Goal: Task Accomplishment & Management: Use online tool/utility

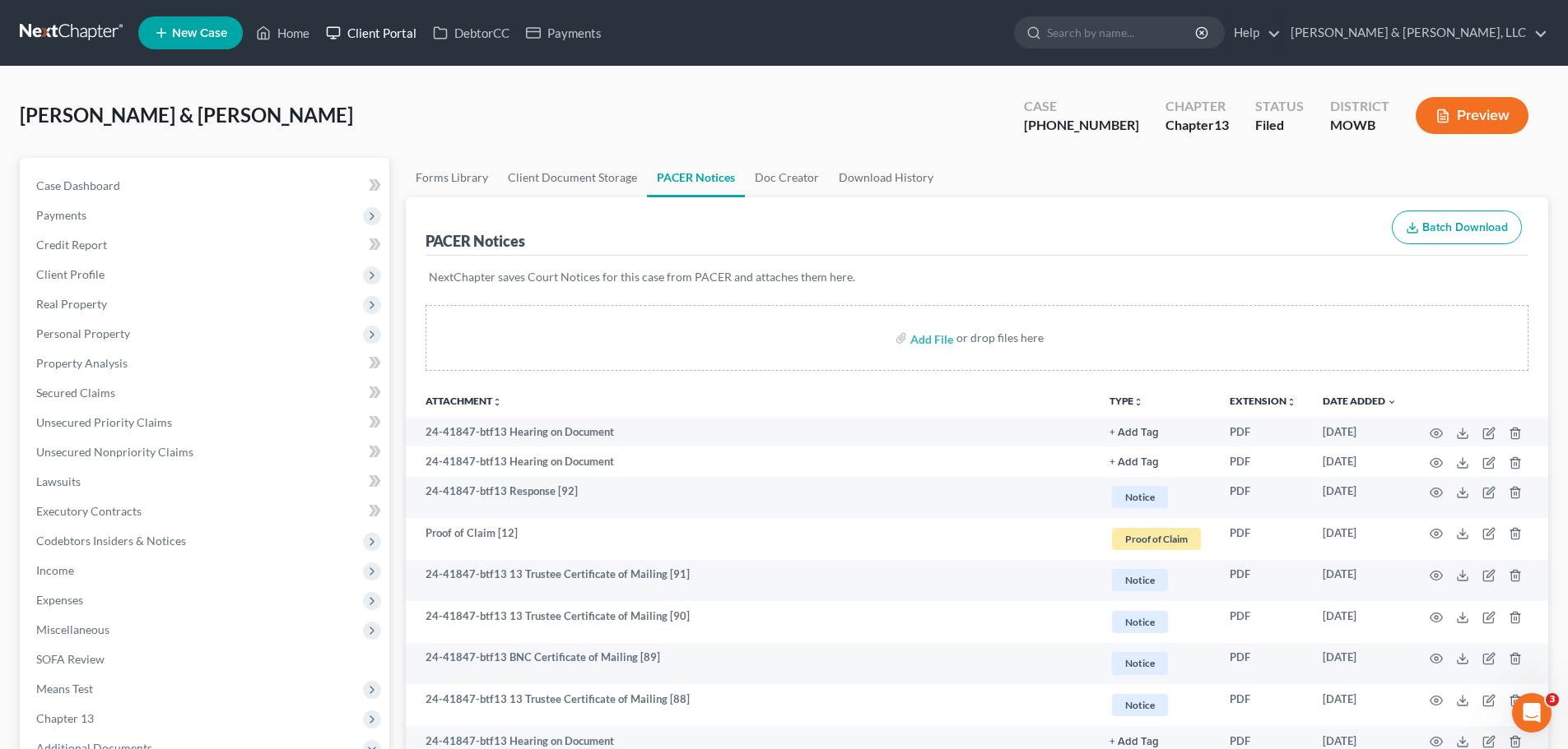
click at [382, 29] on link "Client Portal" at bounding box center [371, 32] width 107 height 29
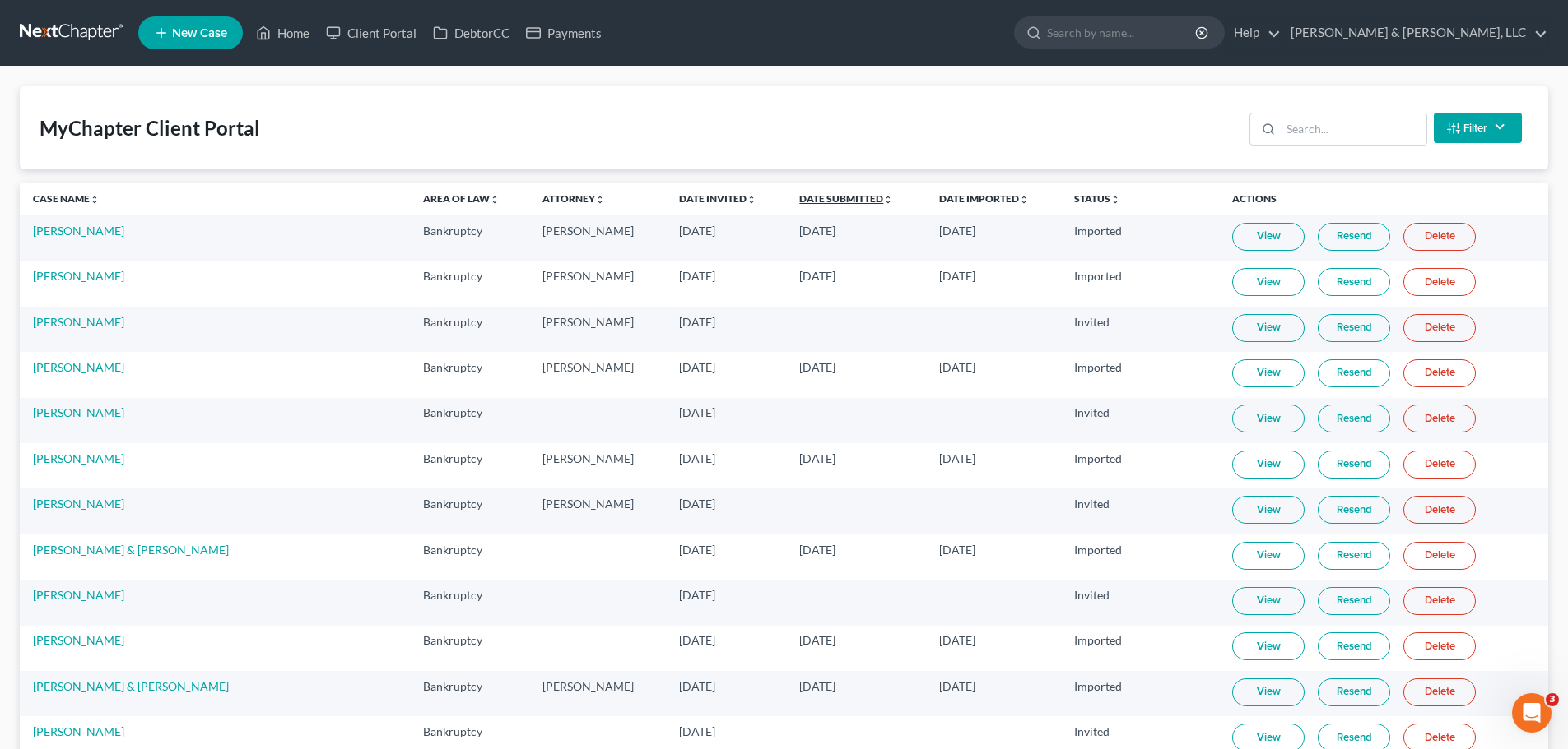
click at [799, 198] on link "Date Submitted unfold_more expand_more expand_less" at bounding box center [846, 199] width 94 height 12
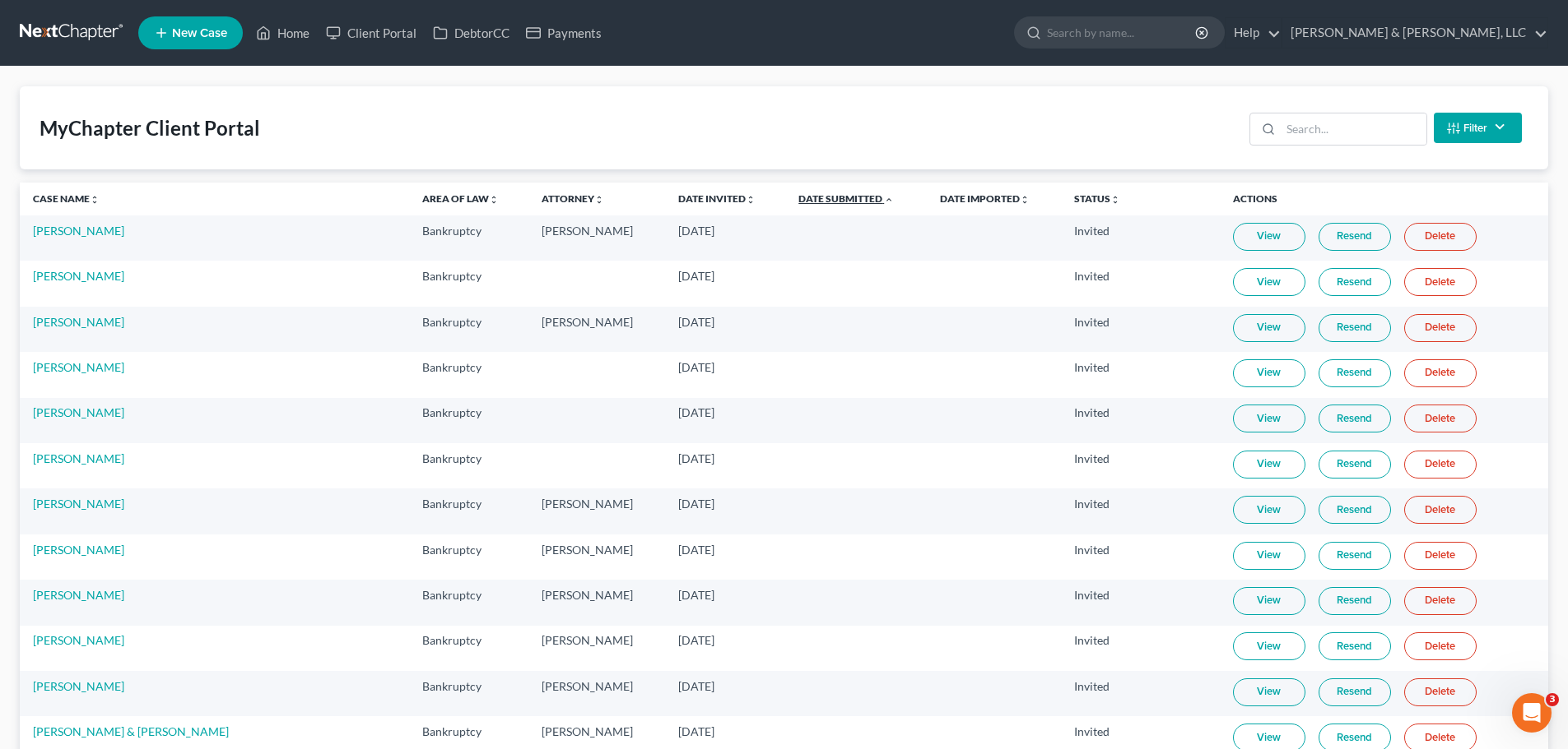
click at [798, 198] on link "Date Submitted unfold_more expand_more expand_less" at bounding box center [846, 199] width 96 height 12
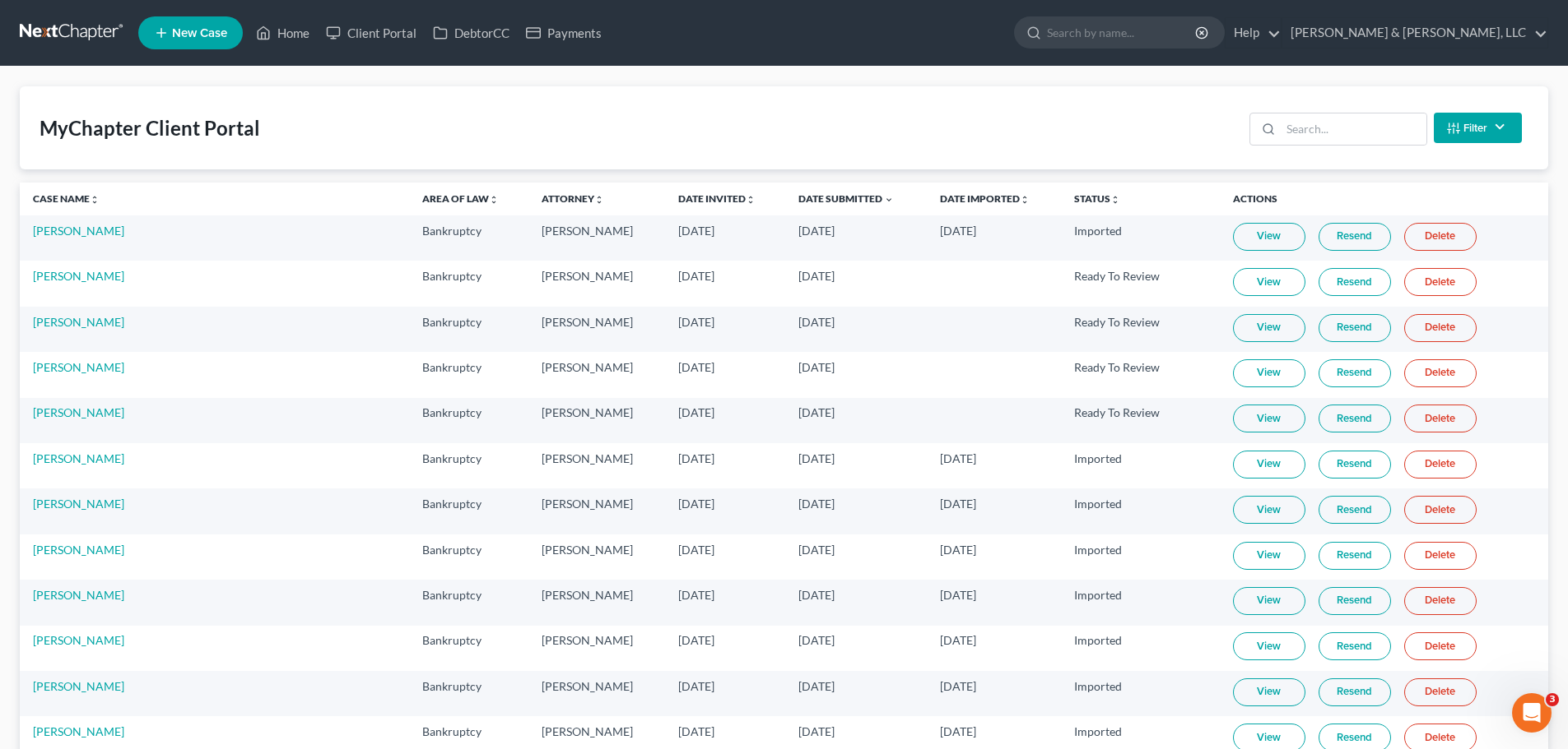
click at [1243, 331] on link "View" at bounding box center [1269, 328] width 73 height 28
click at [310, 35] on link "Home" at bounding box center [282, 32] width 70 height 29
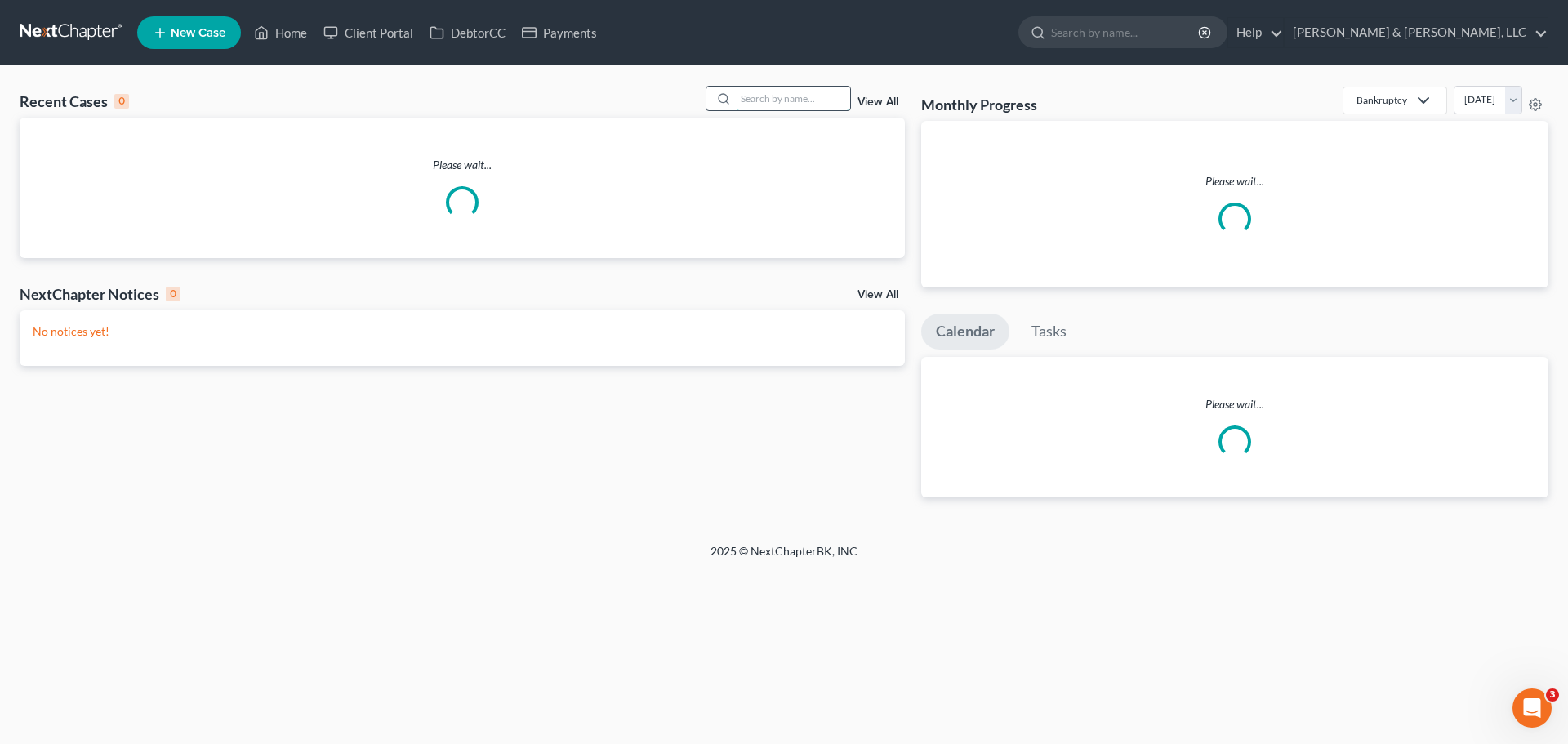
click at [780, 92] on input "search" at bounding box center [793, 98] width 114 height 24
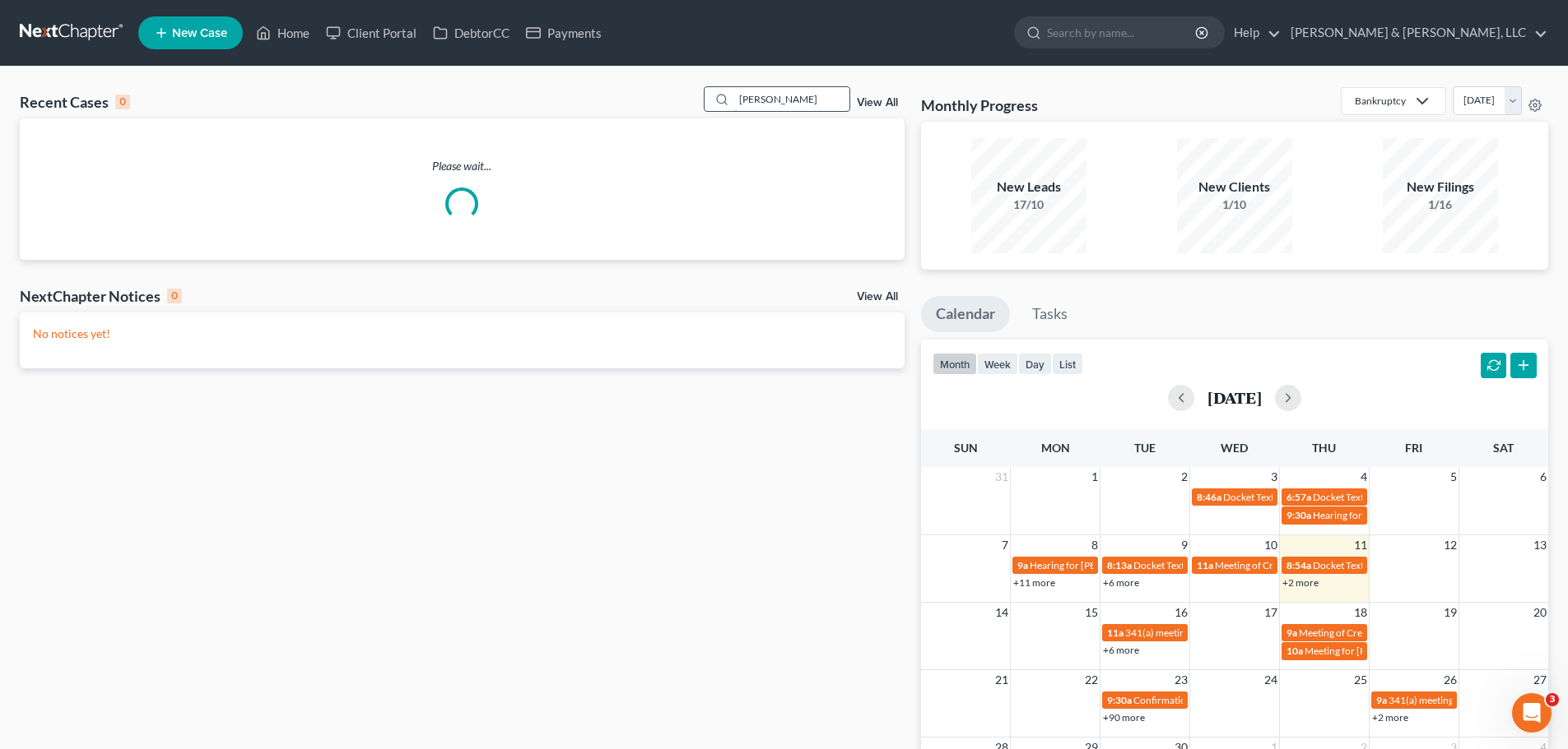
type input "harter"
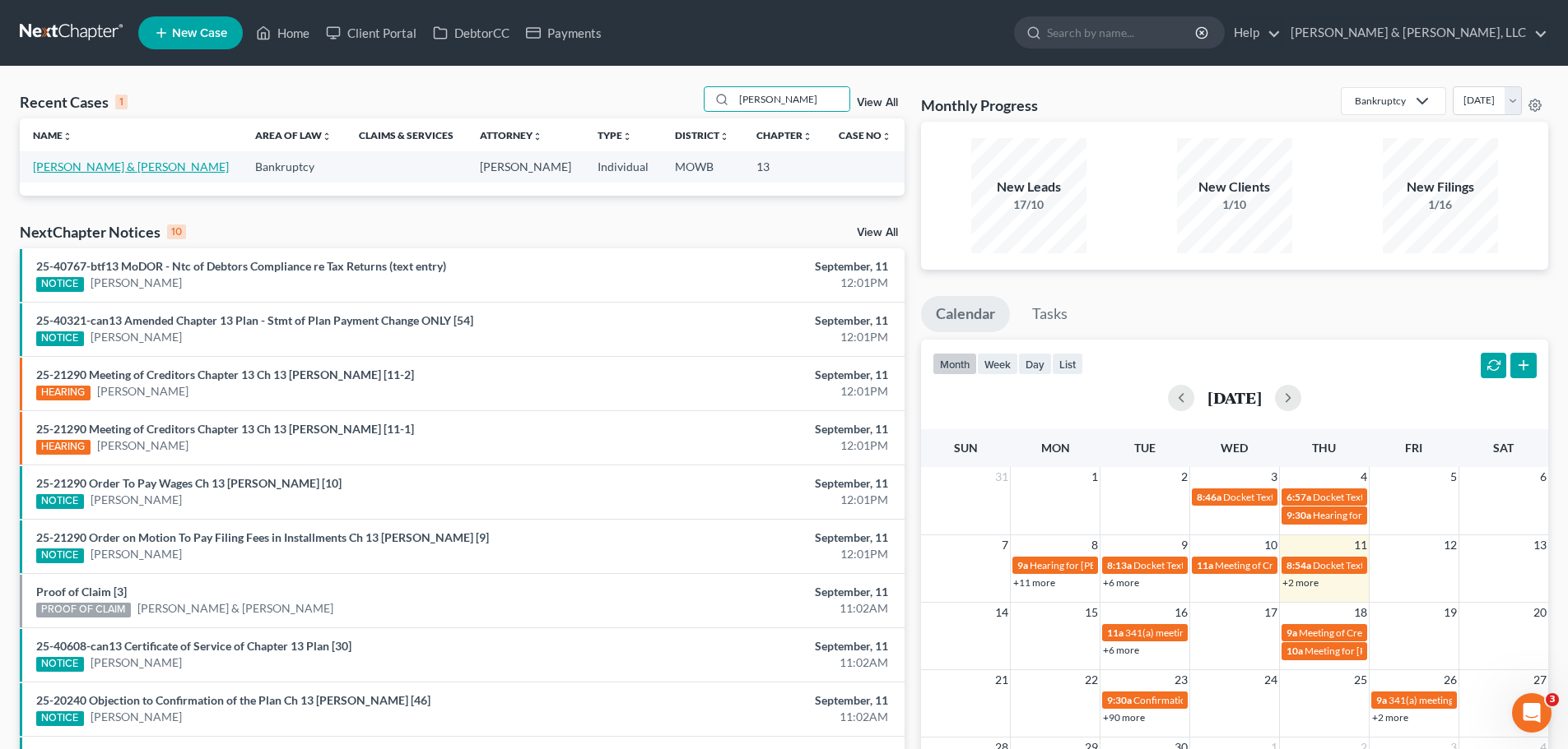
click at [122, 163] on link "Harter, Adrian & Justine" at bounding box center [130, 167] width 196 height 14
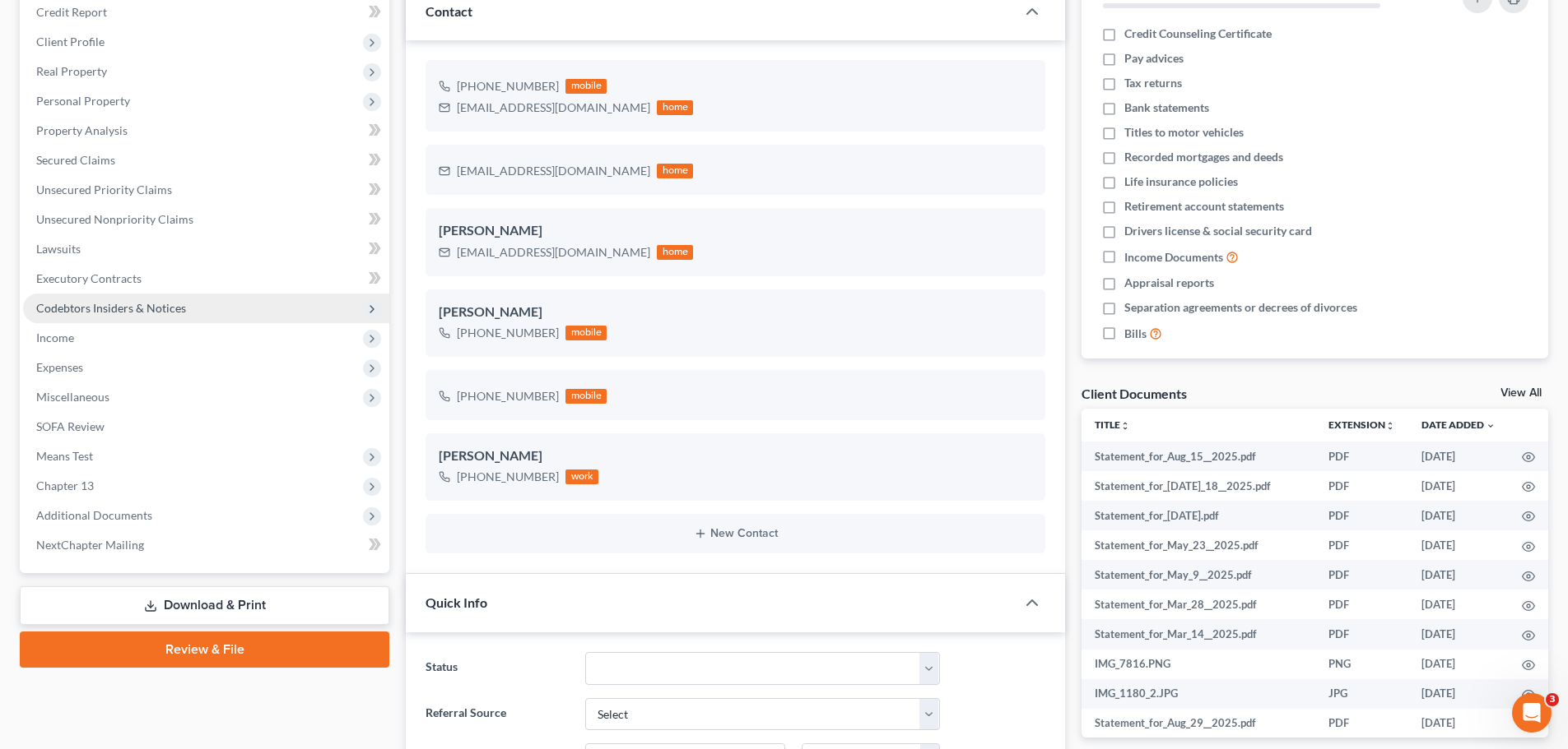
scroll to position [246, 0]
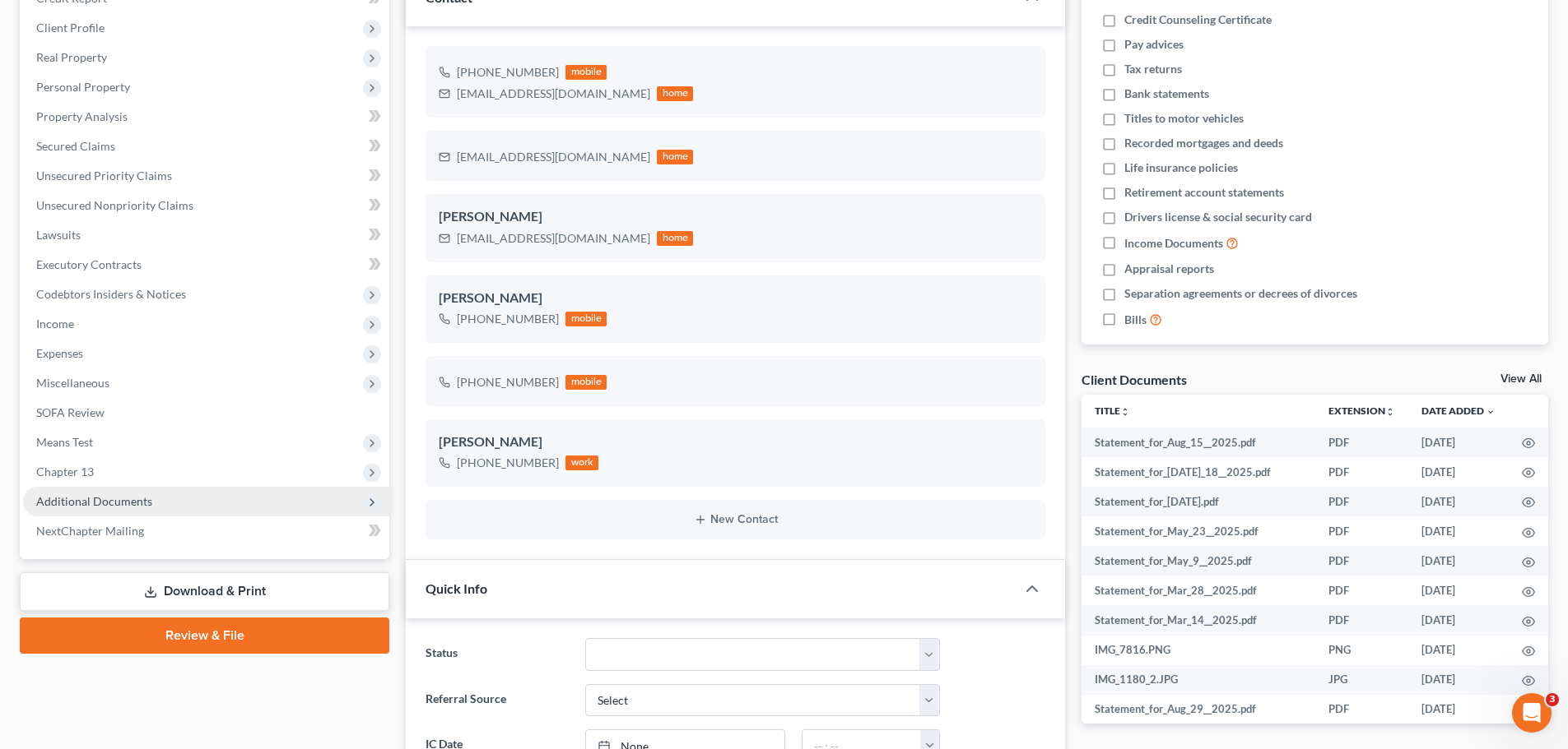
click at [136, 495] on span "Additional Documents" at bounding box center [94, 502] width 116 height 14
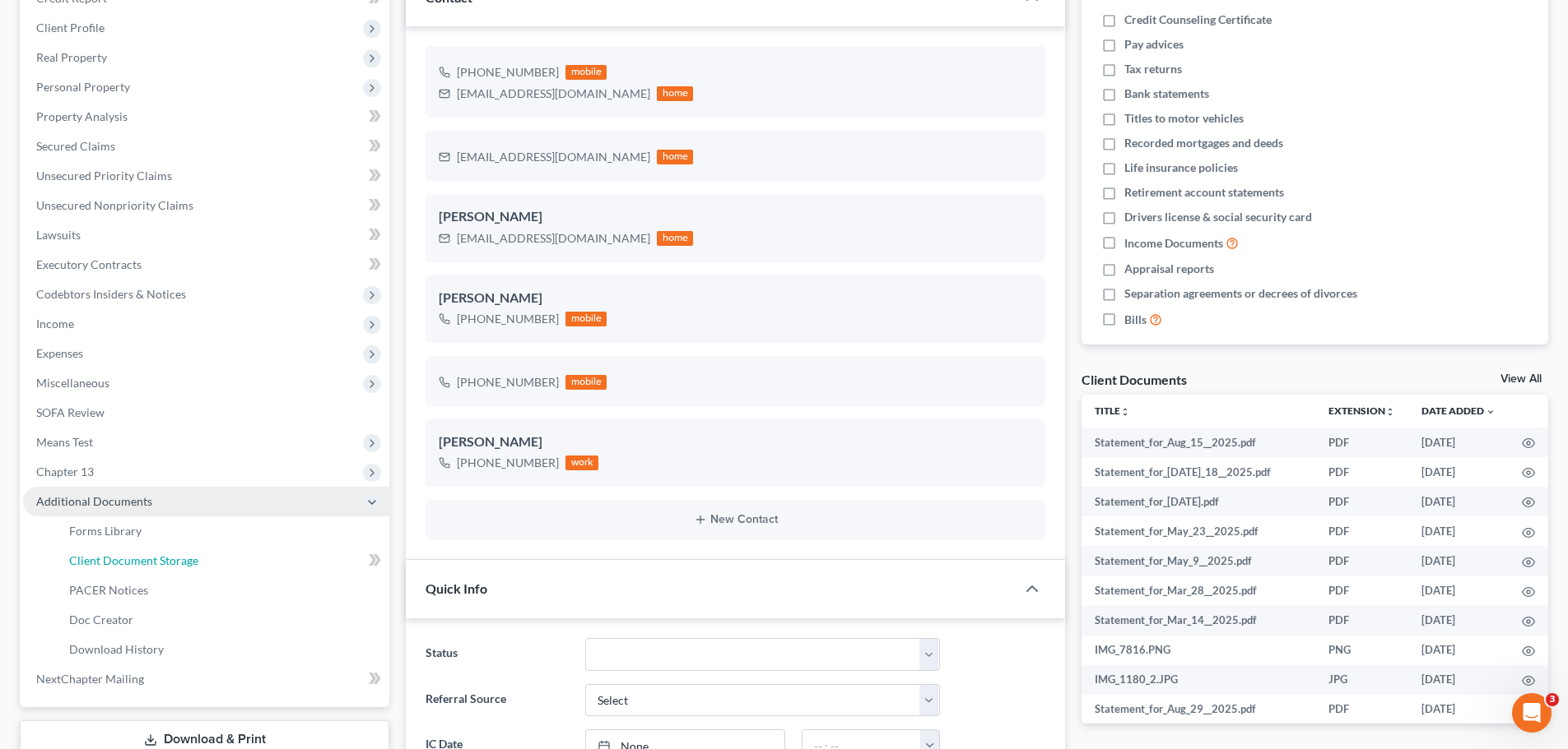
click at [159, 557] on span "Client Document Storage" at bounding box center [134, 560] width 129 height 14
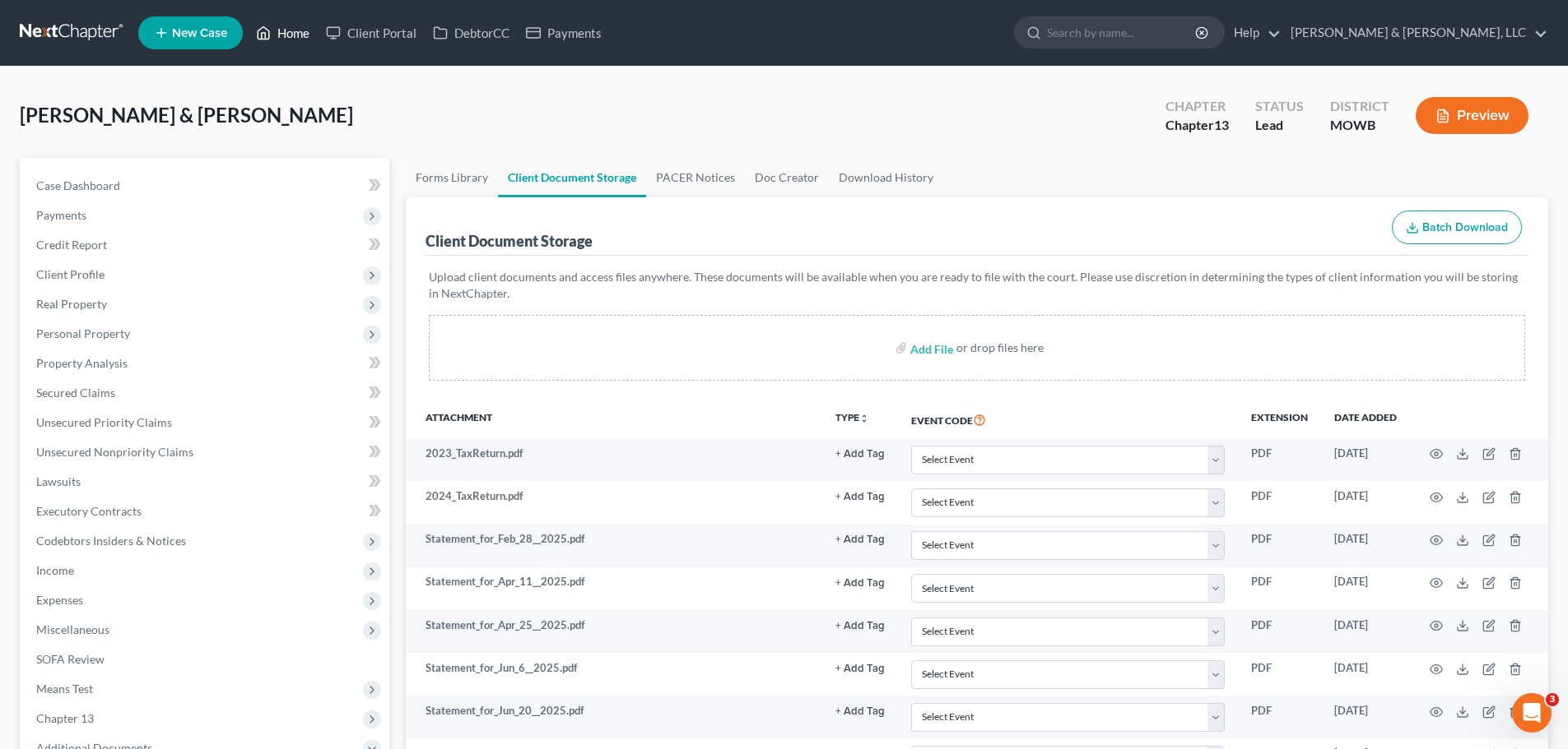
click at [294, 36] on link "Home" at bounding box center [282, 32] width 70 height 29
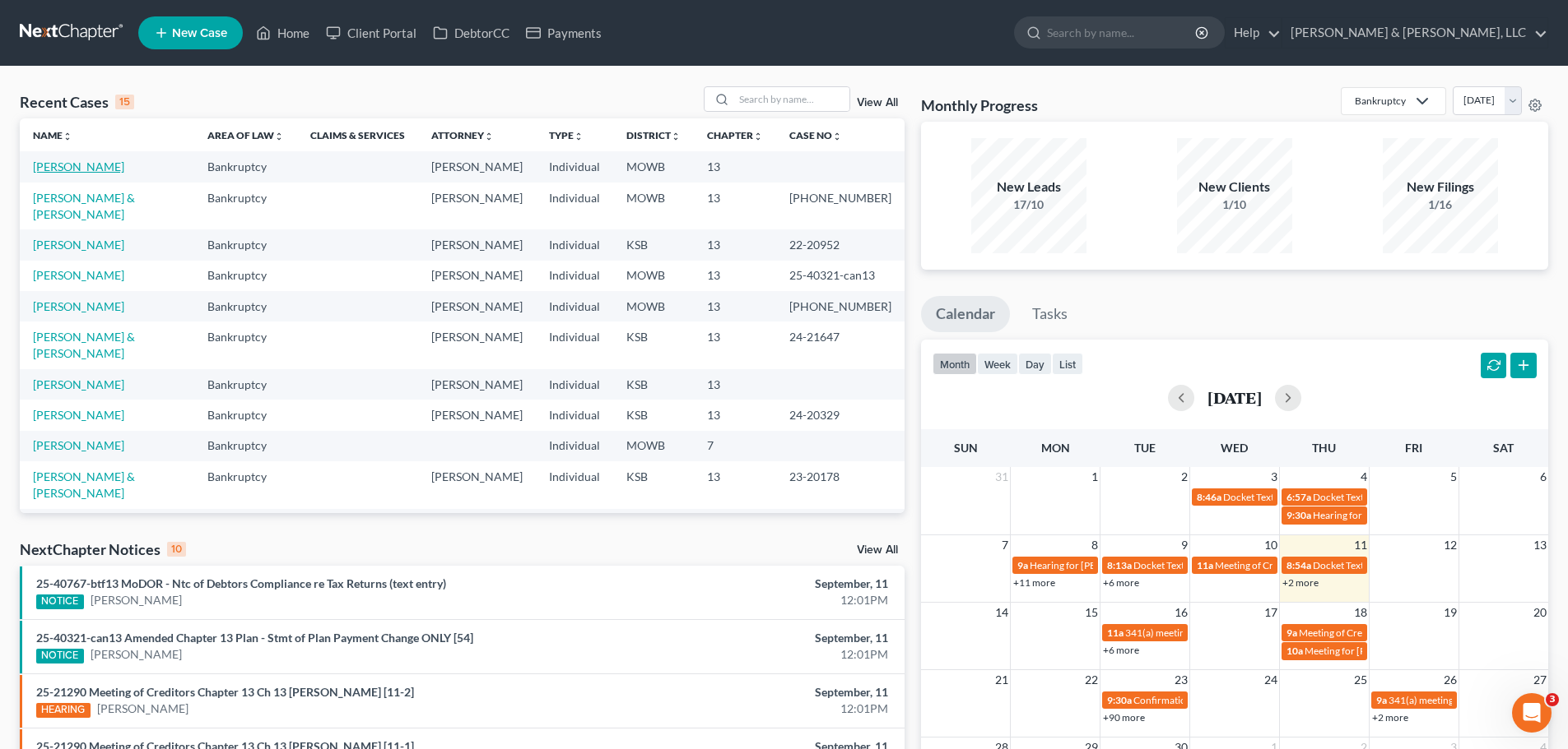
click at [86, 160] on link "Harter, Adrian" at bounding box center [78, 167] width 91 height 14
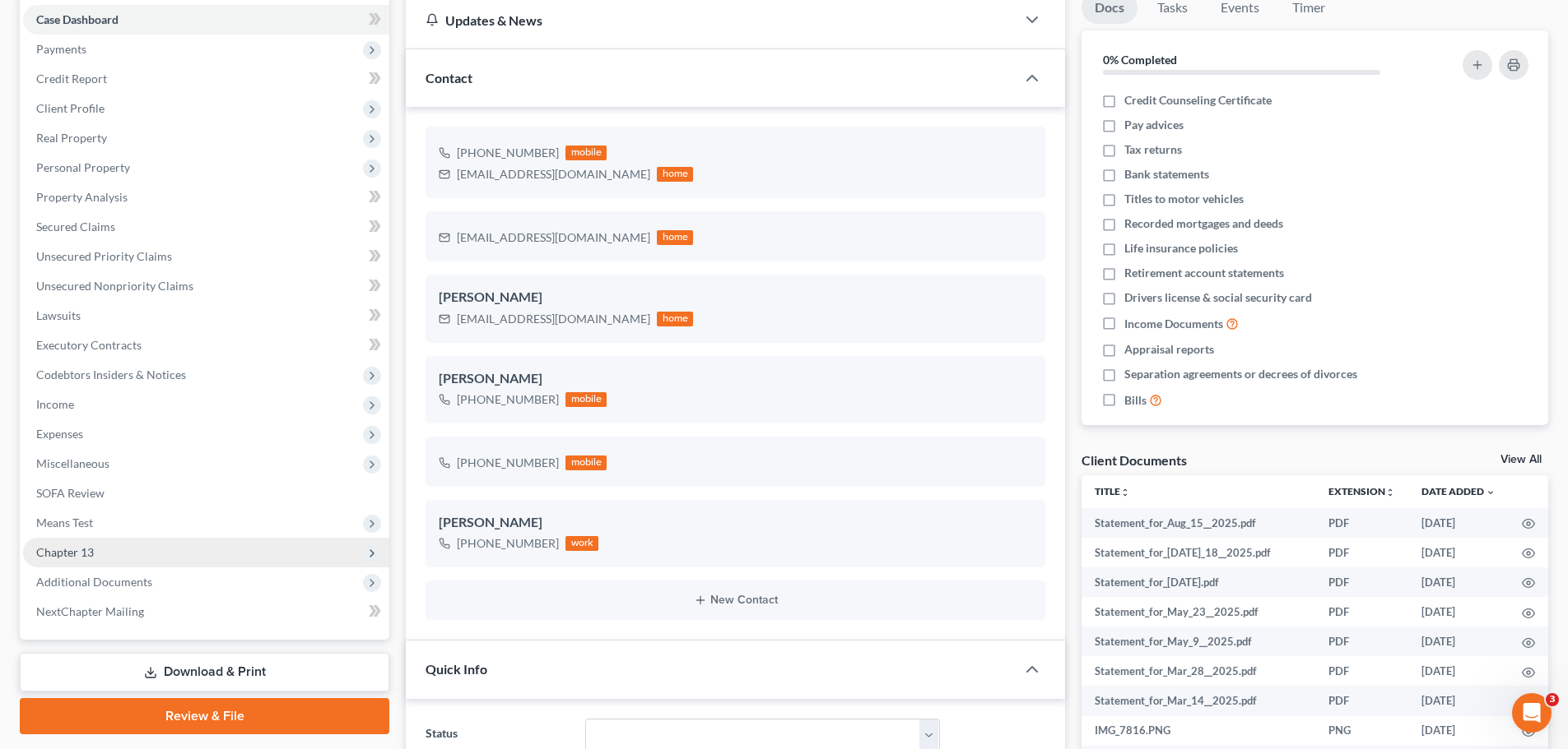
scroll to position [329, 0]
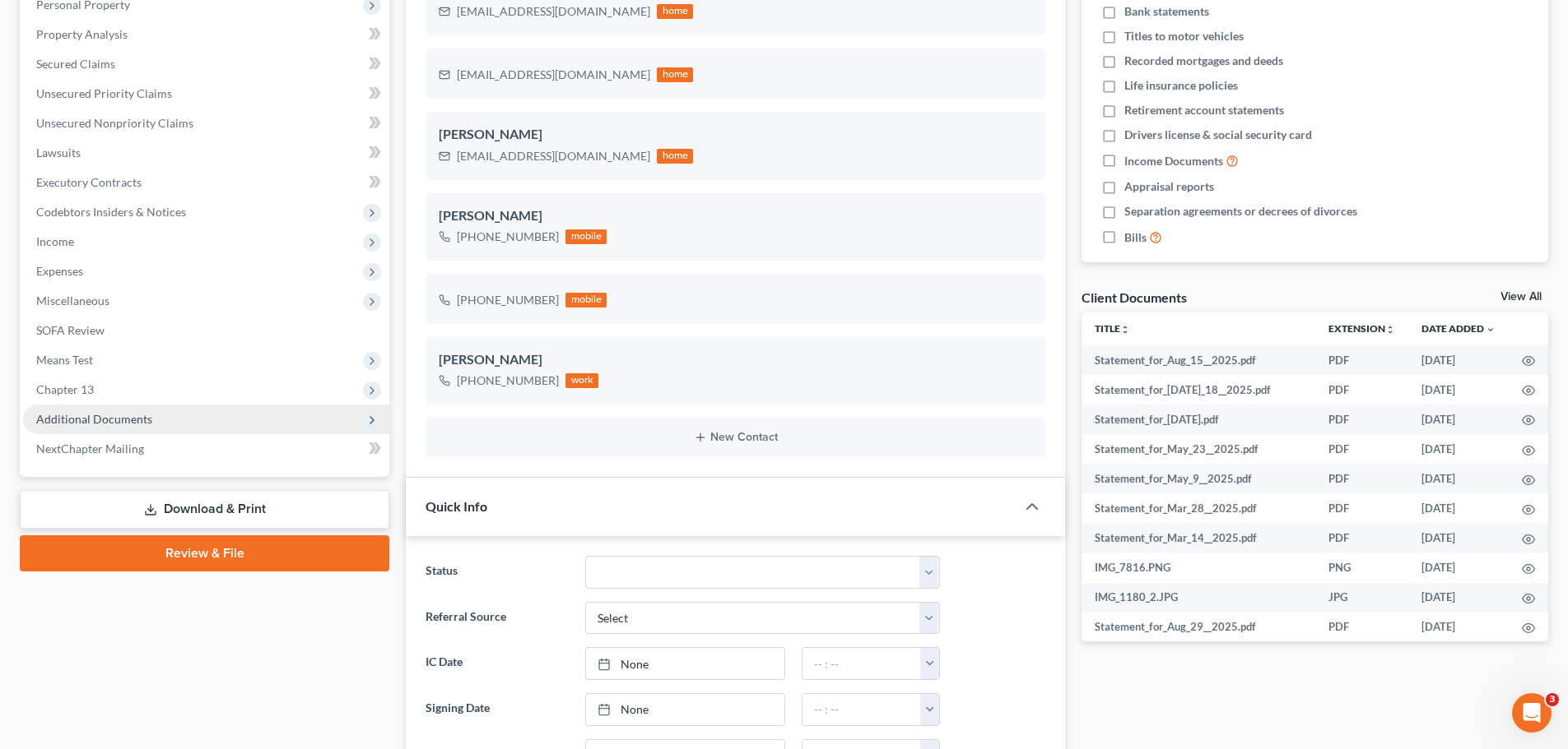
click at [118, 424] on span "Additional Documents" at bounding box center [94, 419] width 116 height 14
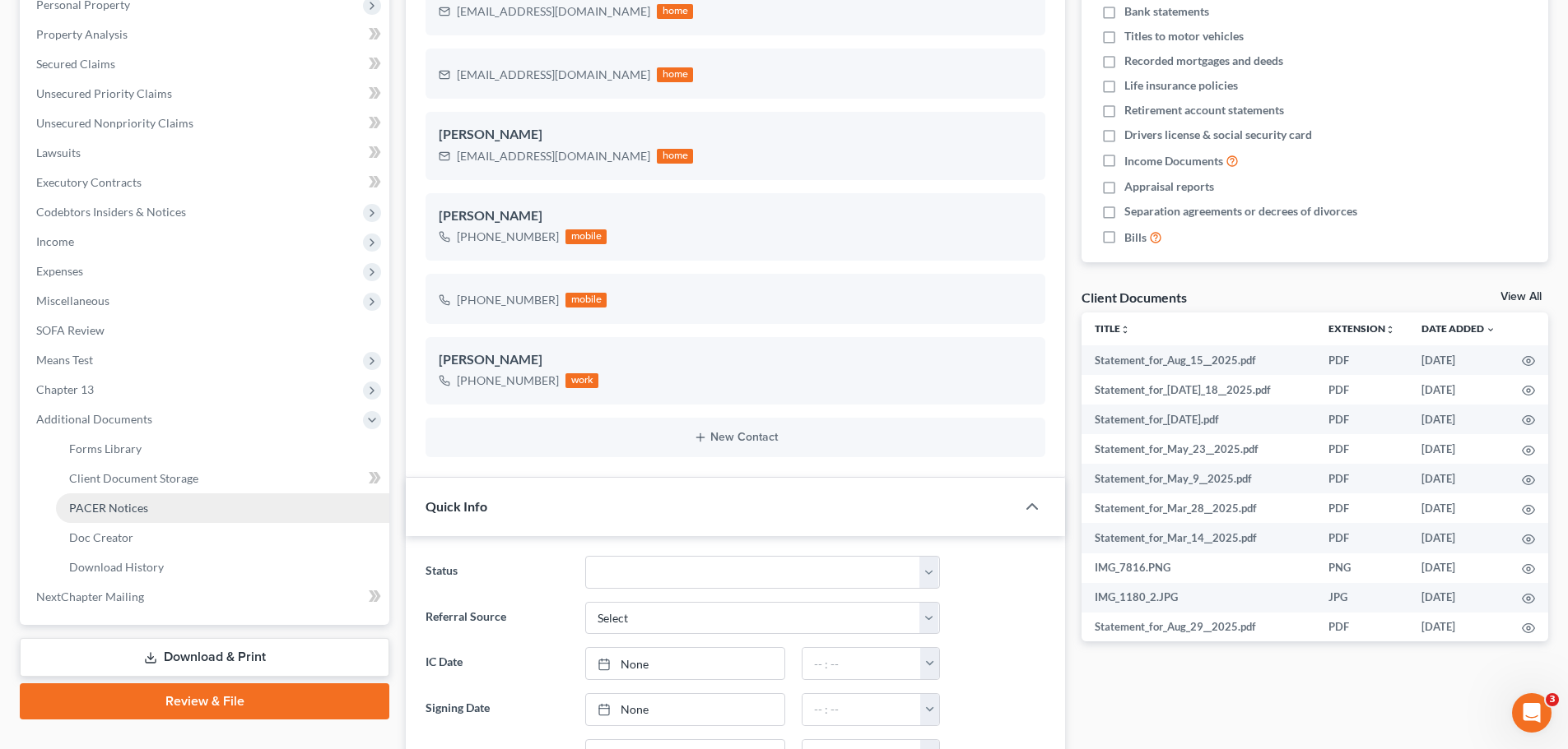
click at [119, 507] on span "PACER Notices" at bounding box center [108, 508] width 79 height 14
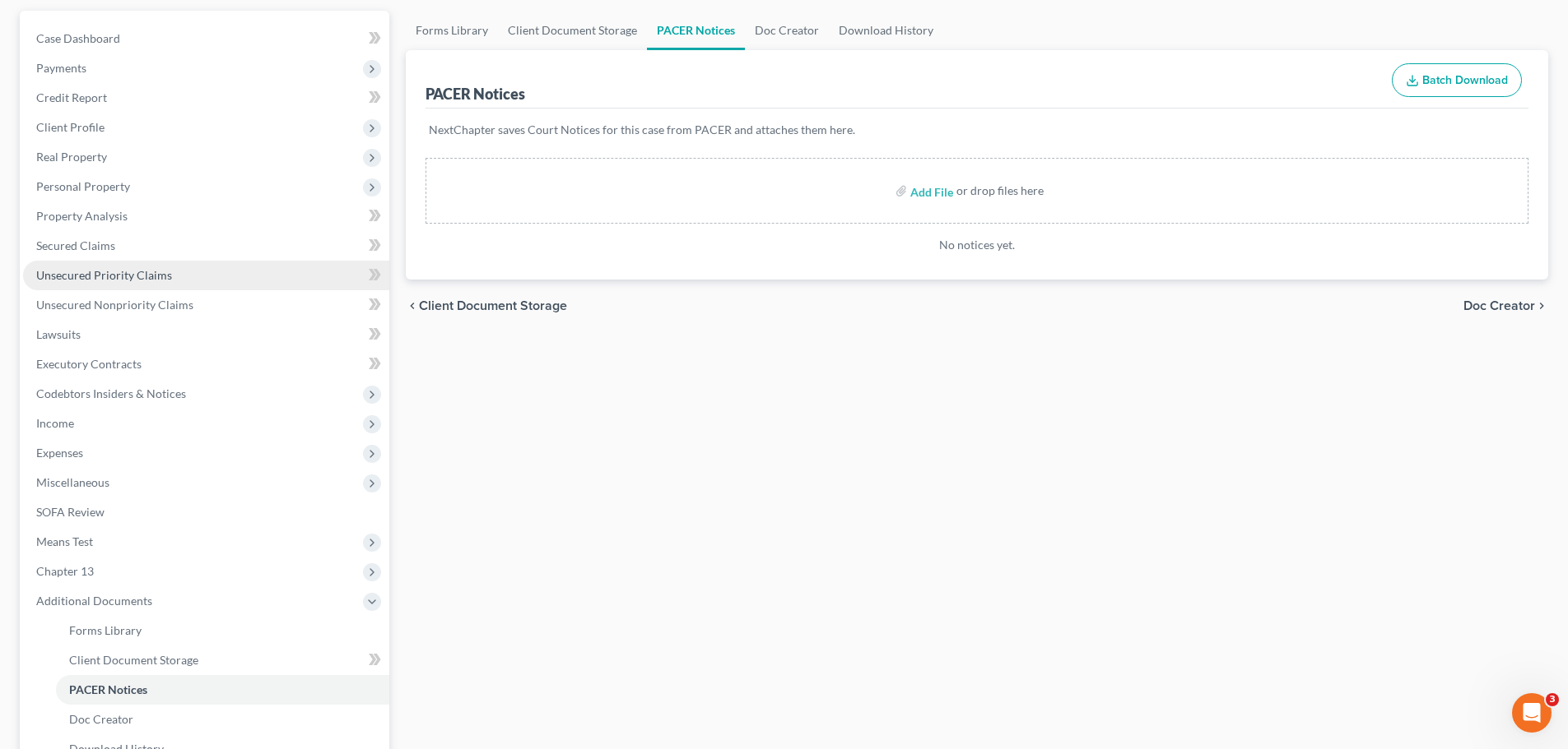
scroll to position [165, 0]
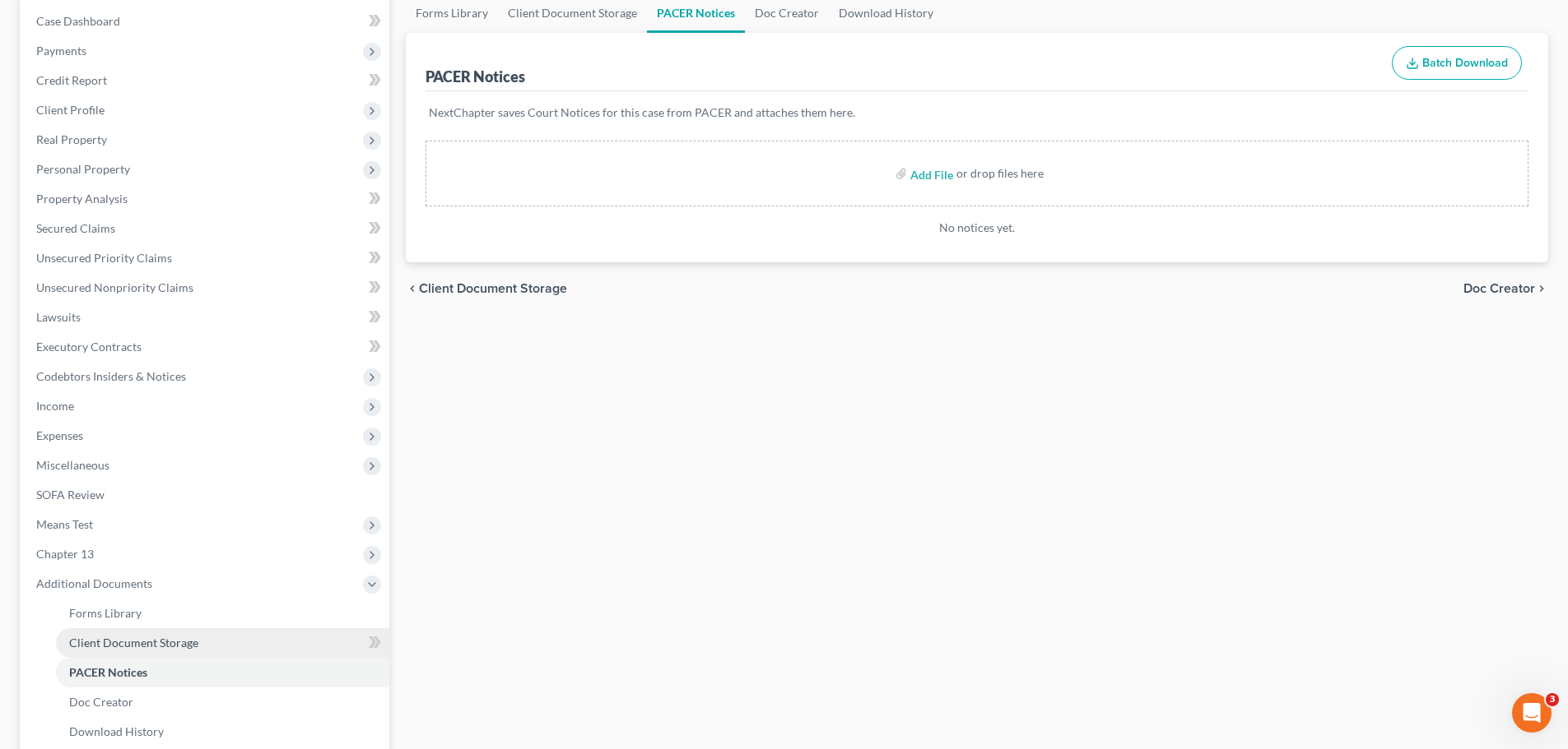
click at [168, 643] on span "Client Document Storage" at bounding box center [134, 643] width 129 height 14
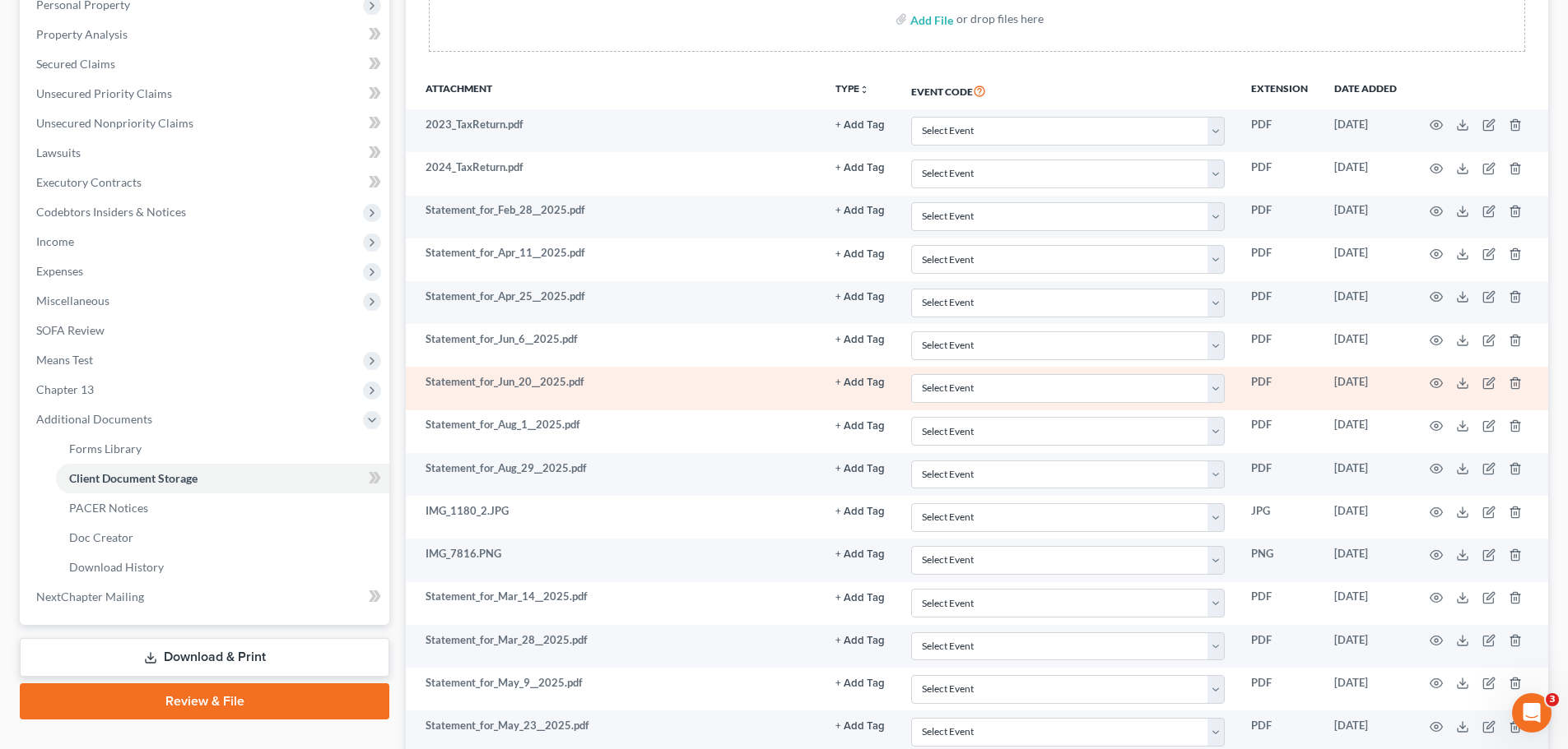
scroll to position [411, 0]
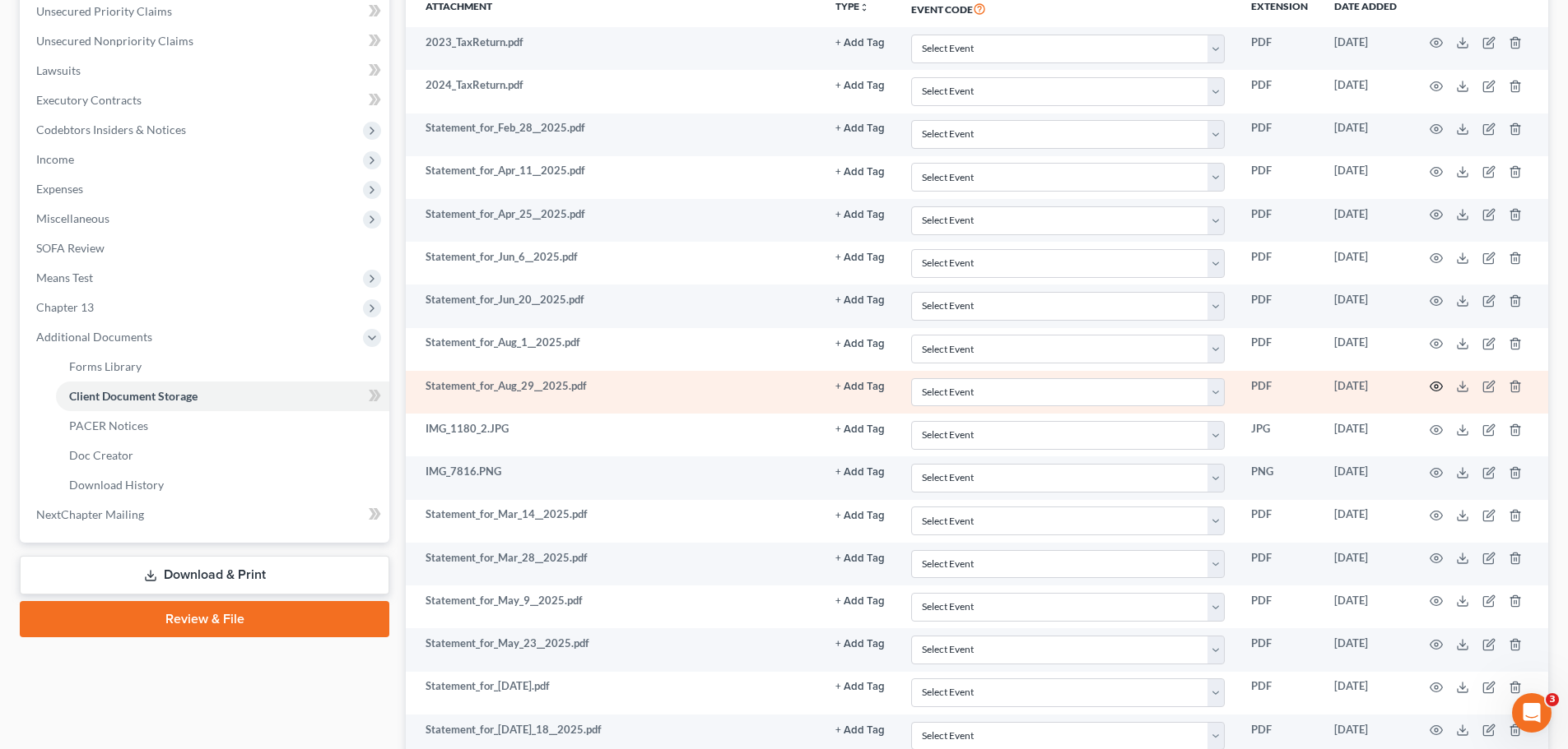
click at [1440, 388] on icon "button" at bounding box center [1436, 386] width 13 height 13
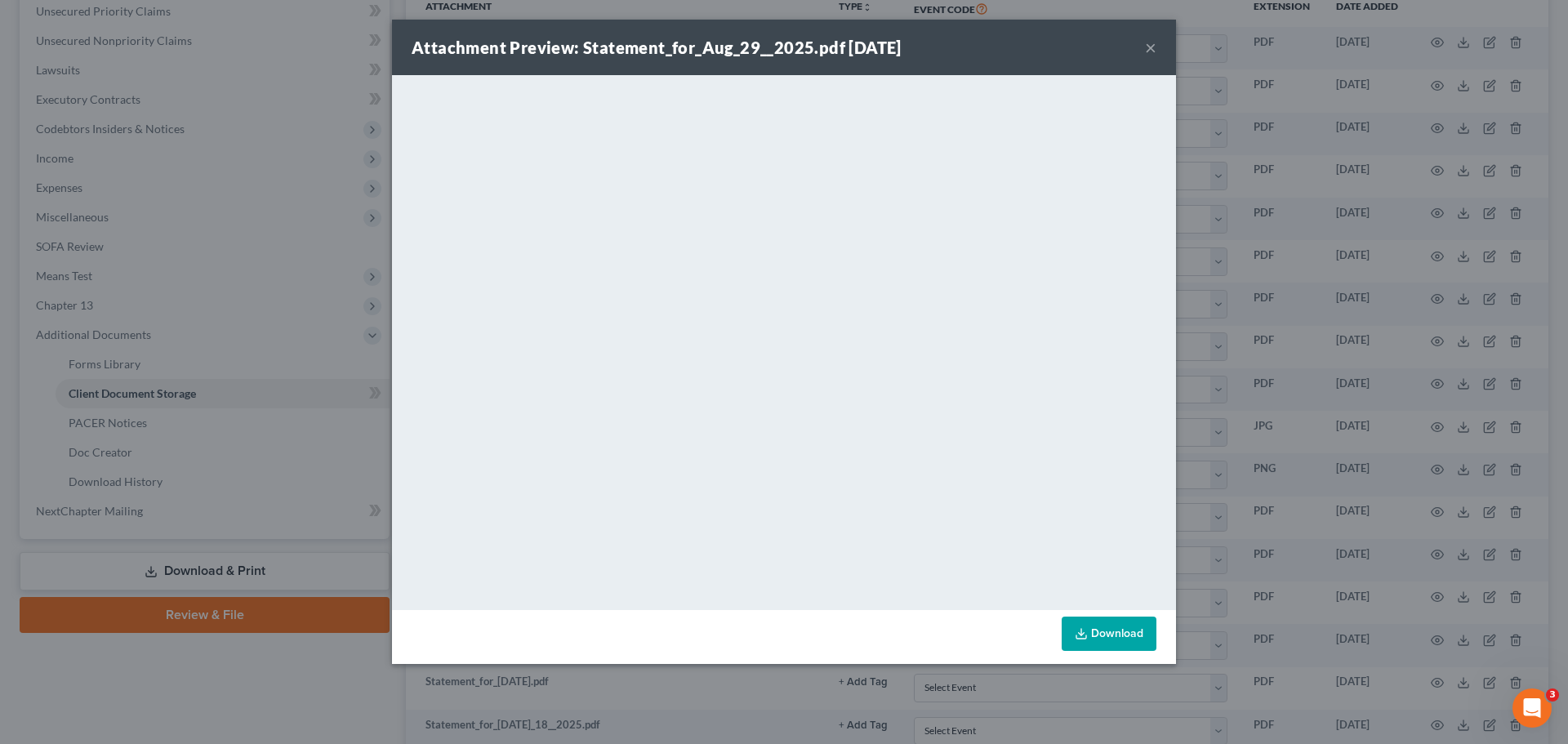
click at [1149, 51] on button "×" at bounding box center [1151, 48] width 11 height 19
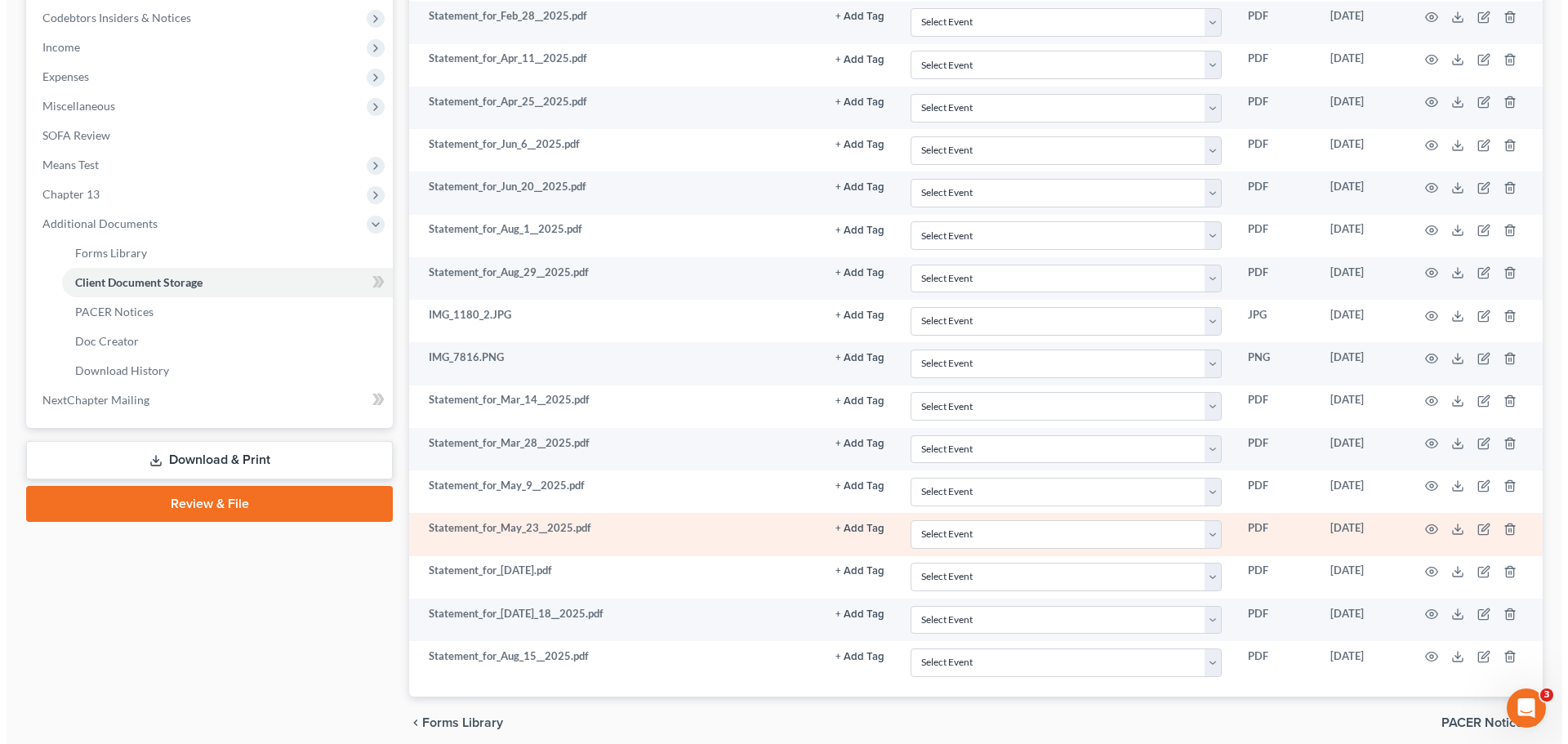
scroll to position [490, 0]
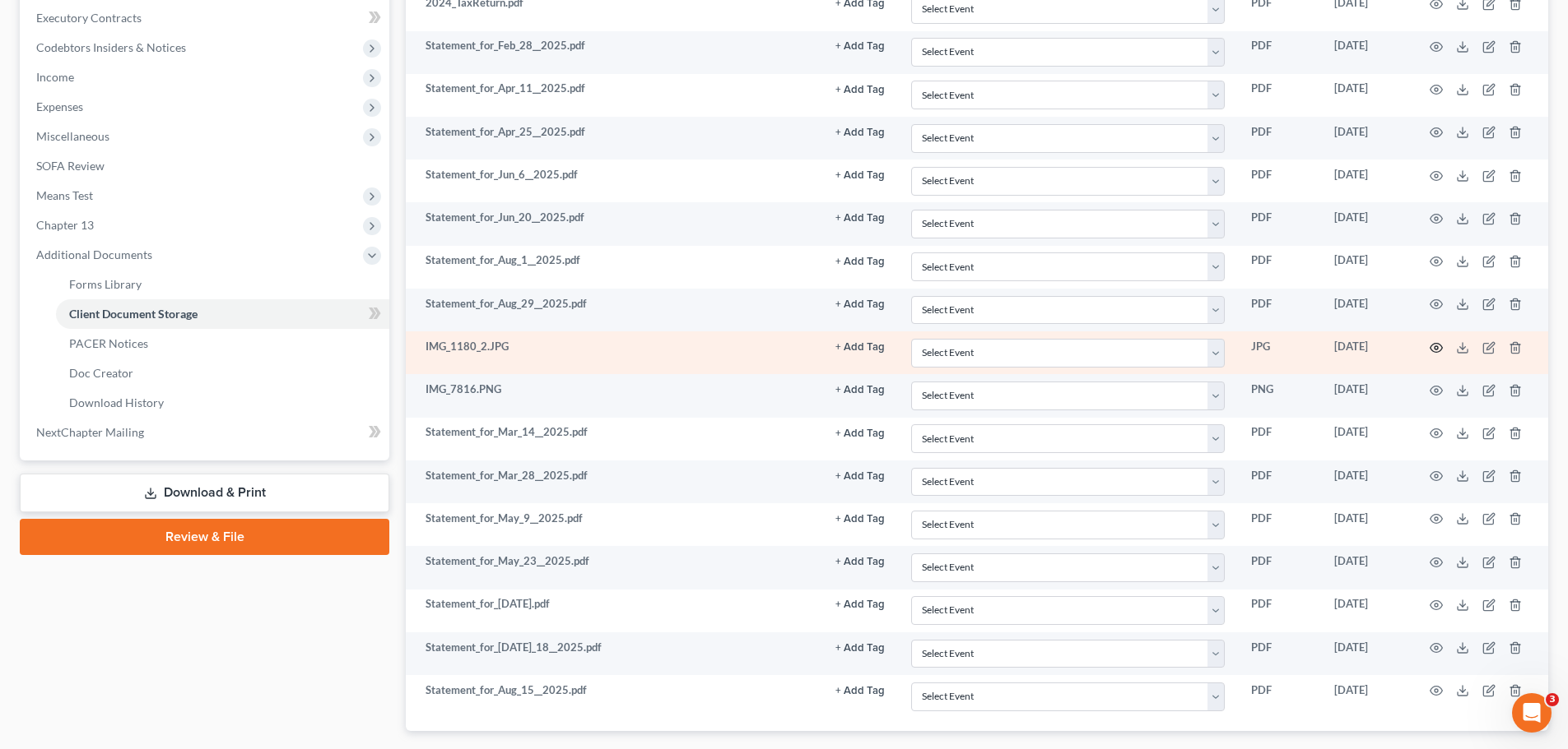
click at [1433, 346] on icon "button" at bounding box center [1436, 347] width 13 height 13
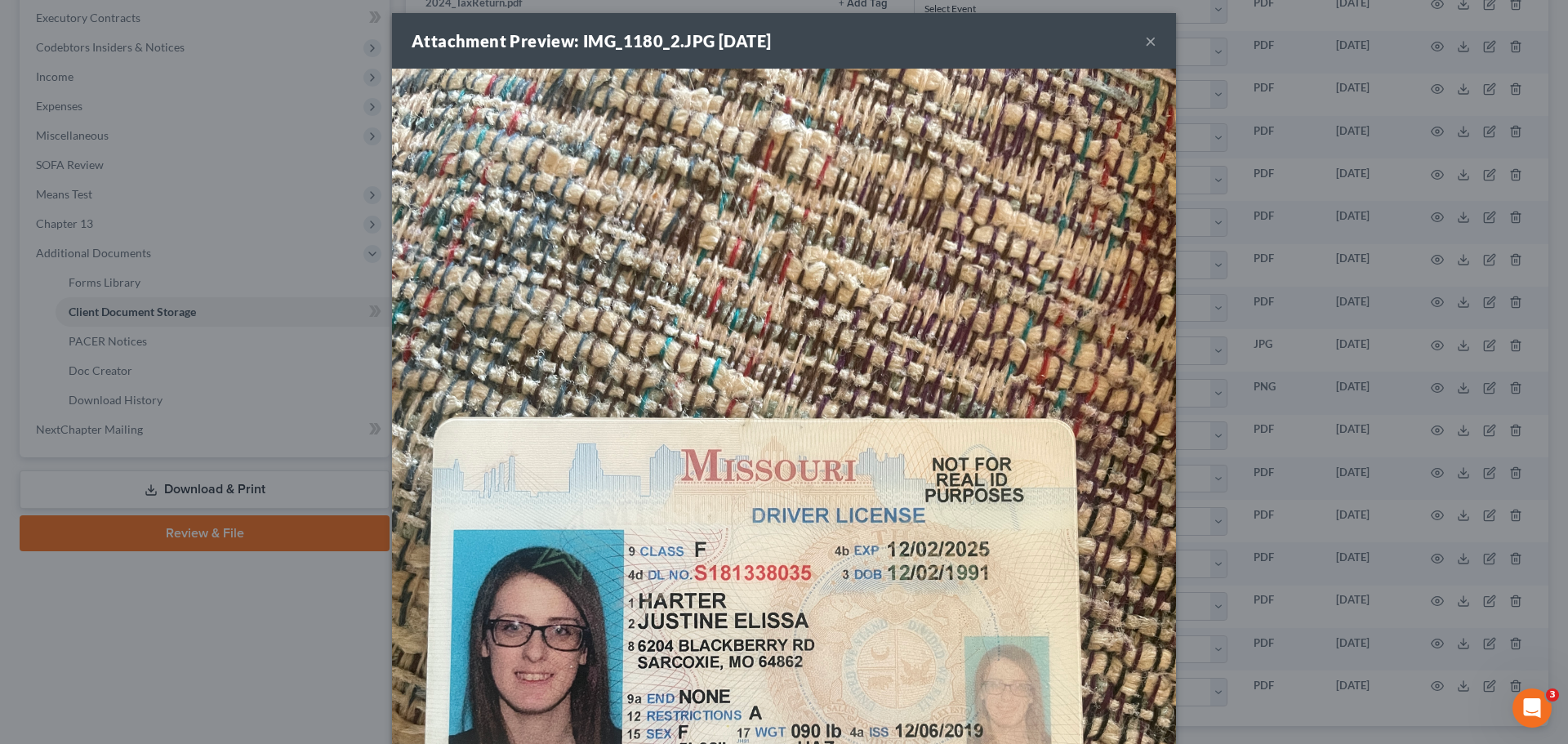
scroll to position [0, 0]
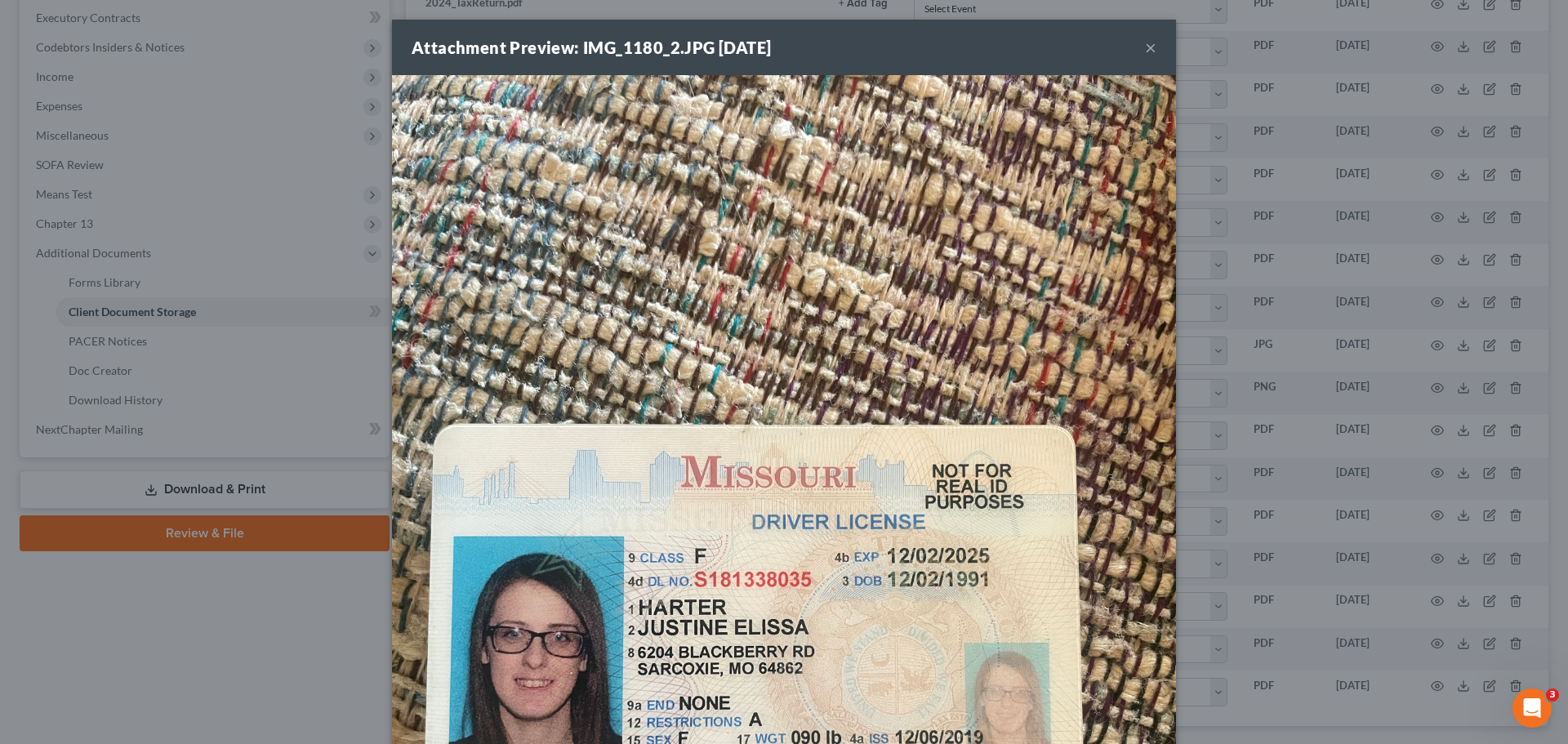
click at [1145, 46] on button "×" at bounding box center [1151, 48] width 11 height 19
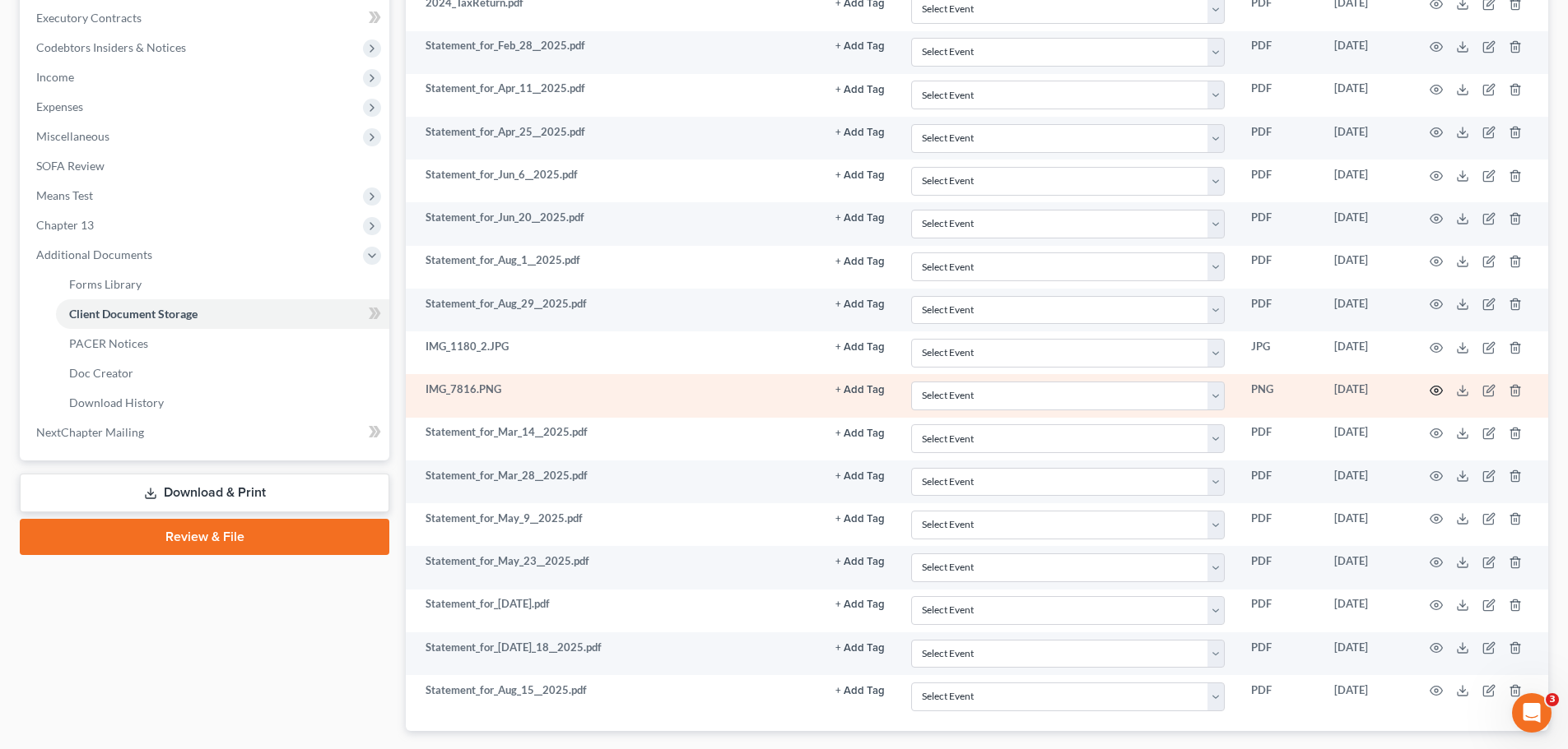
click at [1433, 394] on icon "button" at bounding box center [1436, 390] width 13 height 13
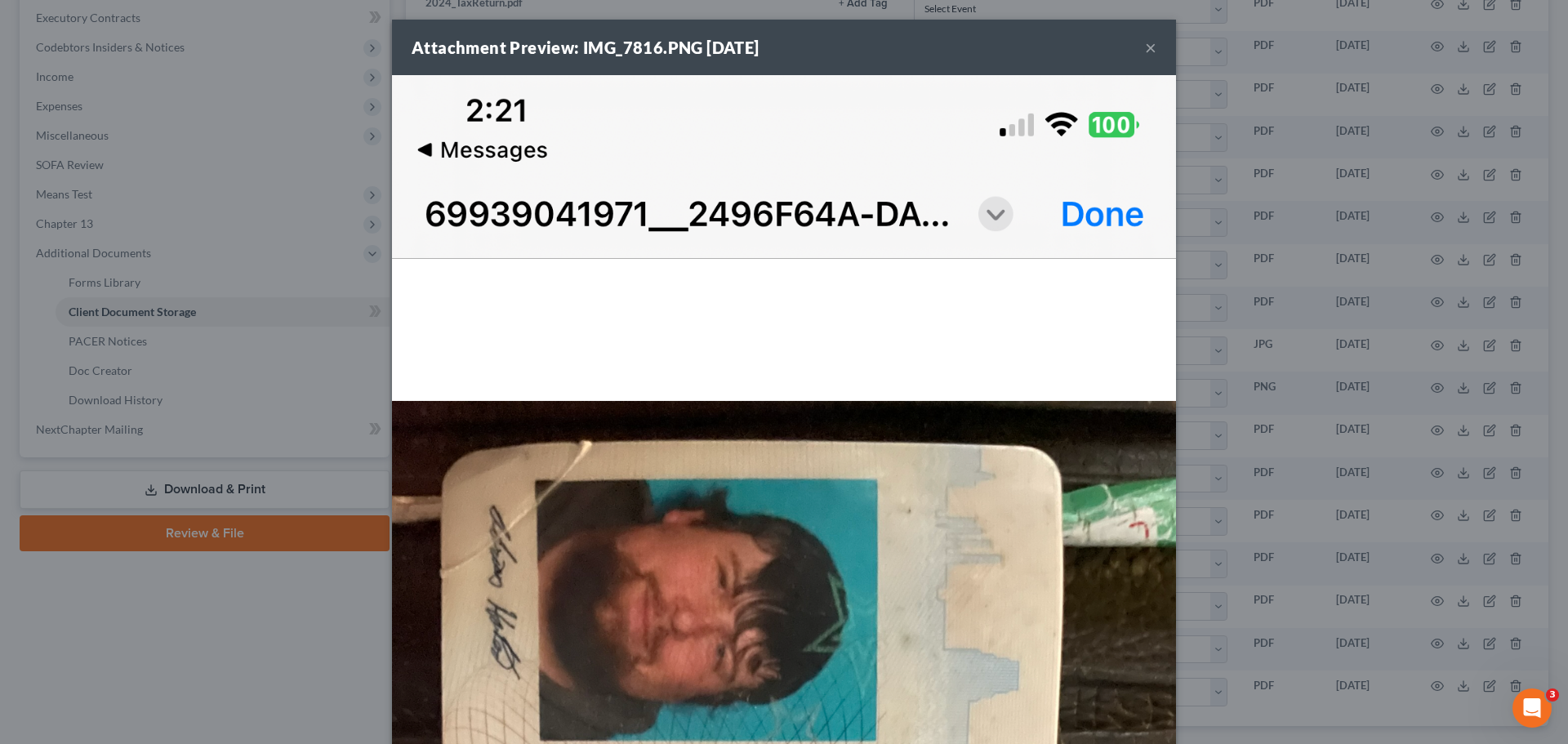
click at [1147, 53] on button "×" at bounding box center [1151, 48] width 11 height 19
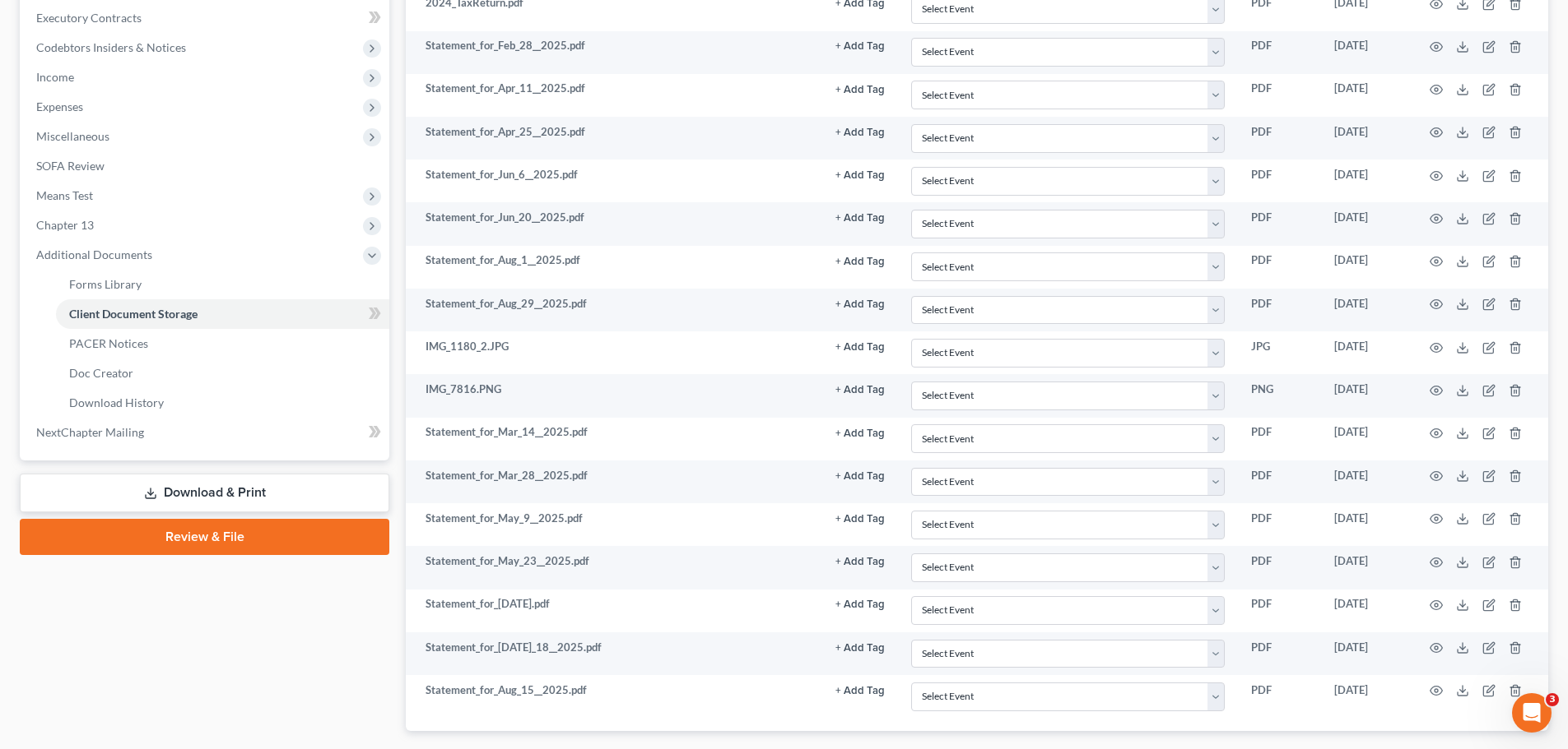
click at [357, 598] on div "Case Dashboard Payments Invoices Payments Payments Credit Report Client Profile" at bounding box center [204, 224] width 386 height 1120
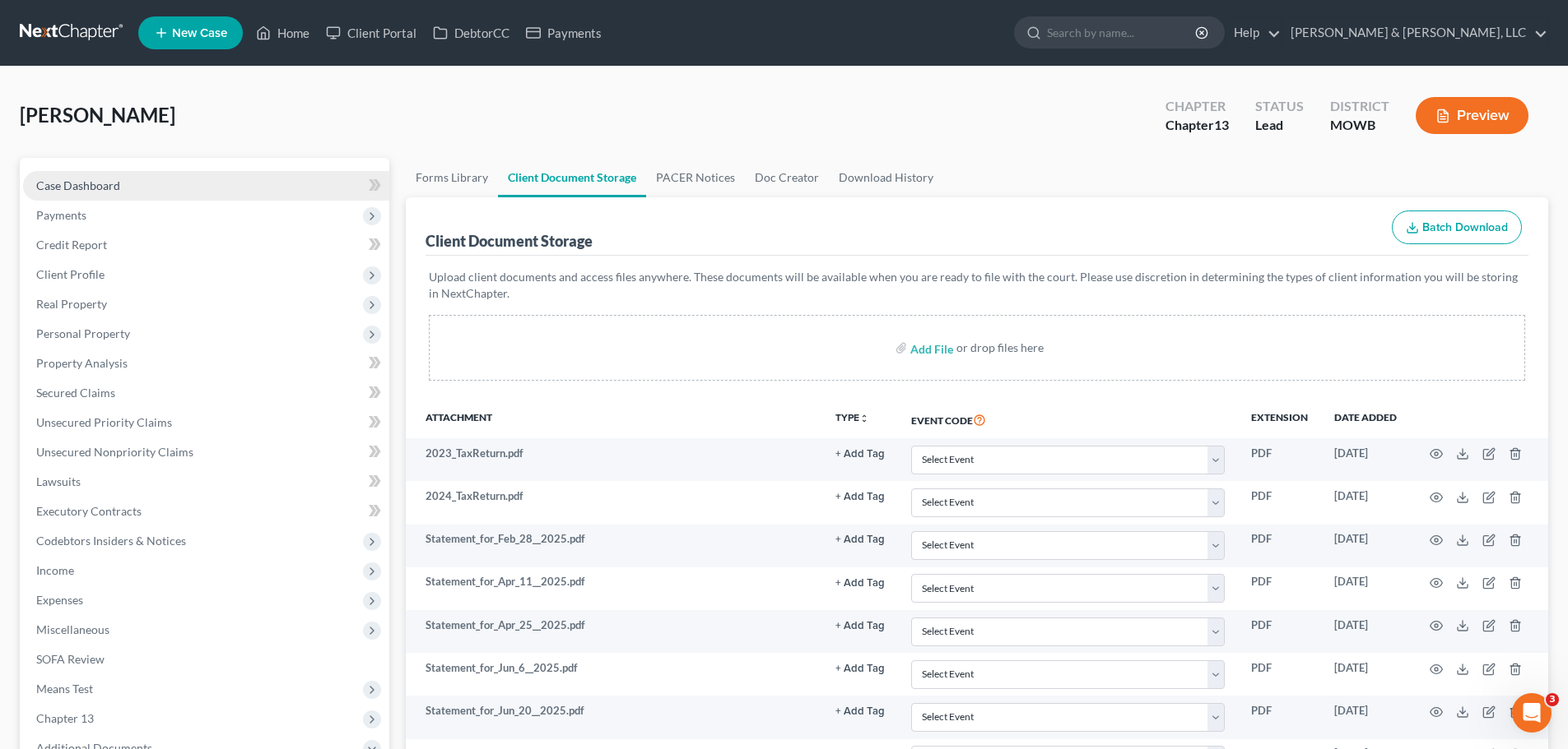
click at [118, 192] on link "Case Dashboard" at bounding box center [206, 185] width 366 height 29
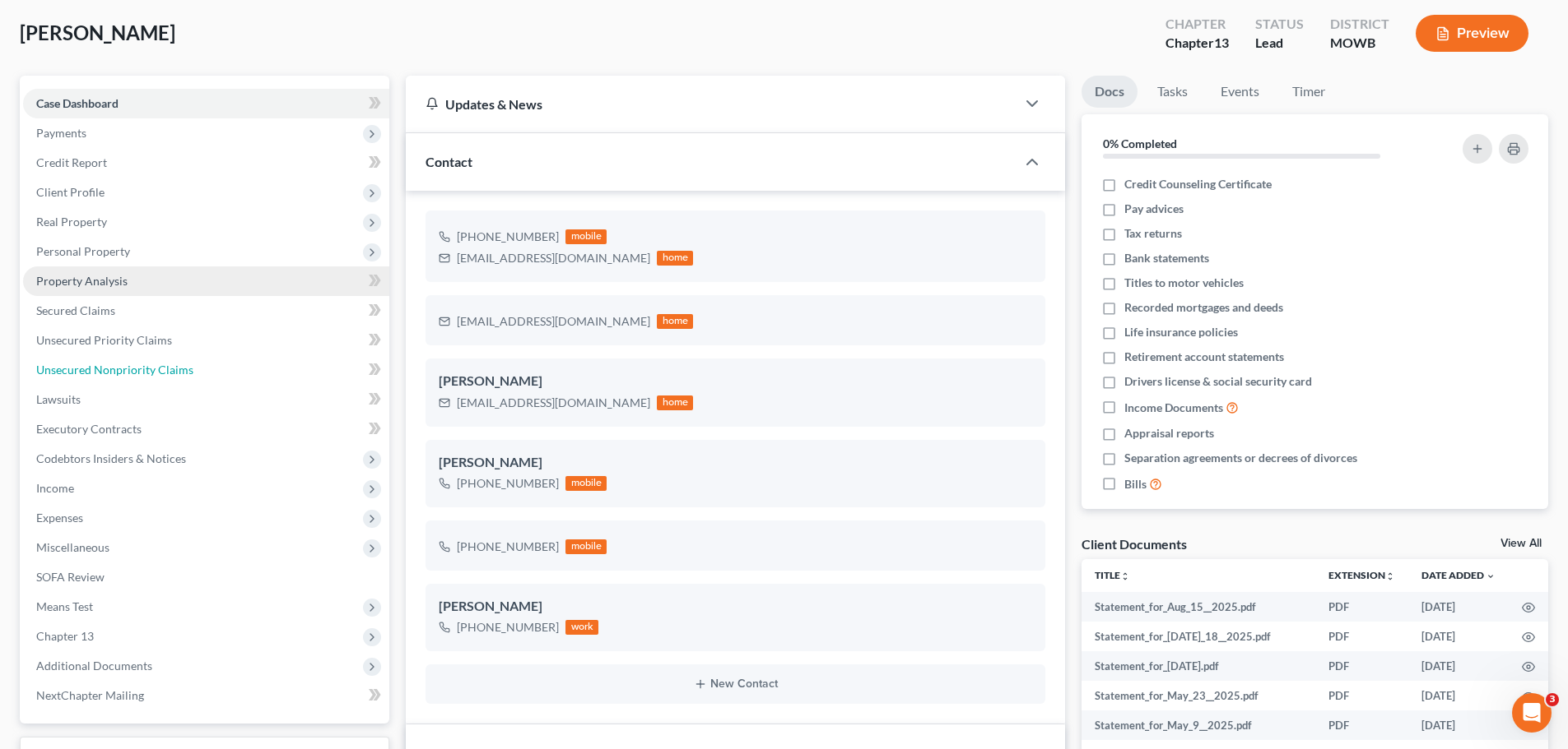
drag, startPoint x: 170, startPoint y: 376, endPoint x: 341, endPoint y: 272, distance: 200.1
click at [170, 376] on span "Unsecured Nonpriority Claims" at bounding box center [114, 370] width 157 height 14
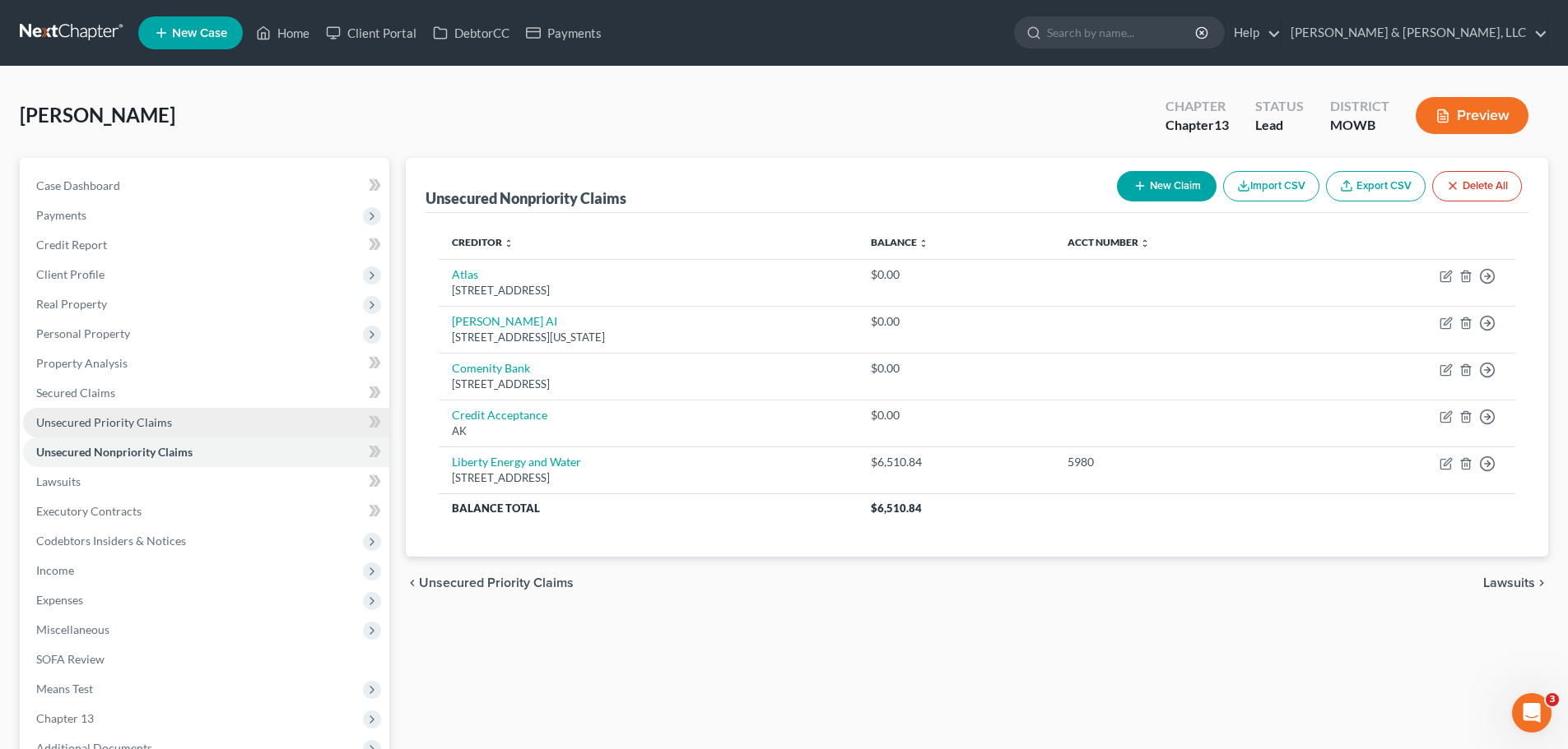
click at [163, 425] on span "Unsecured Priority Claims" at bounding box center [104, 423] width 136 height 14
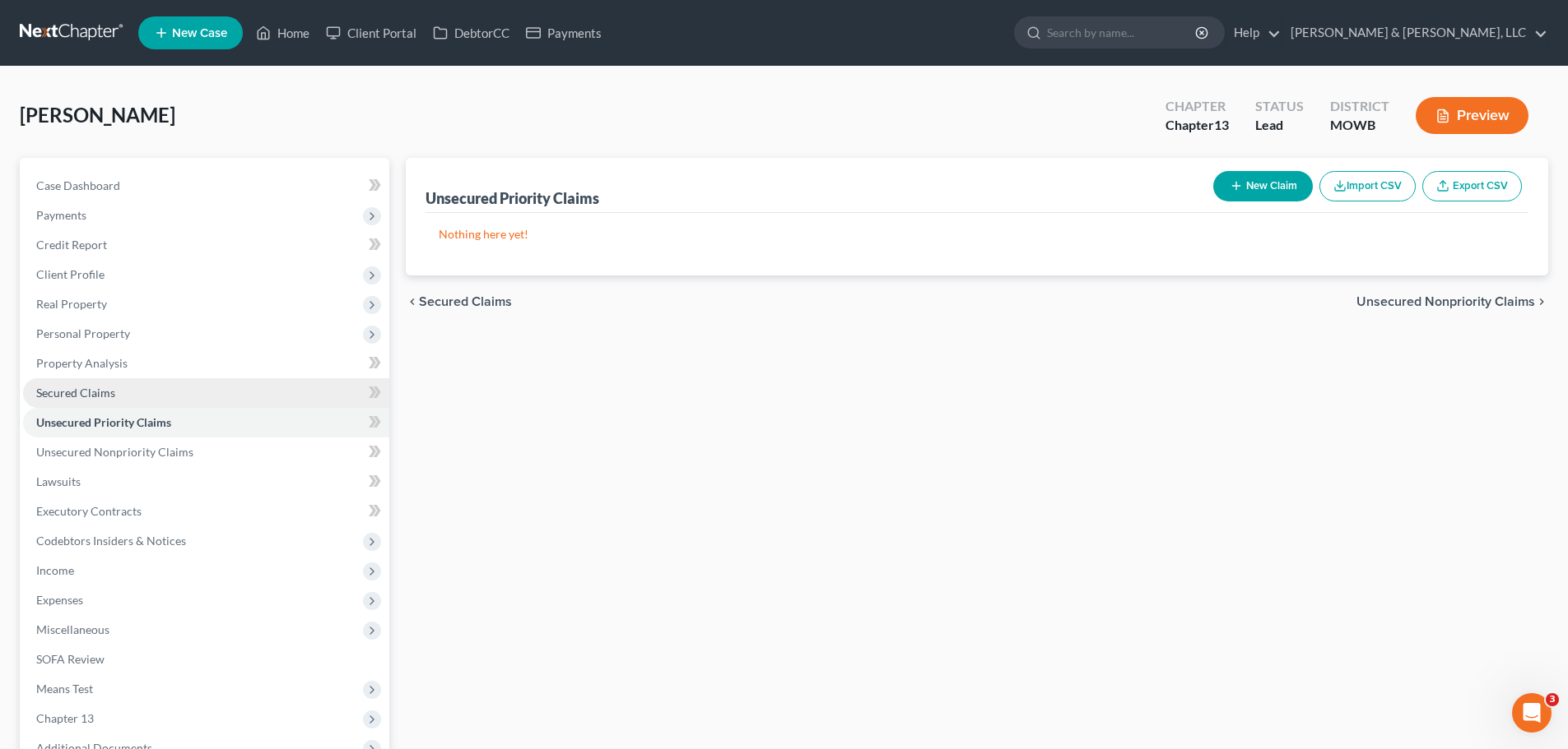
click at [114, 394] on span "Secured Claims" at bounding box center [75, 393] width 79 height 14
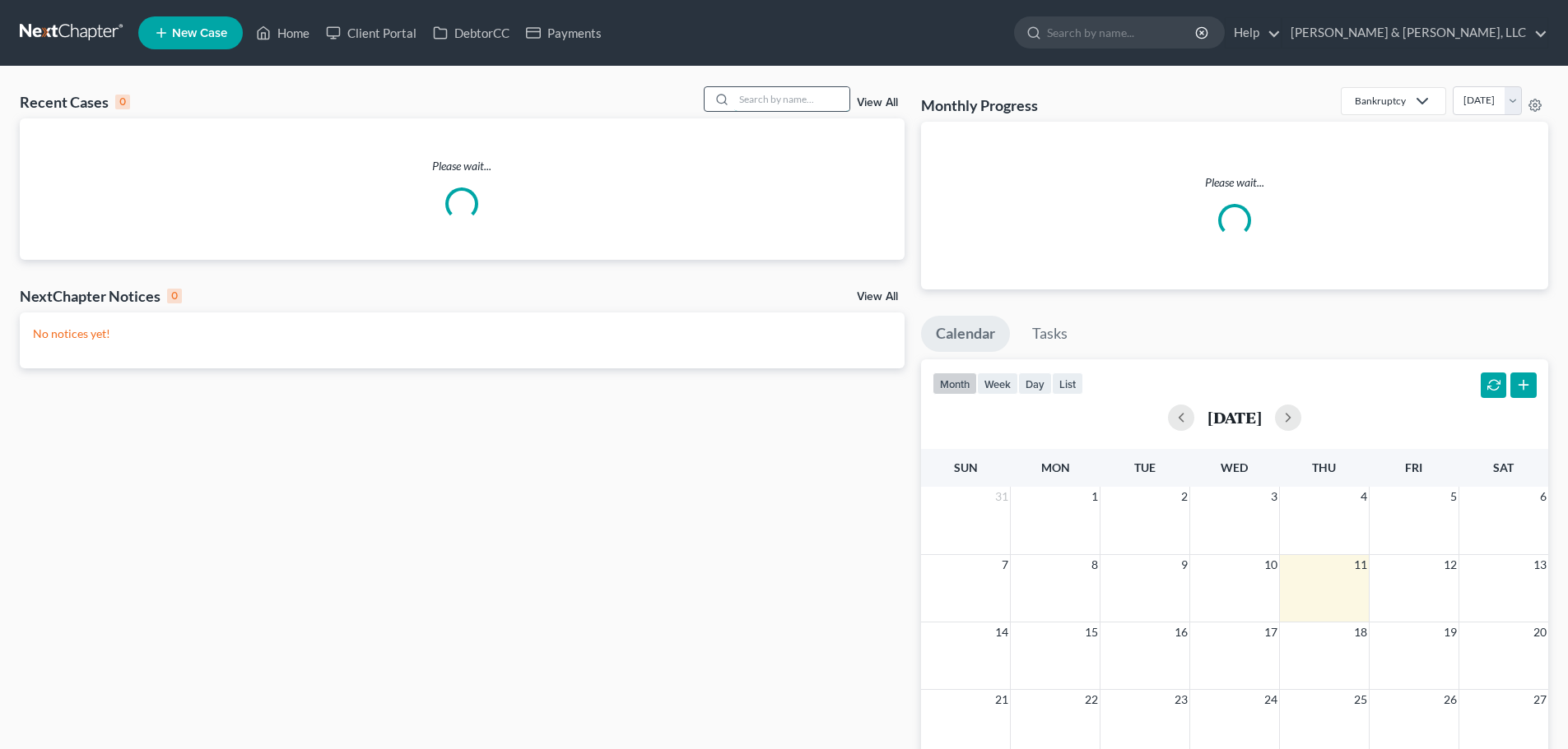
click at [758, 105] on input "search" at bounding box center [792, 98] width 115 height 24
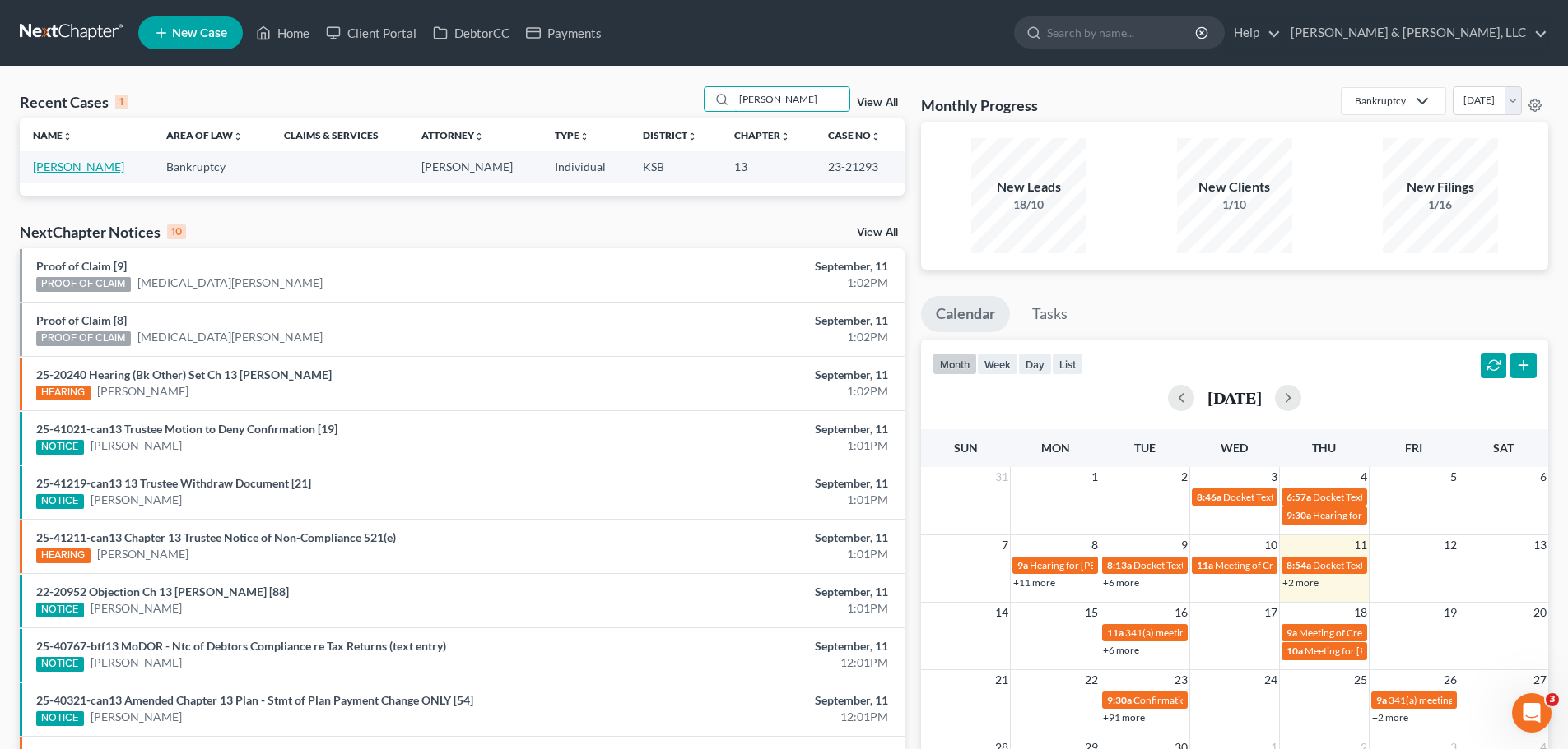
type input "[PERSON_NAME]"
click at [87, 166] on link "[PERSON_NAME]" at bounding box center [78, 167] width 91 height 14
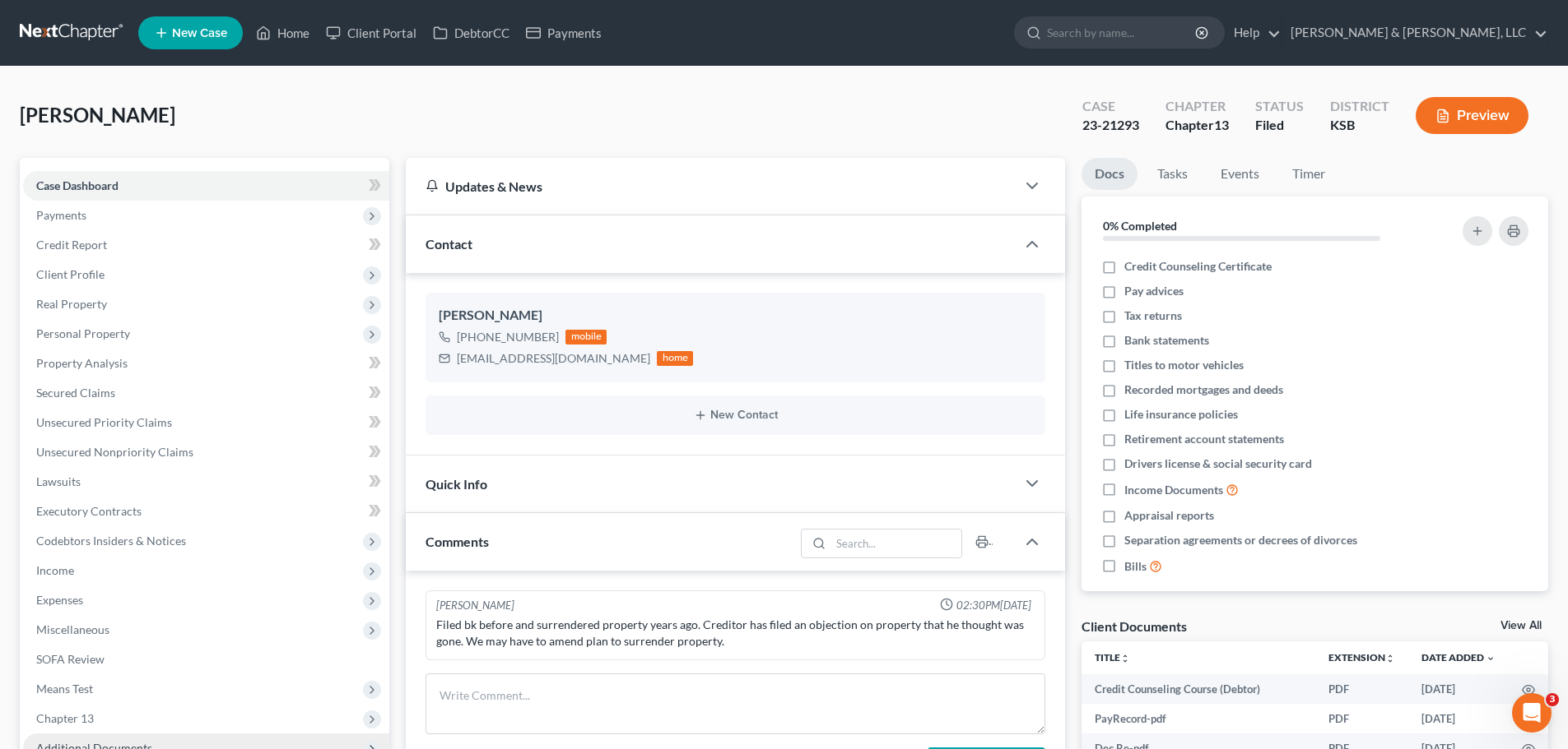
scroll to position [329, 0]
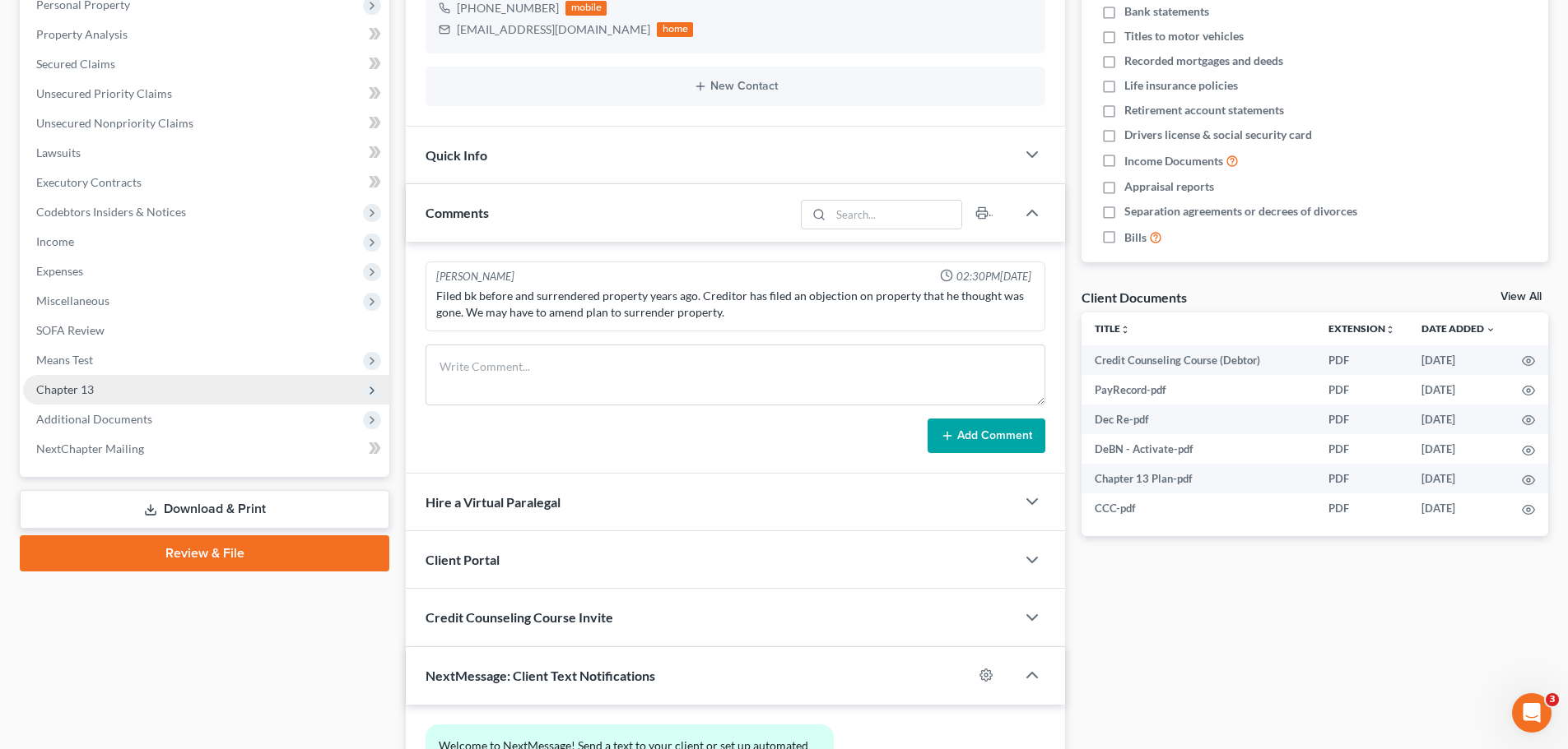
click at [97, 393] on span "Chapter 13" at bounding box center [206, 389] width 366 height 29
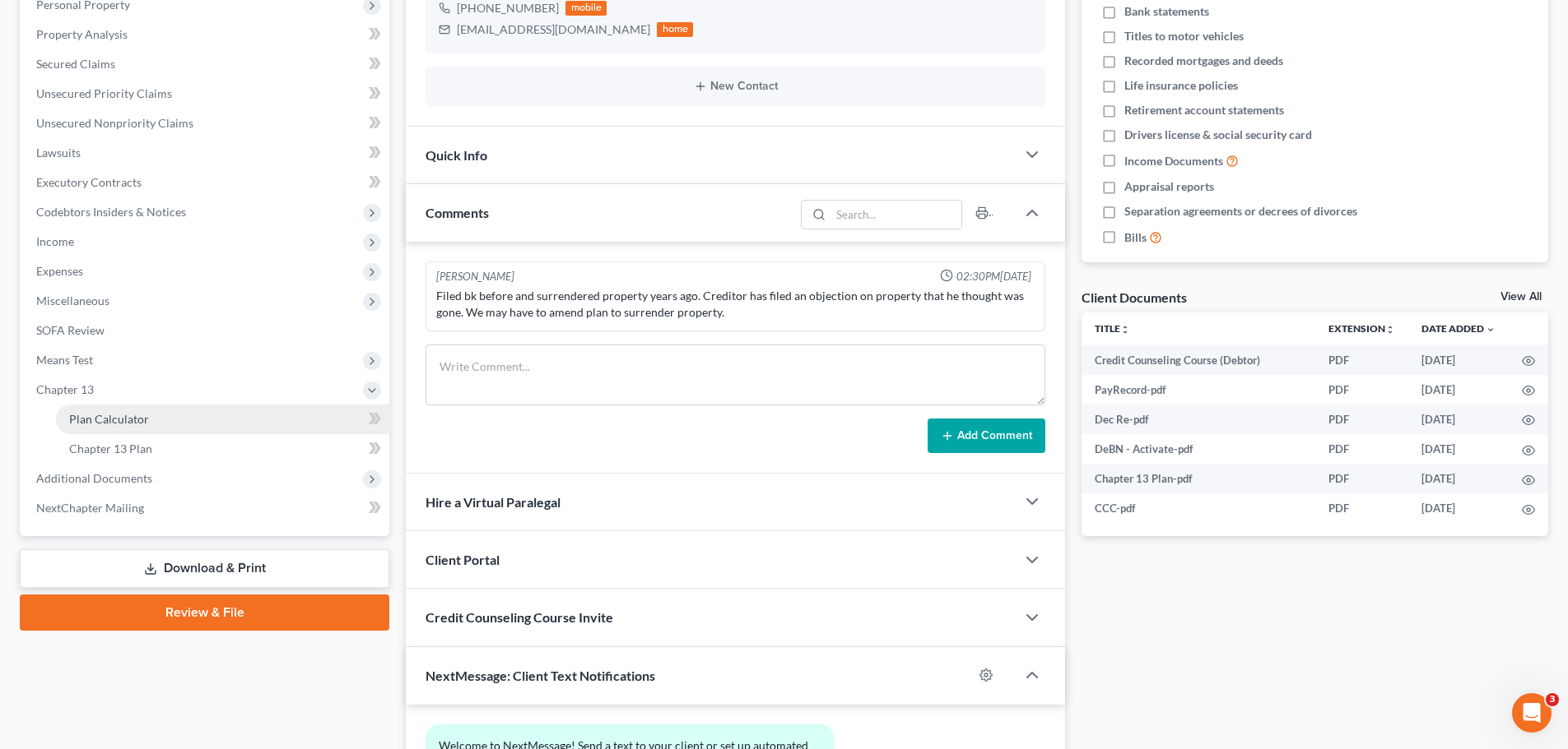
click at [120, 413] on span "Plan Calculator" at bounding box center [109, 419] width 80 height 14
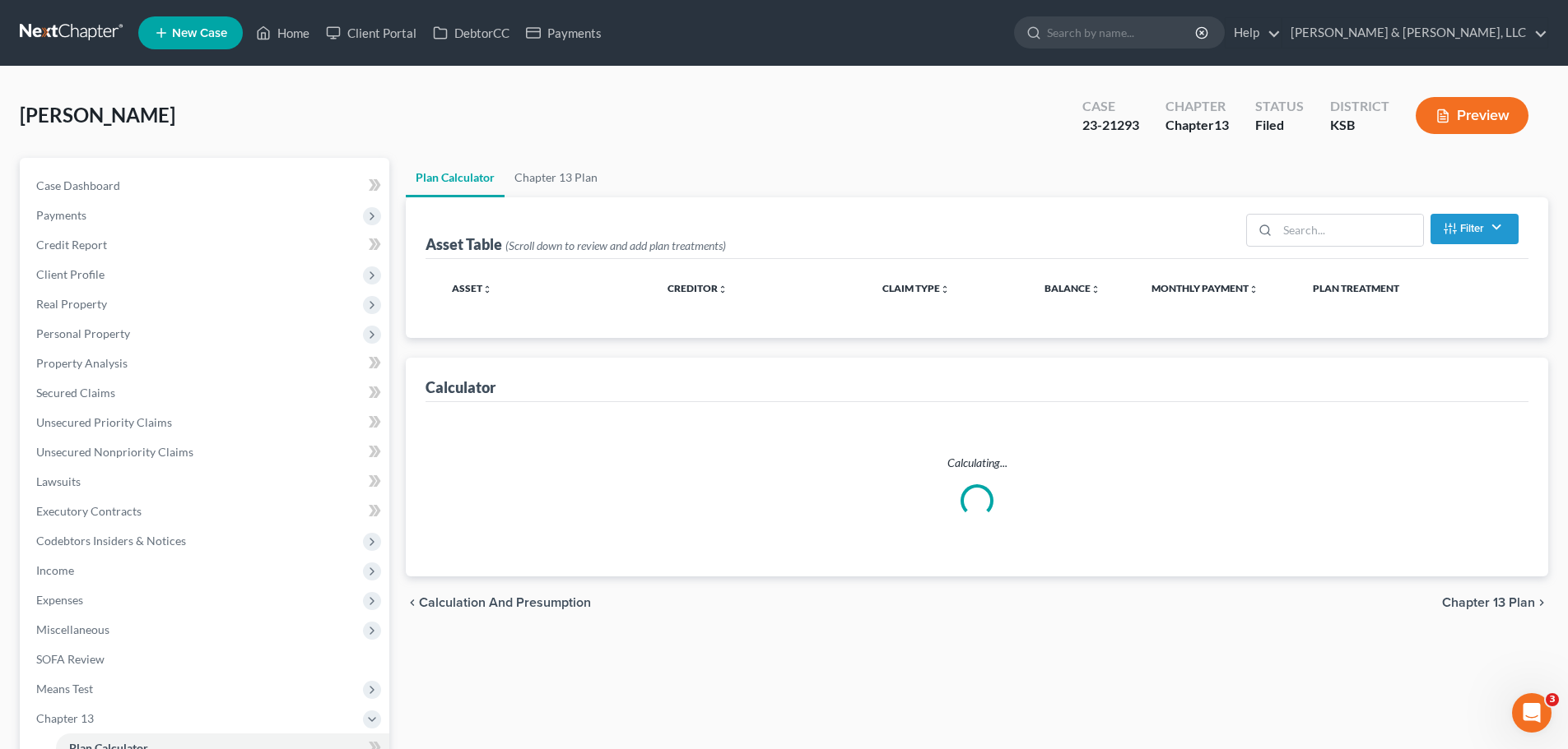
select select "35"
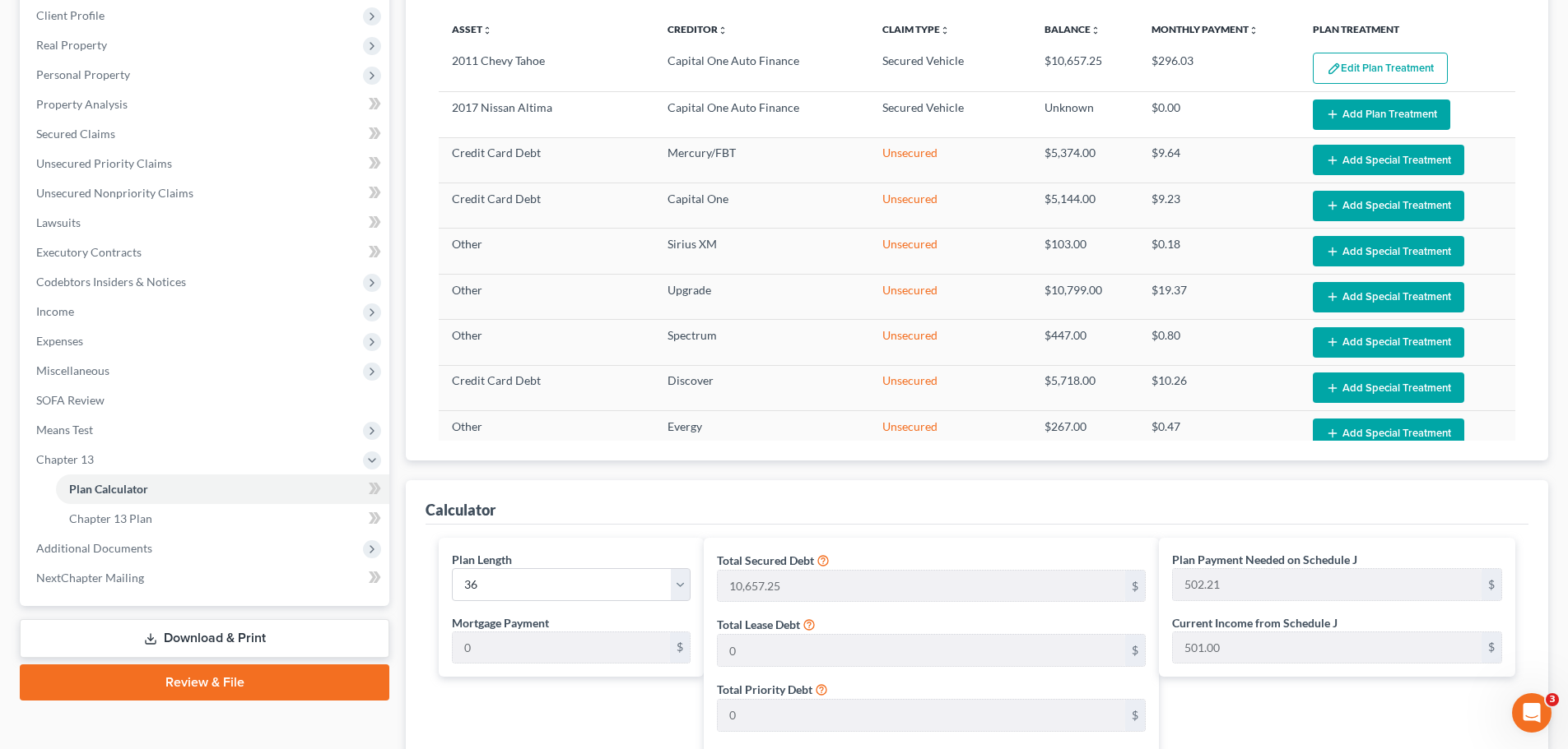
scroll to position [246, 0]
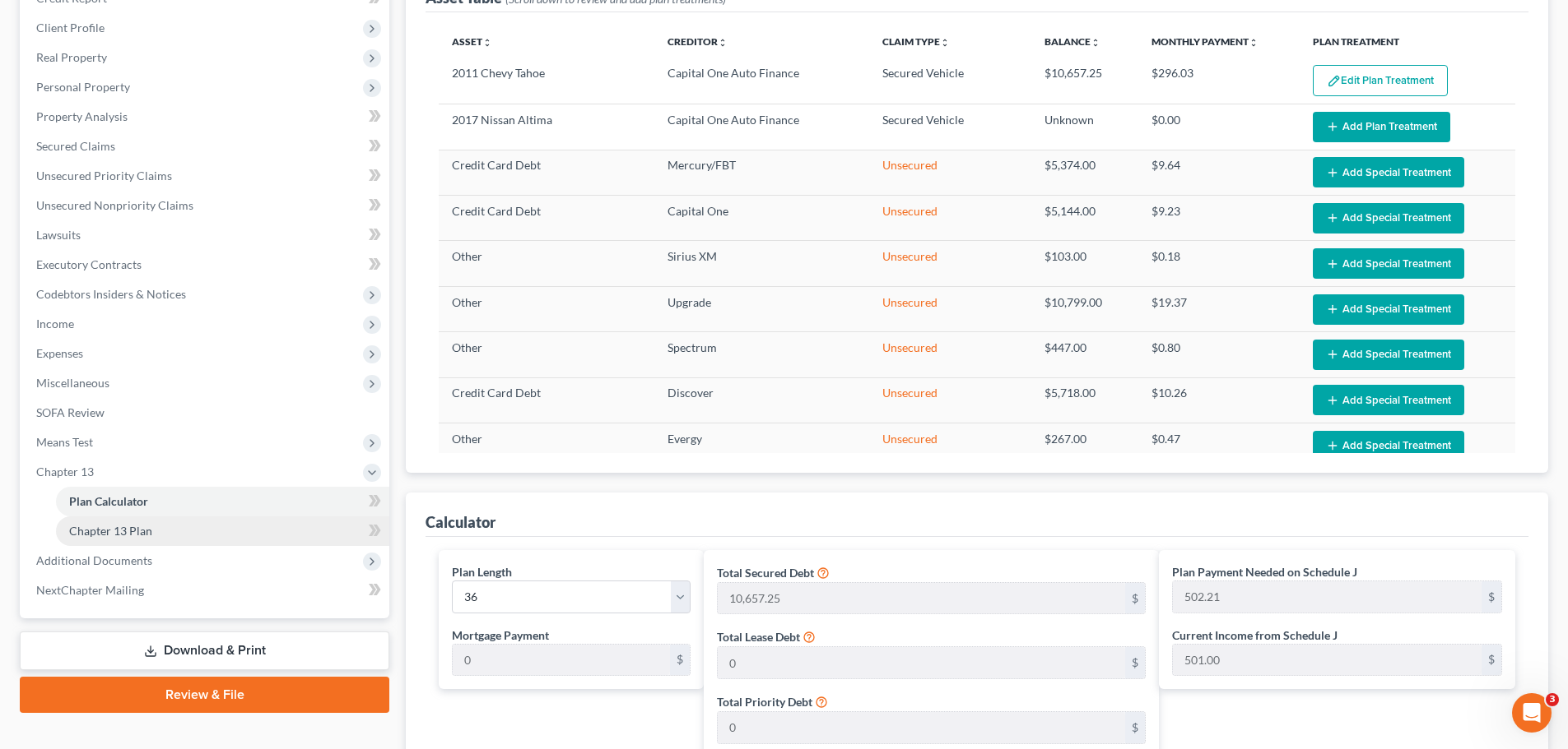
click at [132, 539] on link "Chapter 13 Plan" at bounding box center [223, 531] width 333 height 29
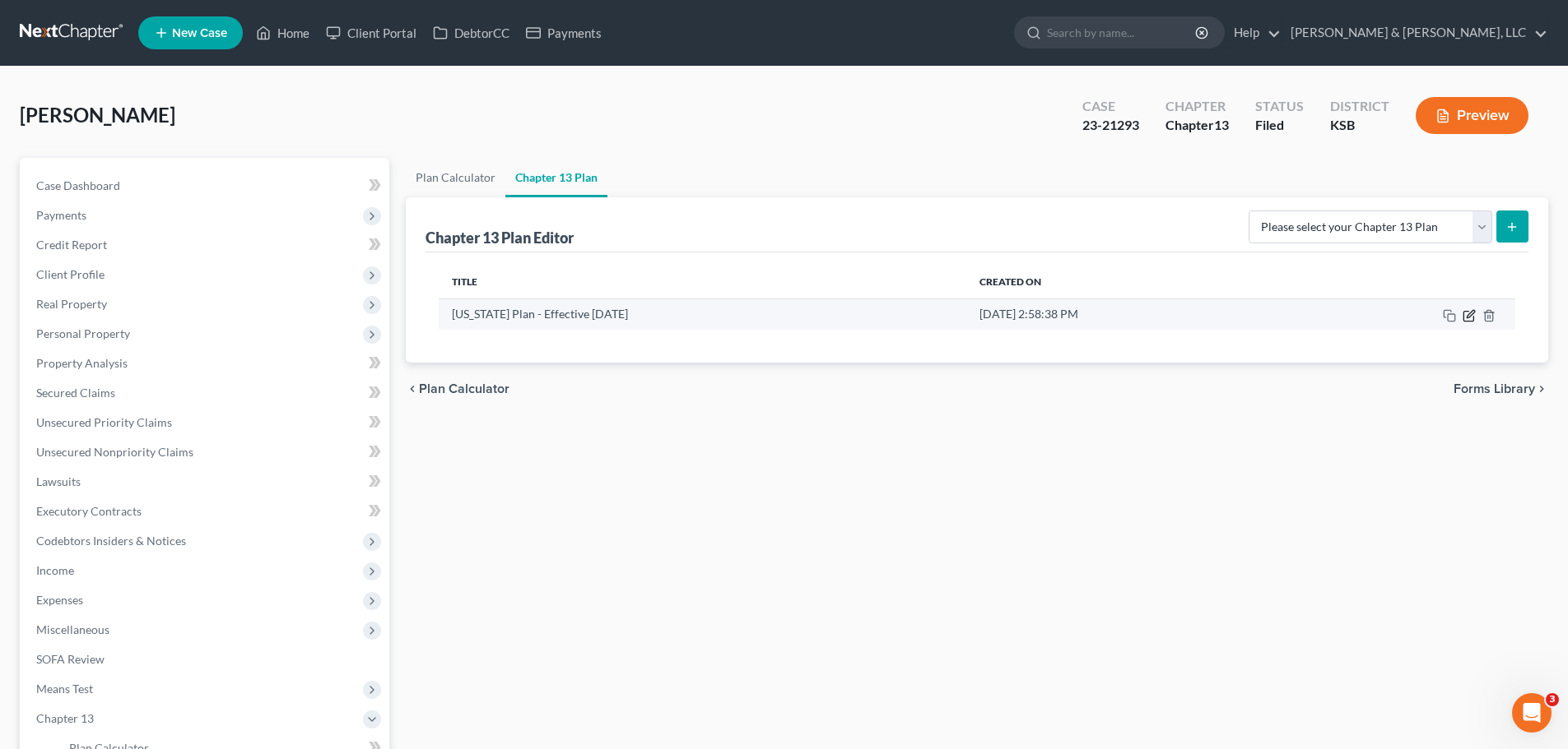
click at [1462, 314] on icon "button" at bounding box center [1469, 316] width 13 height 13
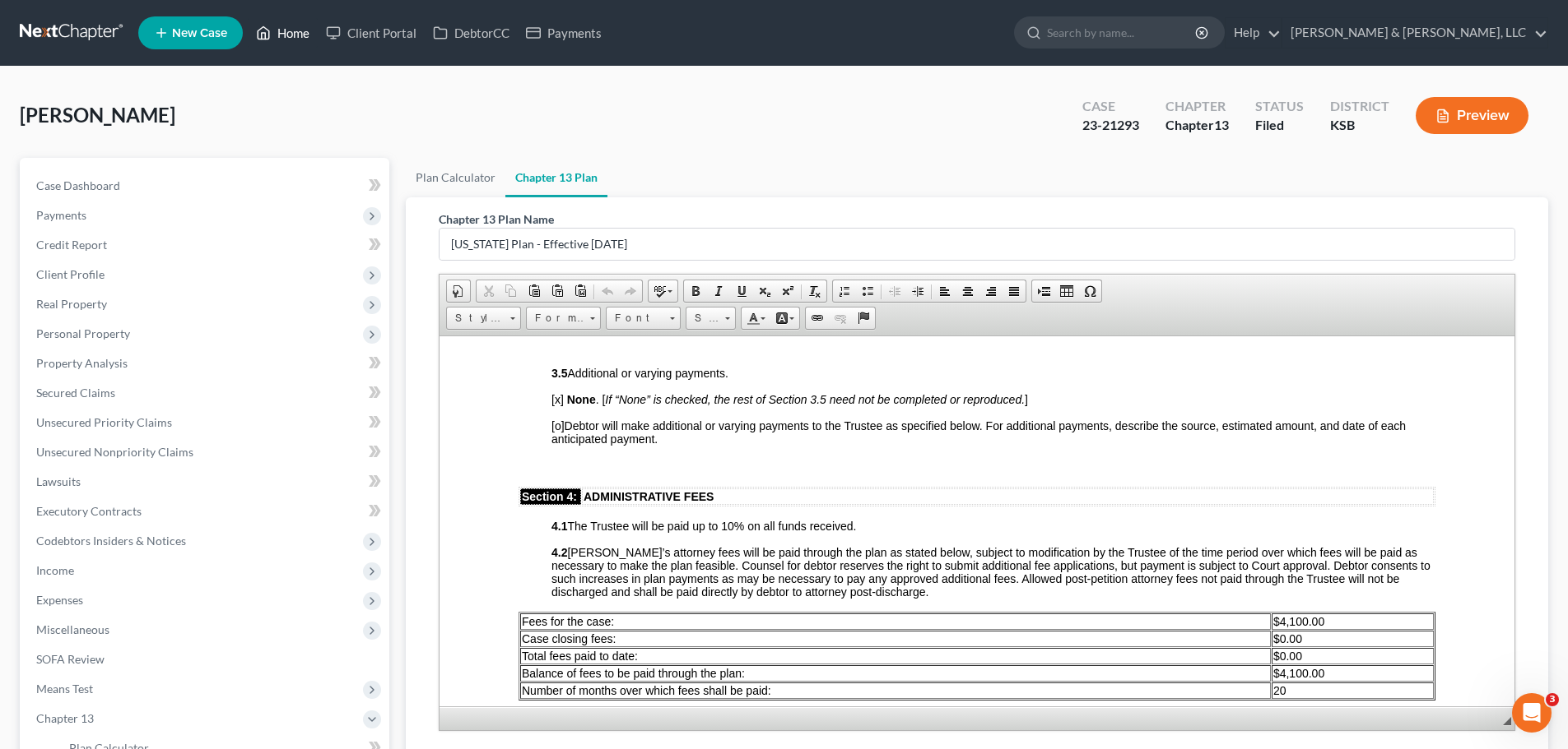
click at [280, 30] on link "Home" at bounding box center [282, 32] width 70 height 29
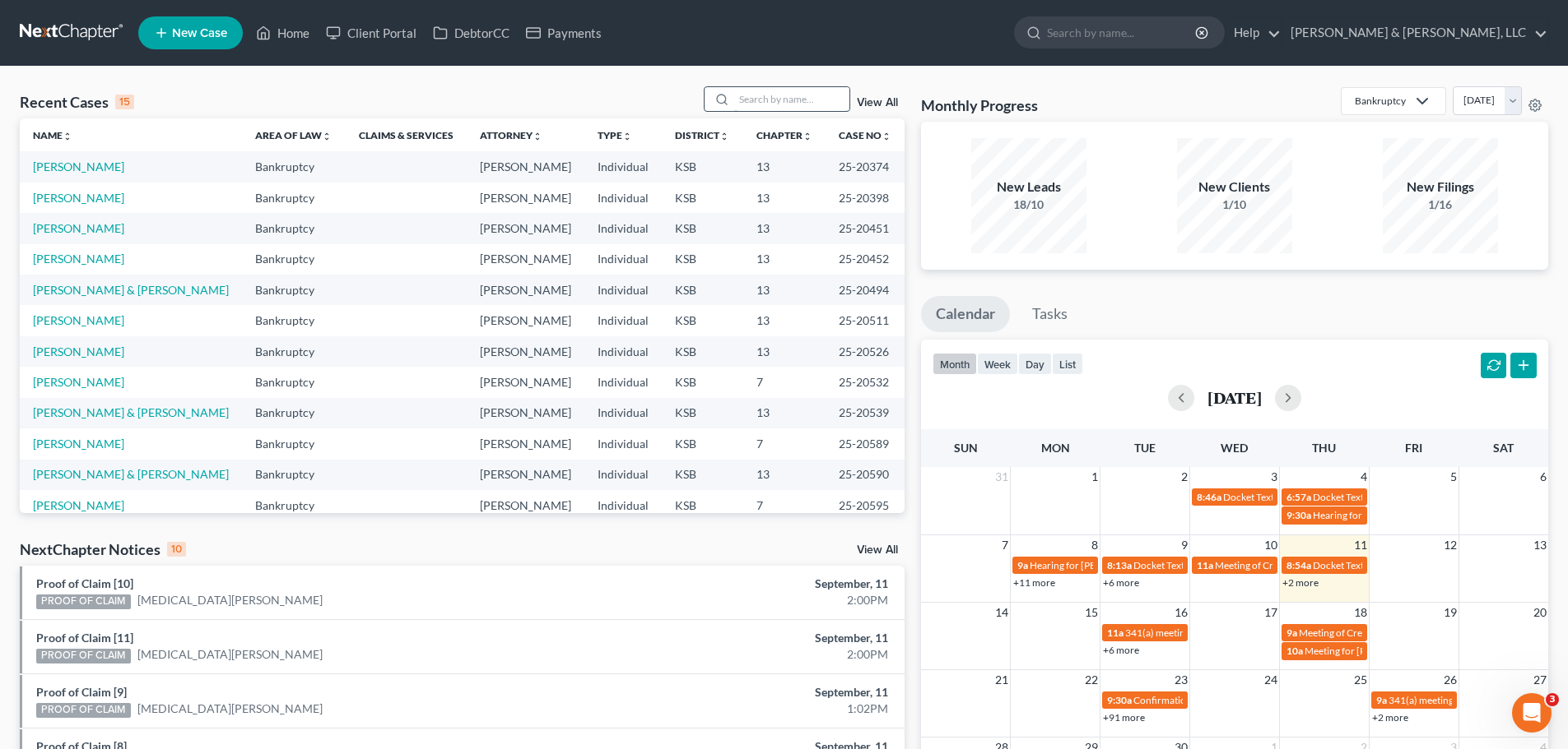
click at [789, 104] on input "search" at bounding box center [792, 98] width 115 height 24
type input "jardine"
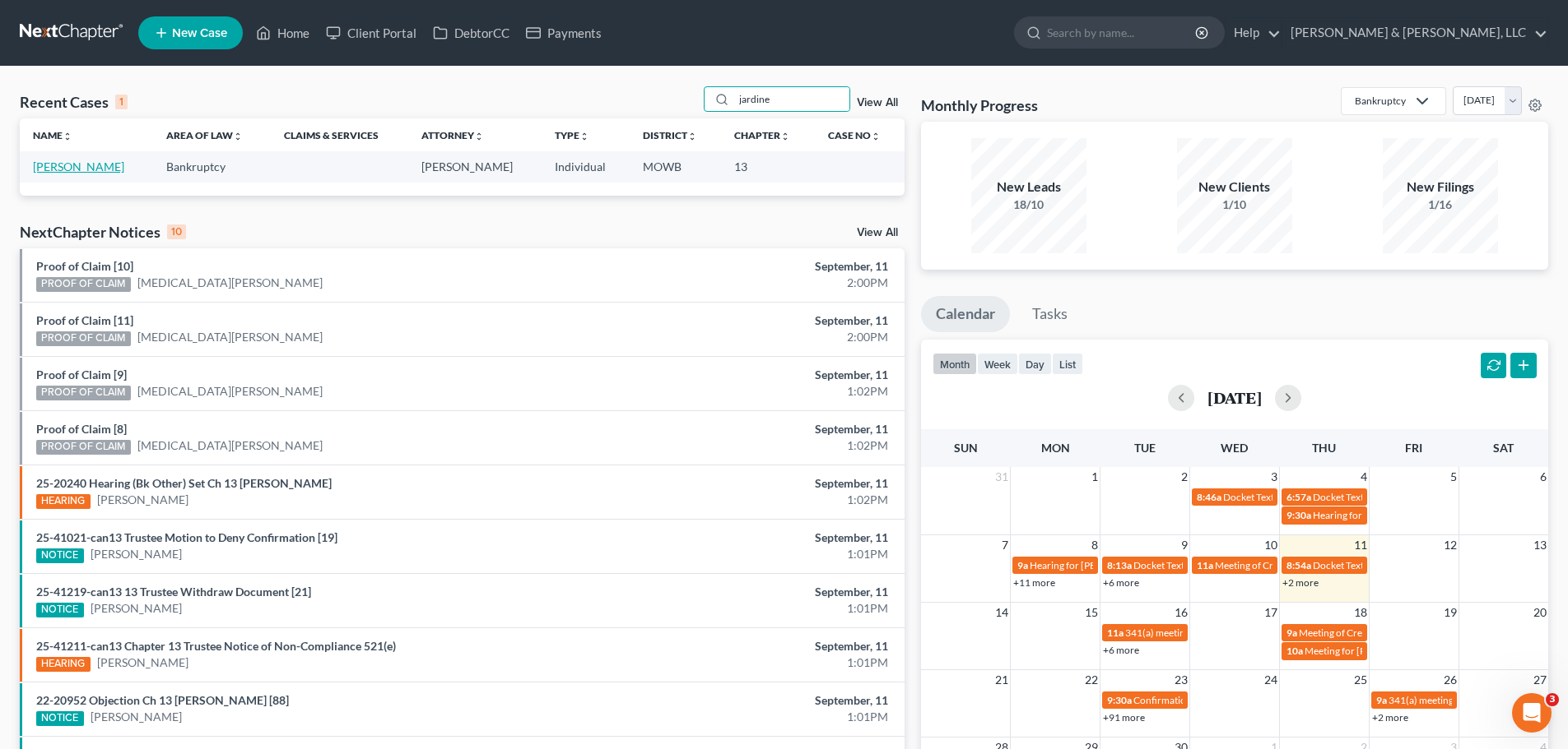
click at [92, 168] on link "[PERSON_NAME]" at bounding box center [78, 167] width 91 height 14
select select "6"
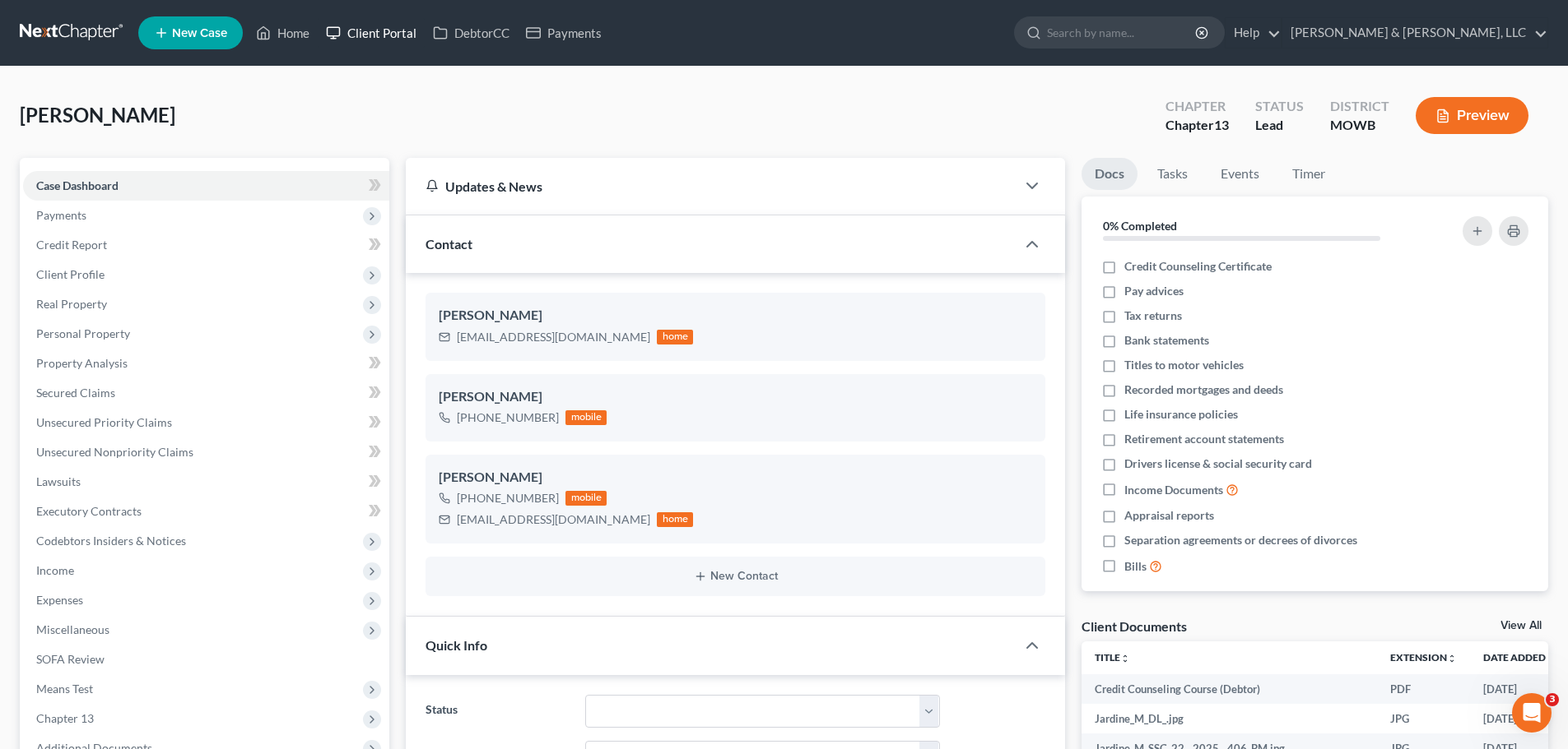
click at [377, 27] on link "Client Portal" at bounding box center [371, 32] width 107 height 29
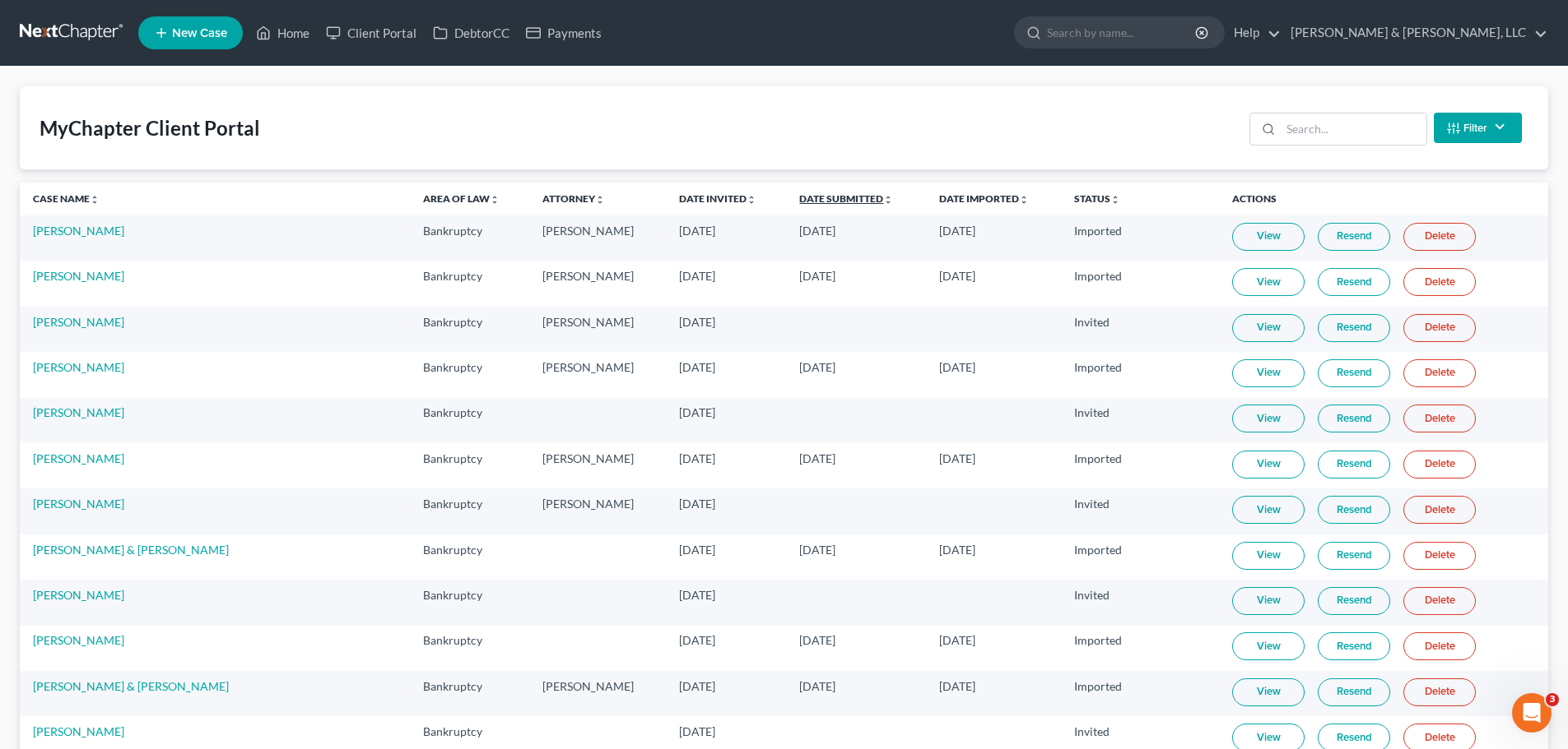
click at [799, 200] on link "Date Submitted unfold_more expand_more expand_less" at bounding box center [846, 199] width 94 height 12
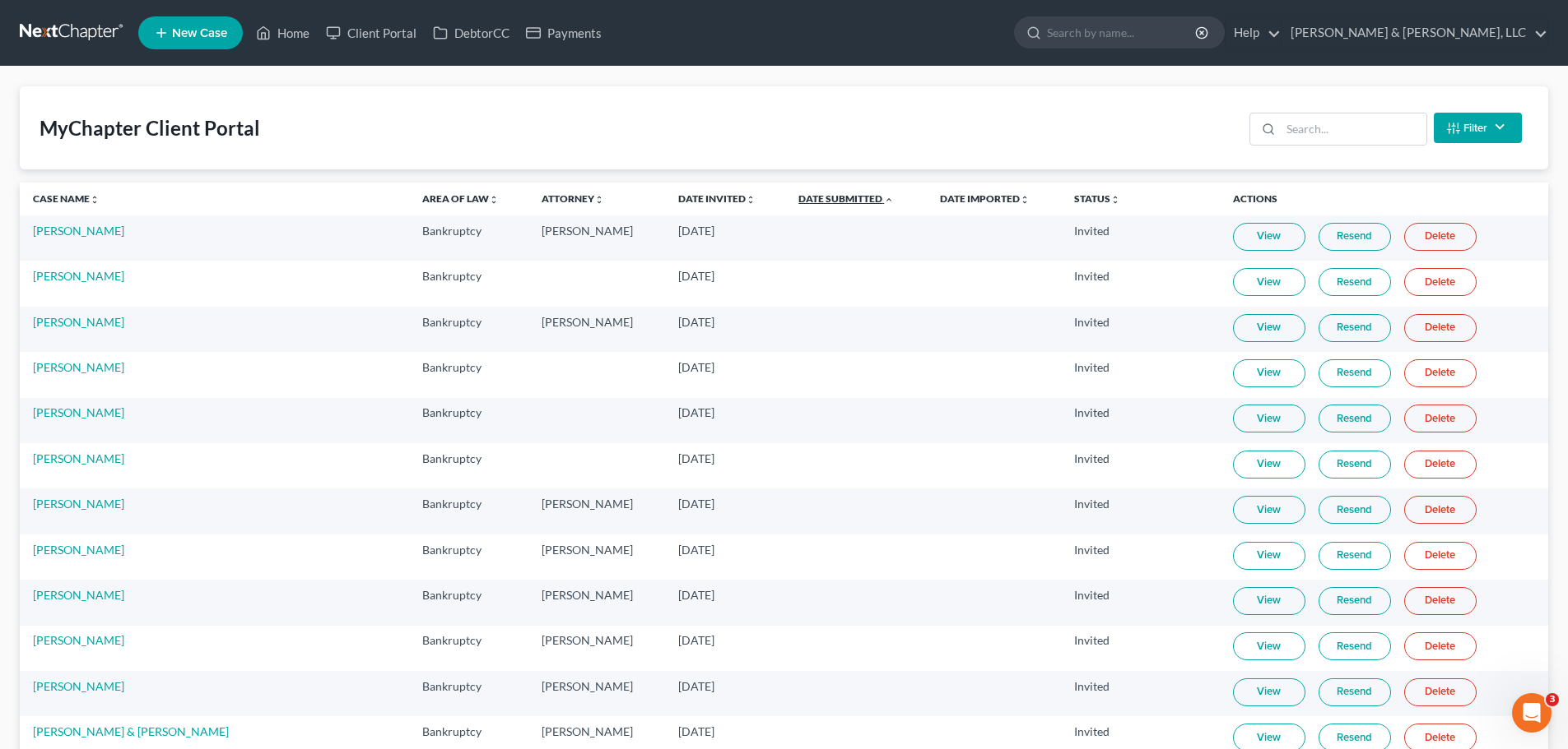
click at [798, 200] on link "Date Submitted unfold_more expand_more expand_less" at bounding box center [846, 199] width 96 height 12
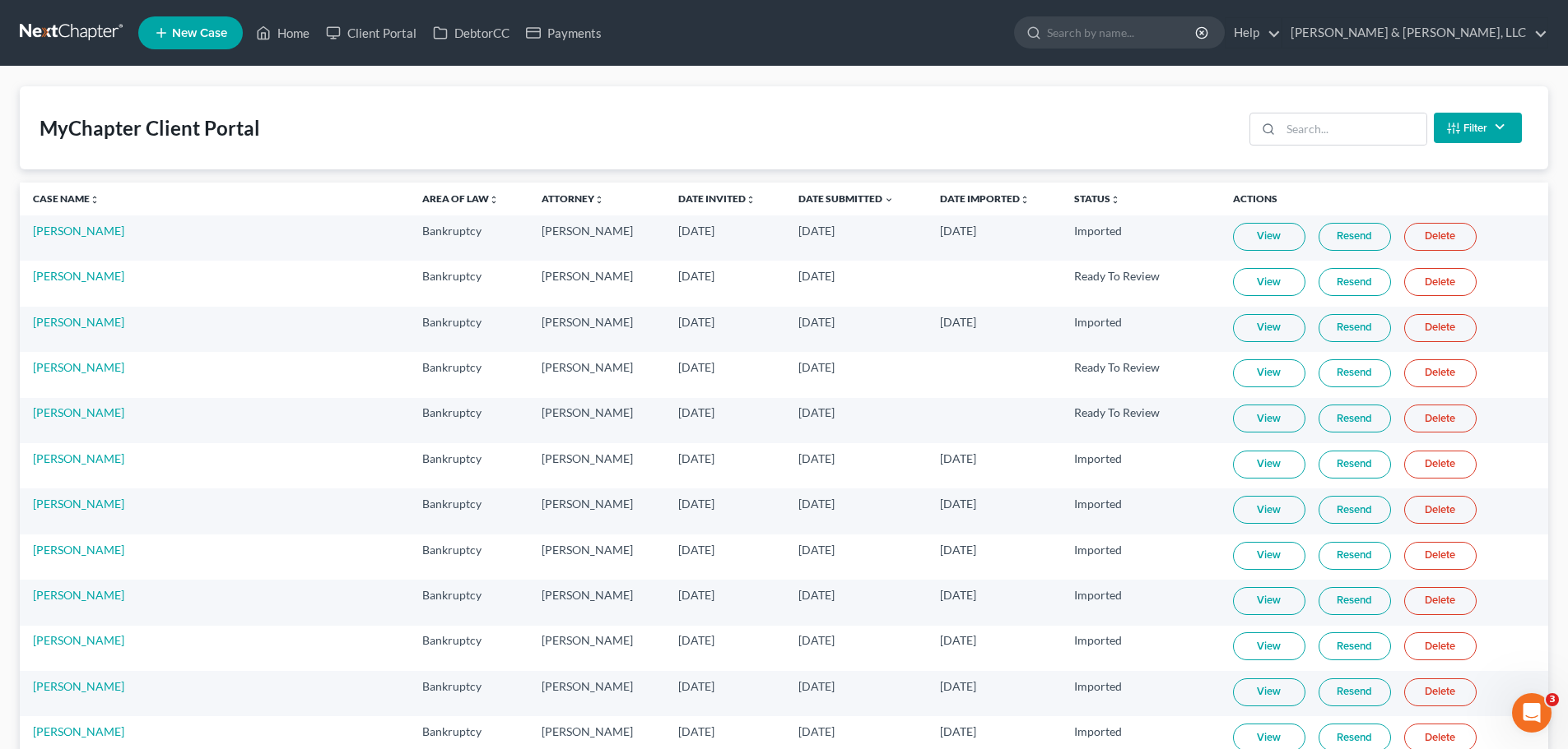
drag, startPoint x: 1237, startPoint y: 415, endPoint x: 921, endPoint y: 298, distance: 337.0
click at [1237, 415] on link "View" at bounding box center [1269, 418] width 73 height 28
click at [288, 39] on link "Home" at bounding box center [282, 32] width 70 height 29
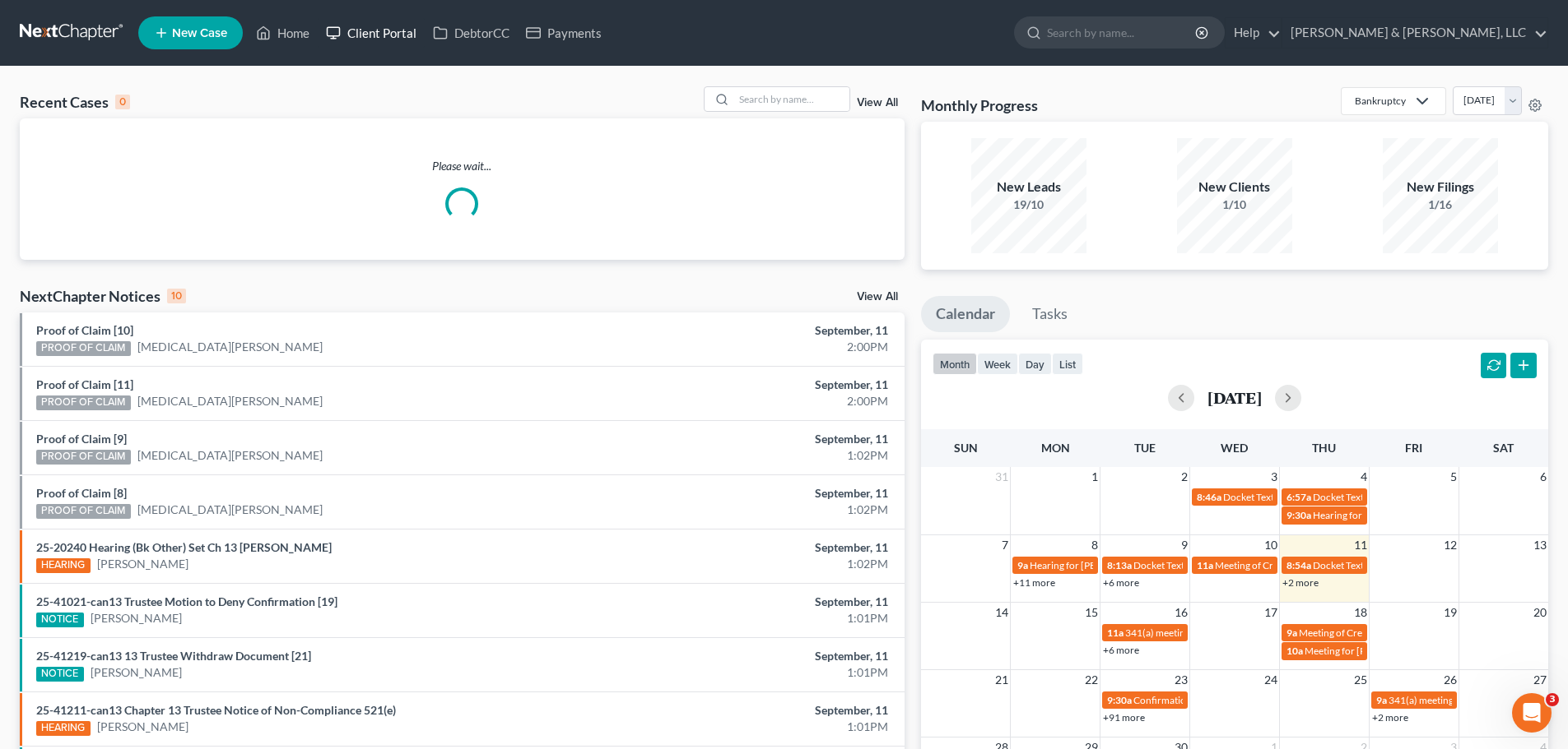
click at [380, 35] on link "Client Portal" at bounding box center [371, 32] width 107 height 29
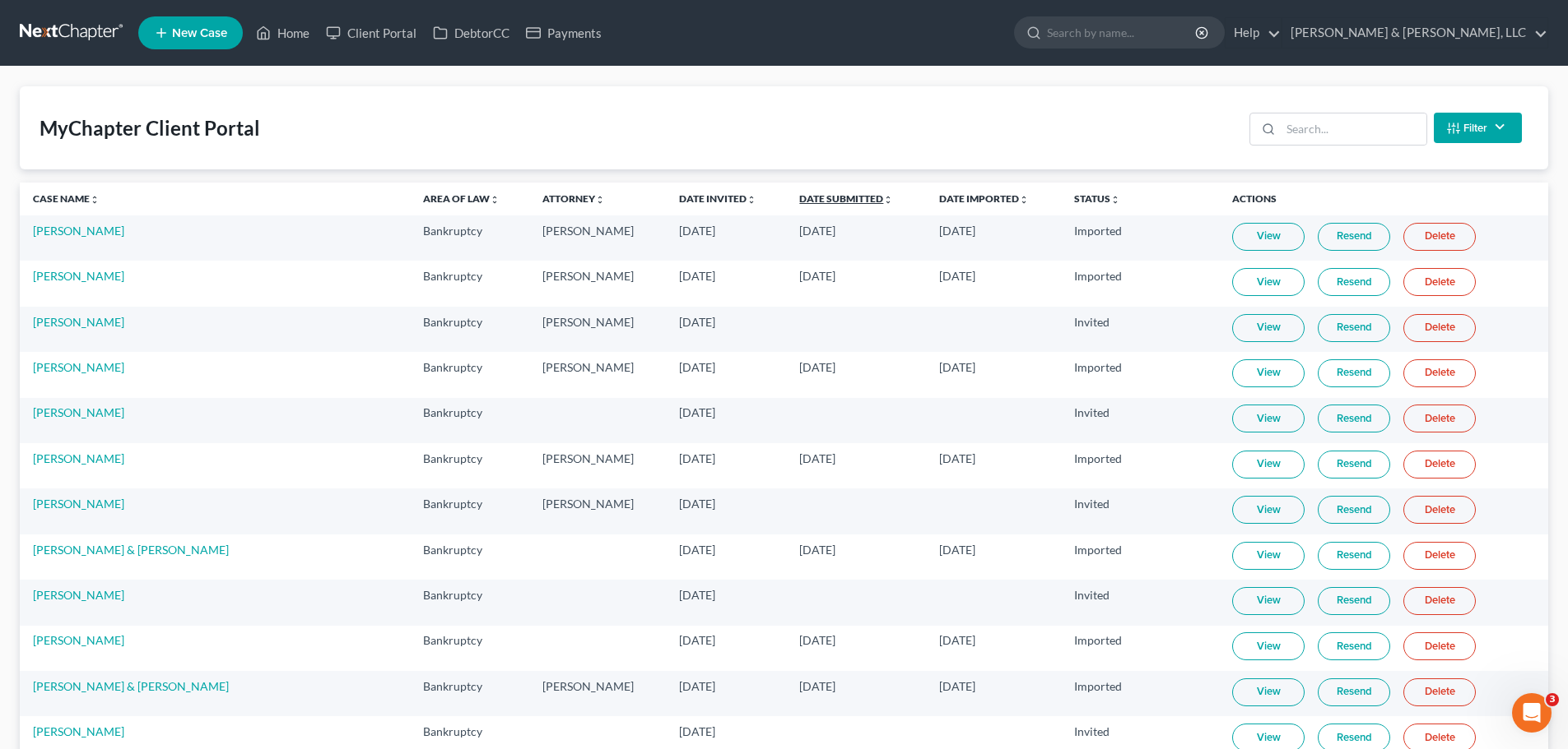
click at [799, 194] on link "Date Submitted unfold_more expand_more expand_less" at bounding box center [846, 199] width 94 height 12
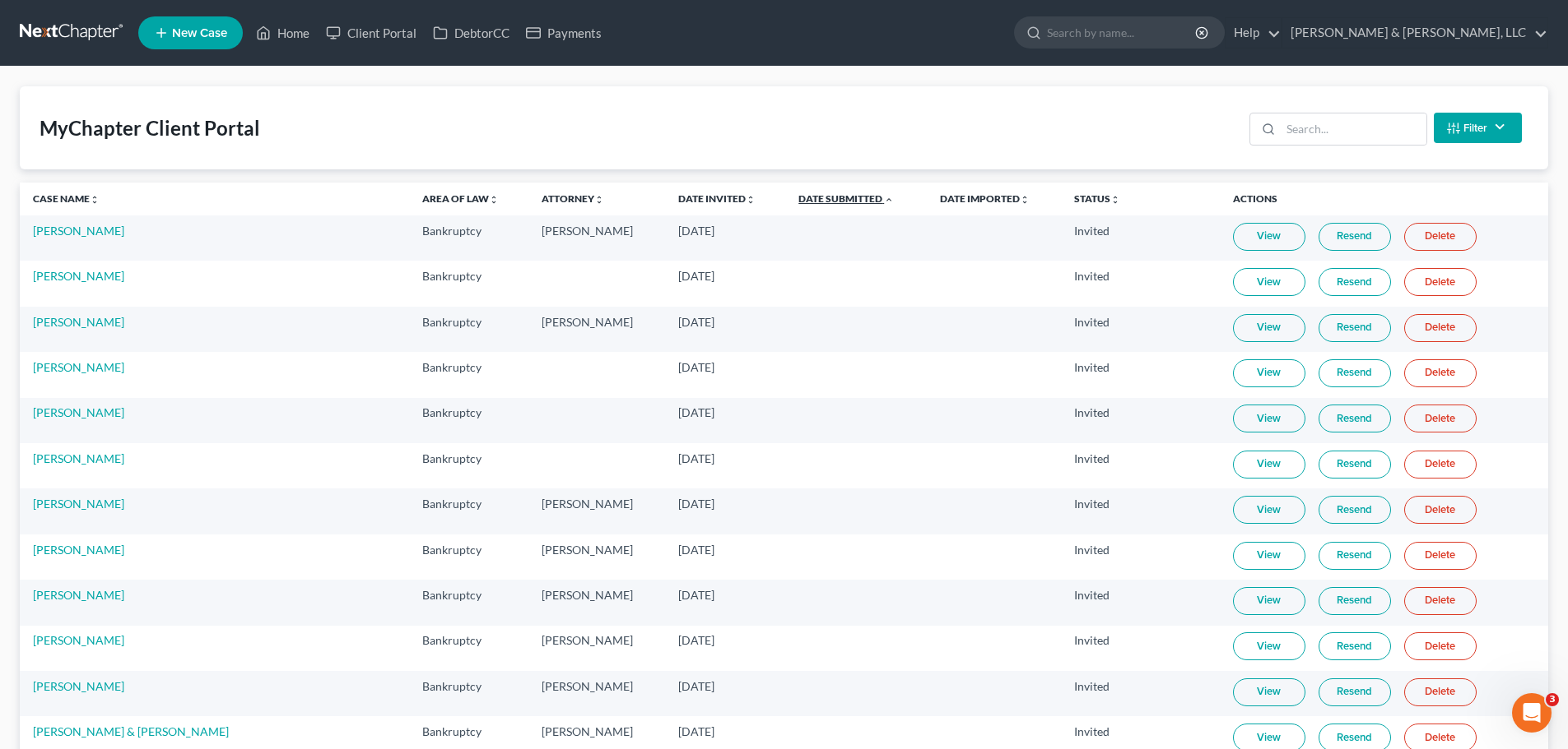
click at [798, 194] on link "Date Submitted unfold_more expand_more expand_less" at bounding box center [846, 199] width 96 height 12
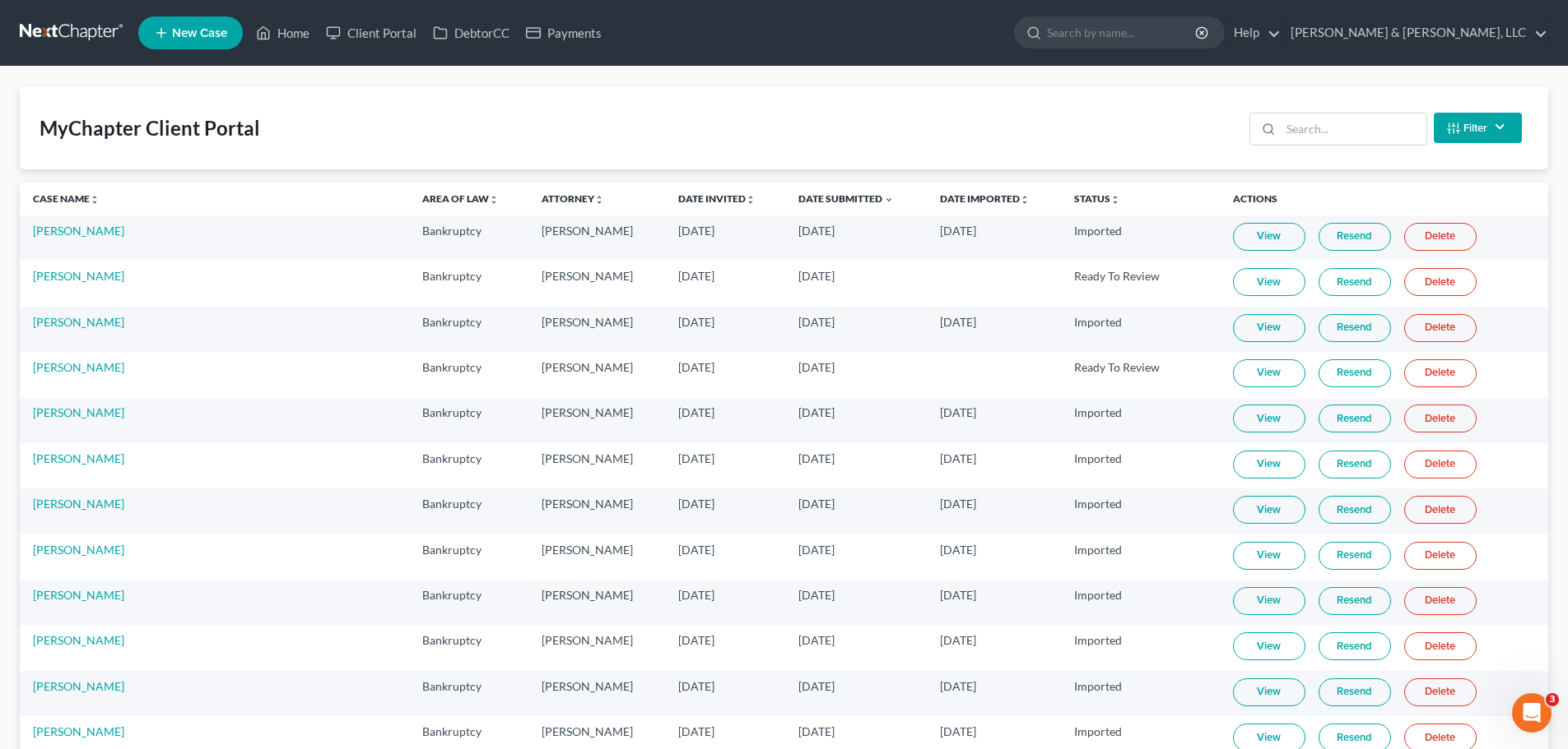
click at [1248, 371] on link "View" at bounding box center [1269, 373] width 73 height 28
click at [298, 40] on link "Home" at bounding box center [282, 32] width 70 height 29
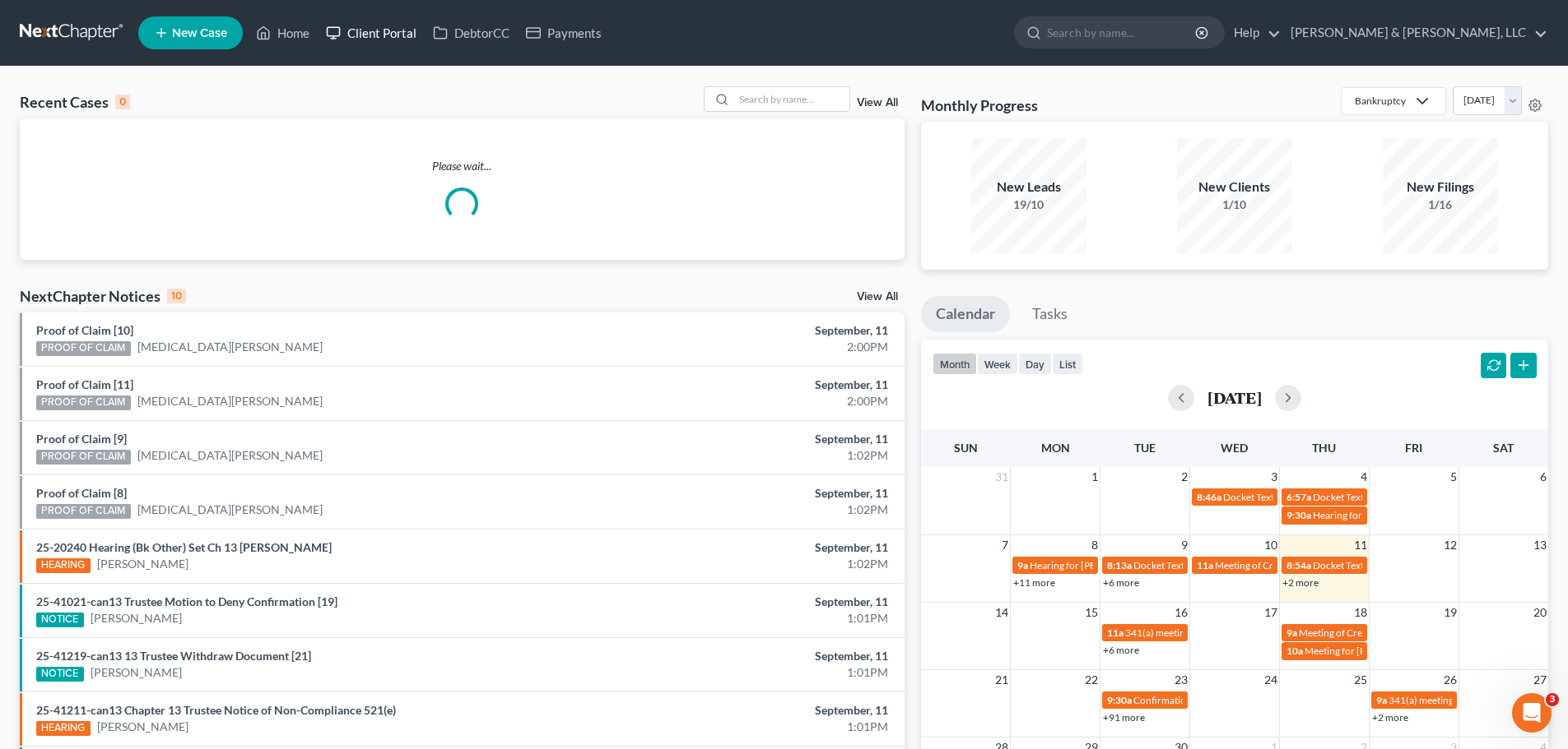
click at [376, 37] on link "Client Portal" at bounding box center [371, 32] width 107 height 29
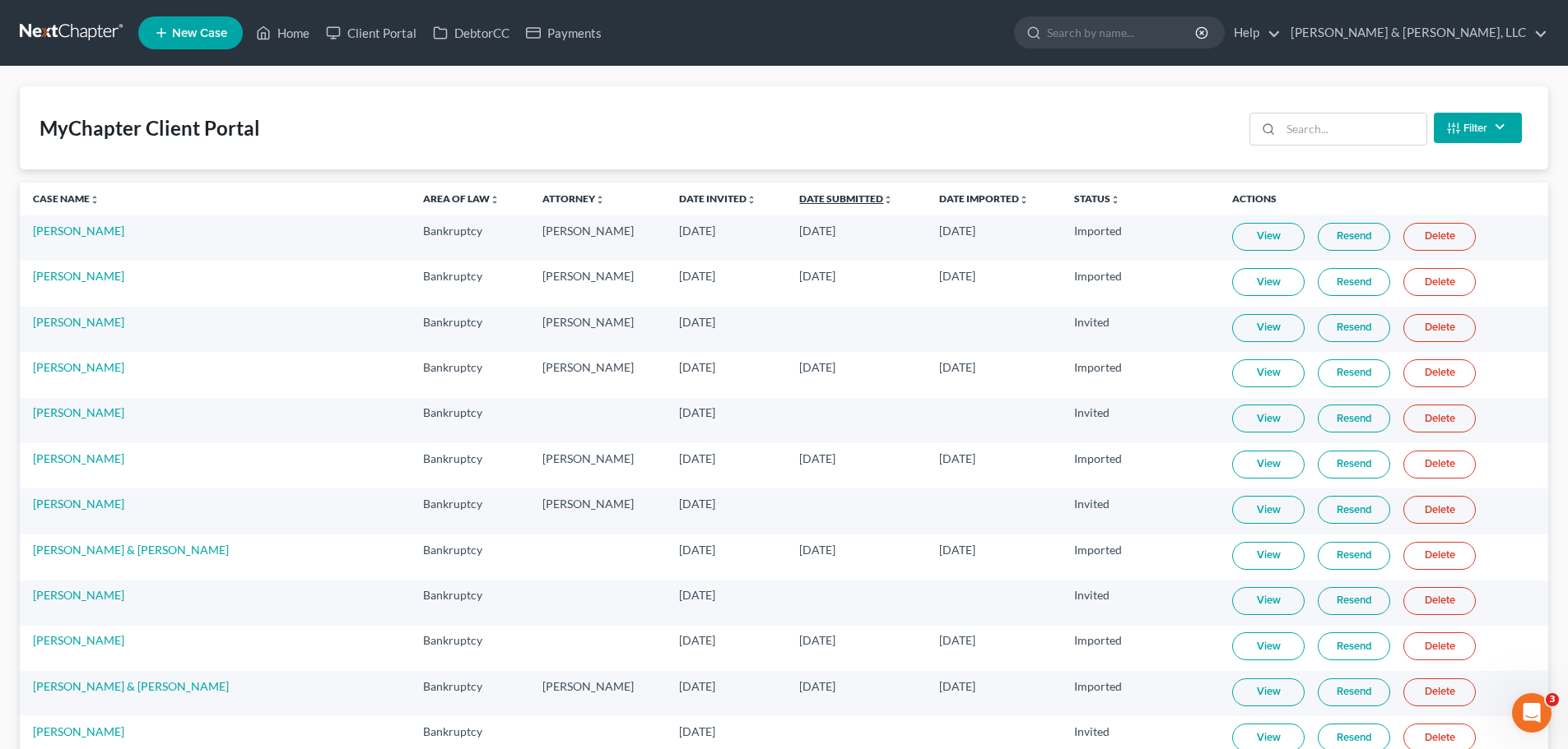
click at [799, 192] on link "Date Submitted unfold_more expand_more expand_less" at bounding box center [846, 199] width 94 height 12
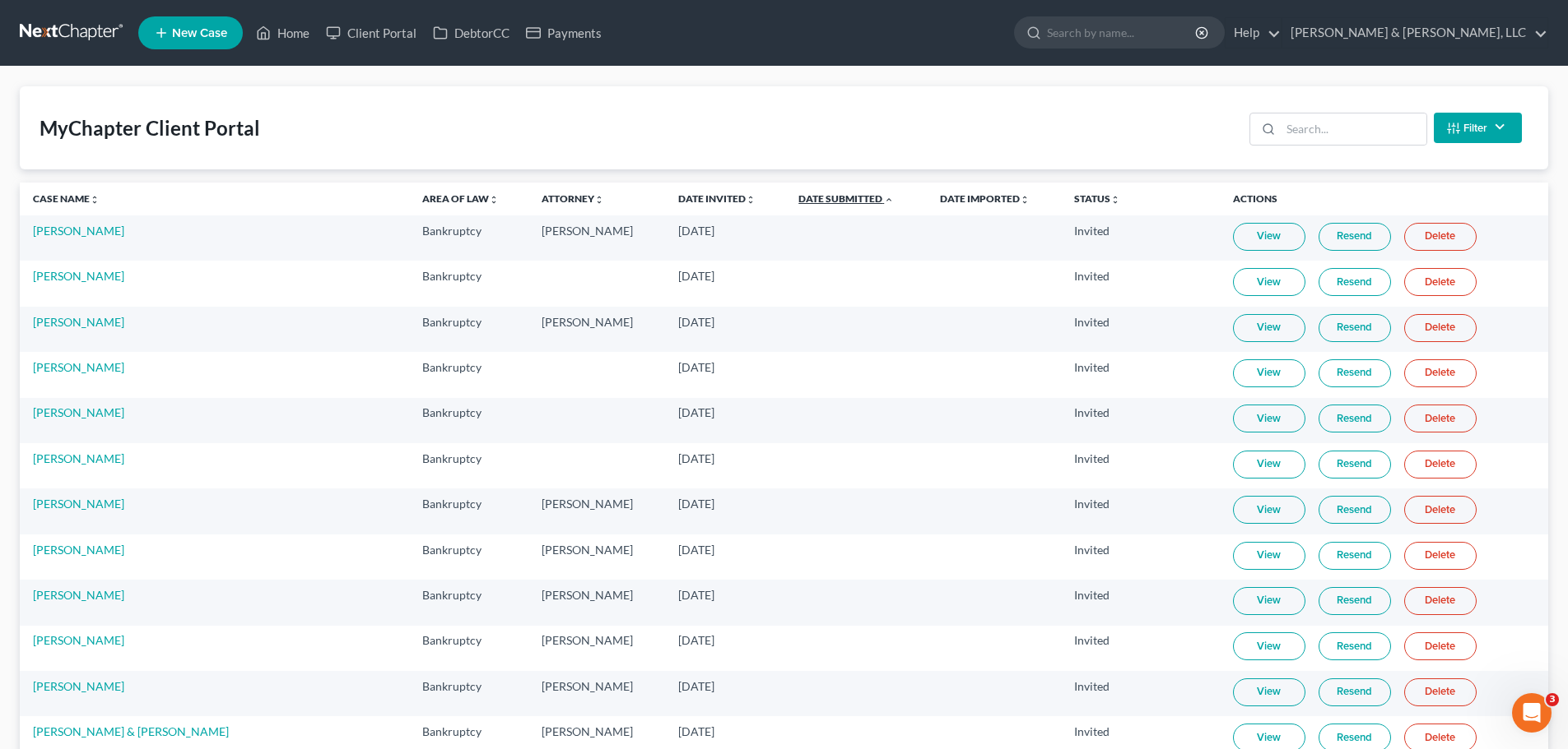
click at [798, 192] on link "Date Submitted unfold_more expand_more expand_less" at bounding box center [846, 199] width 96 height 12
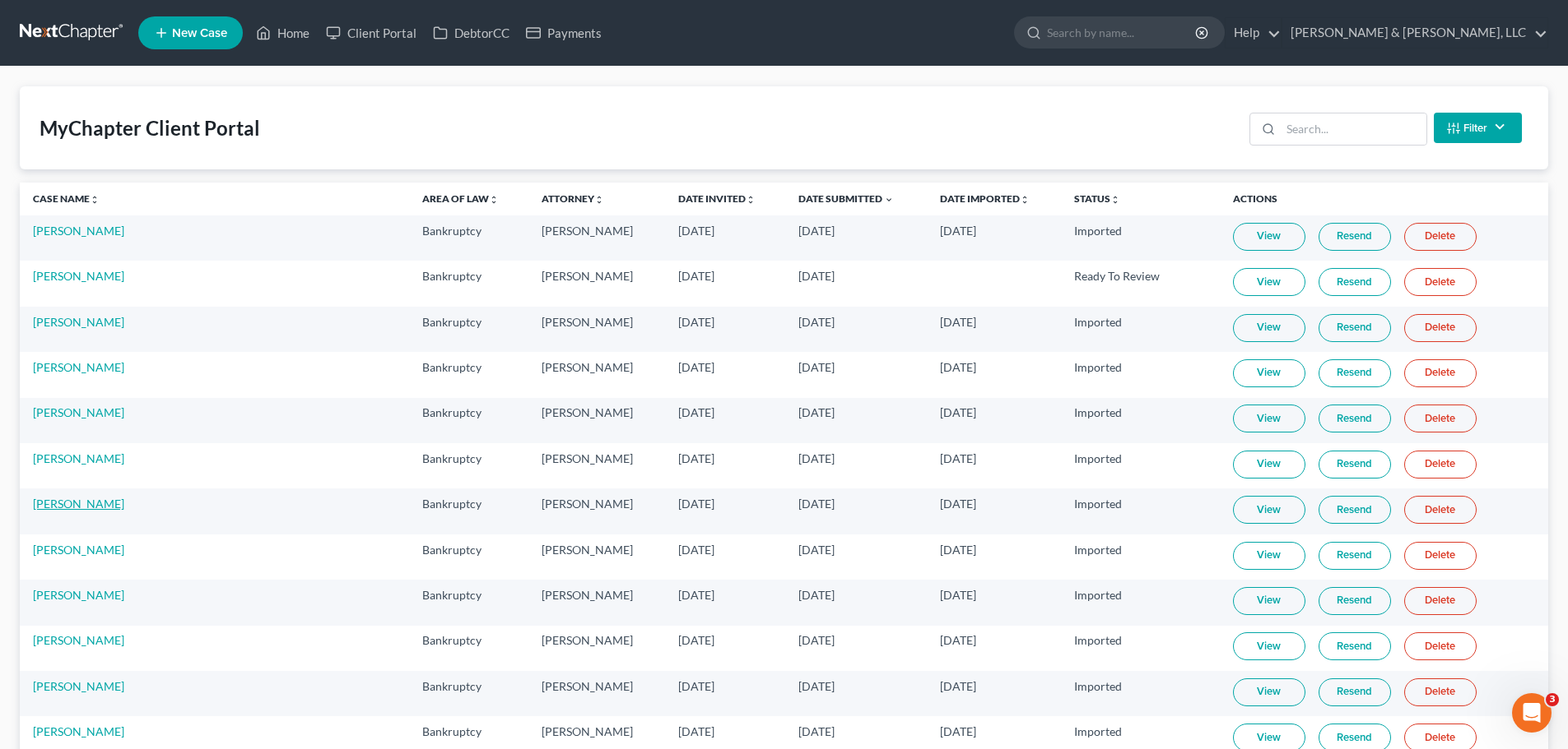
drag, startPoint x: 129, startPoint y: 504, endPoint x: 485, endPoint y: 275, distance: 423.3
click at [124, 504] on link "Christopher Hopkins" at bounding box center [78, 503] width 91 height 14
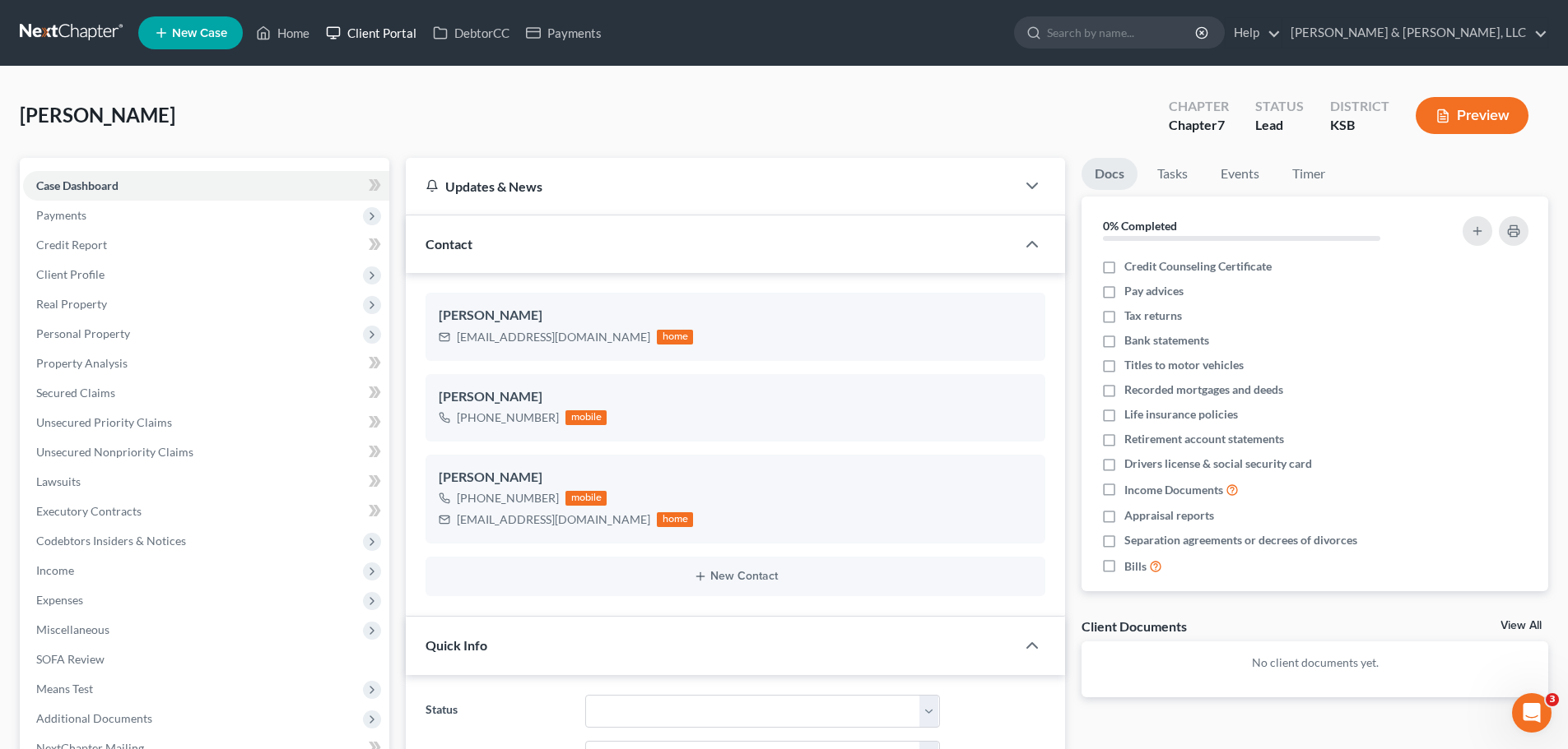
click at [369, 36] on link "Client Portal" at bounding box center [371, 32] width 107 height 29
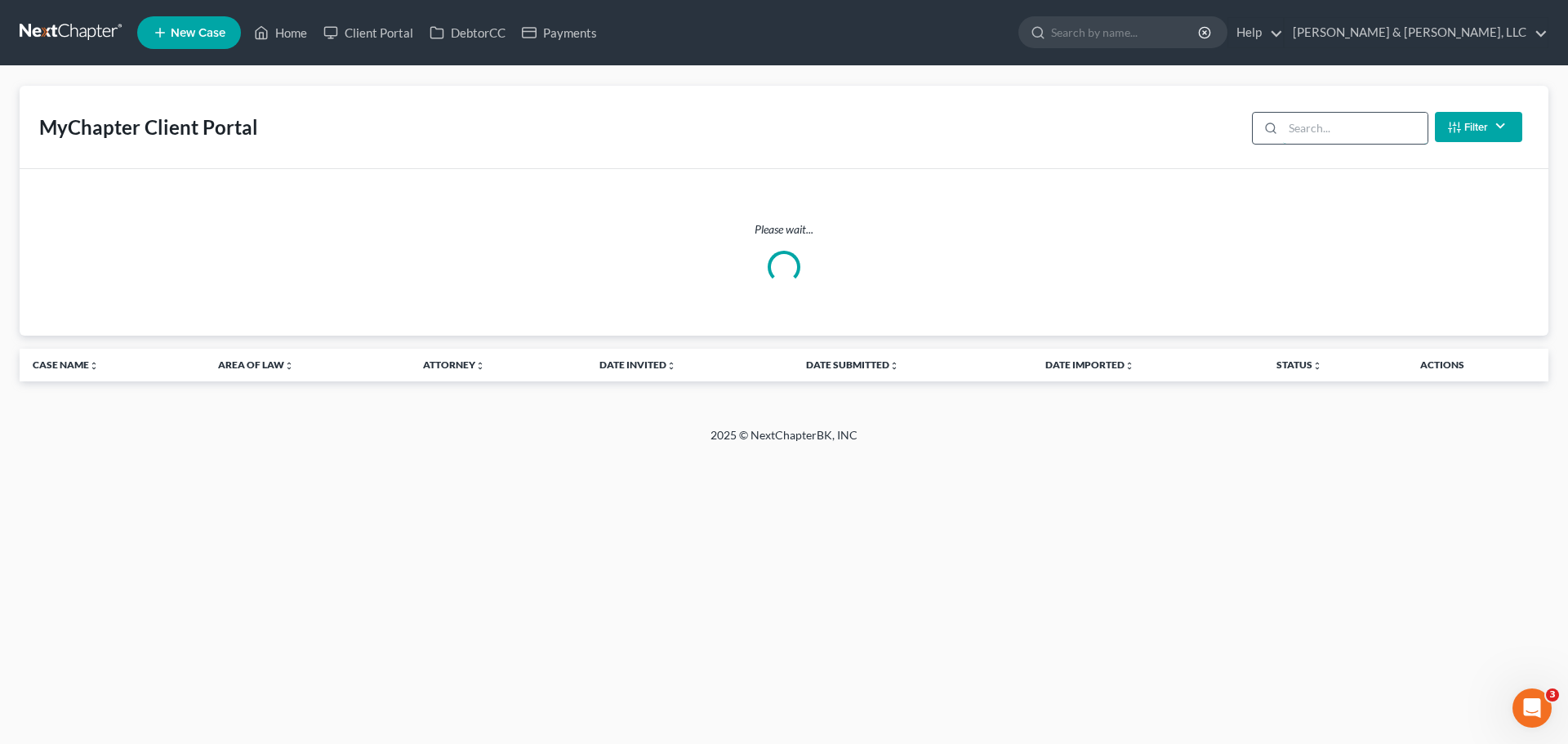
click at [1330, 133] on input "search" at bounding box center [1356, 128] width 144 height 31
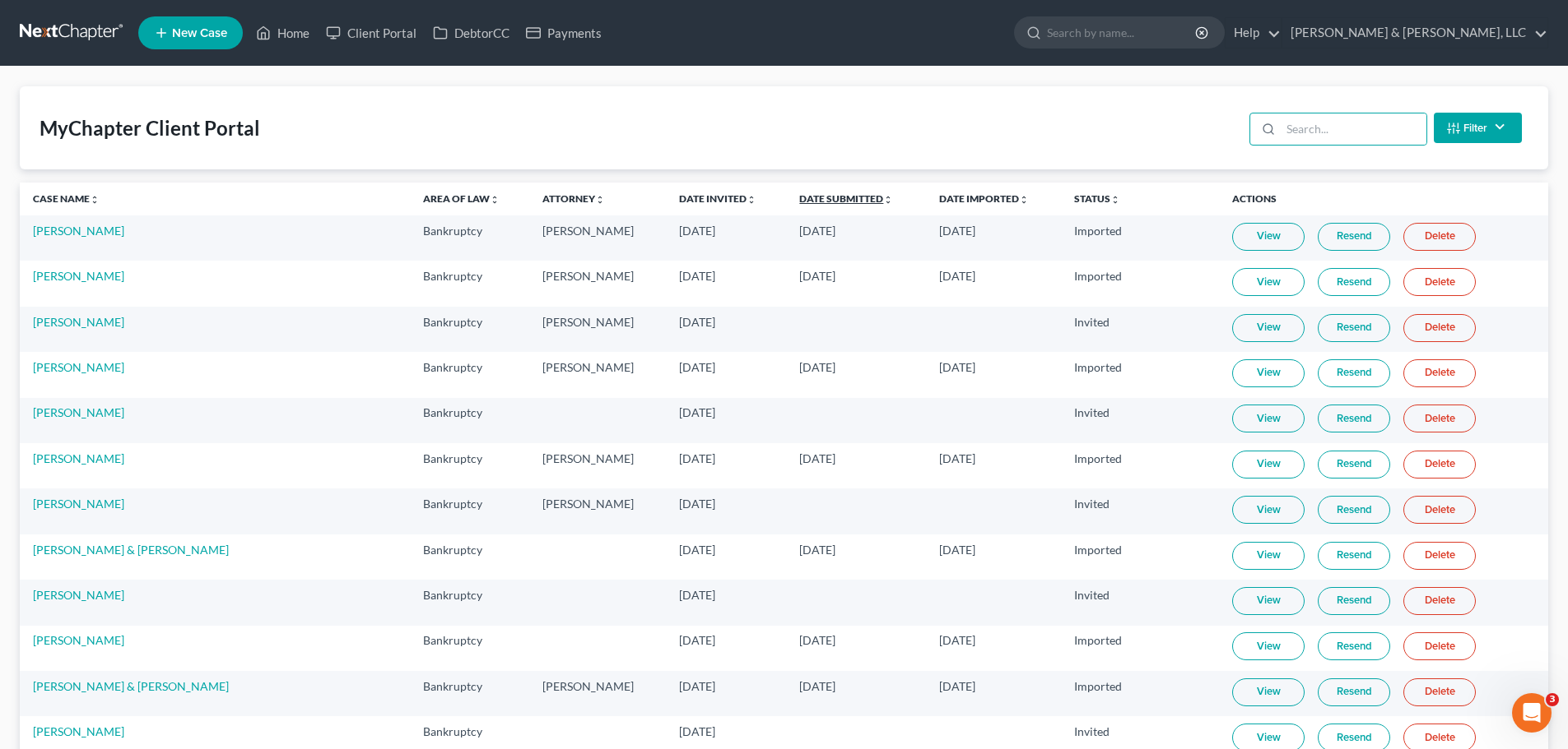
click at [799, 197] on link "Date Submitted unfold_more expand_more expand_less" at bounding box center [846, 199] width 94 height 12
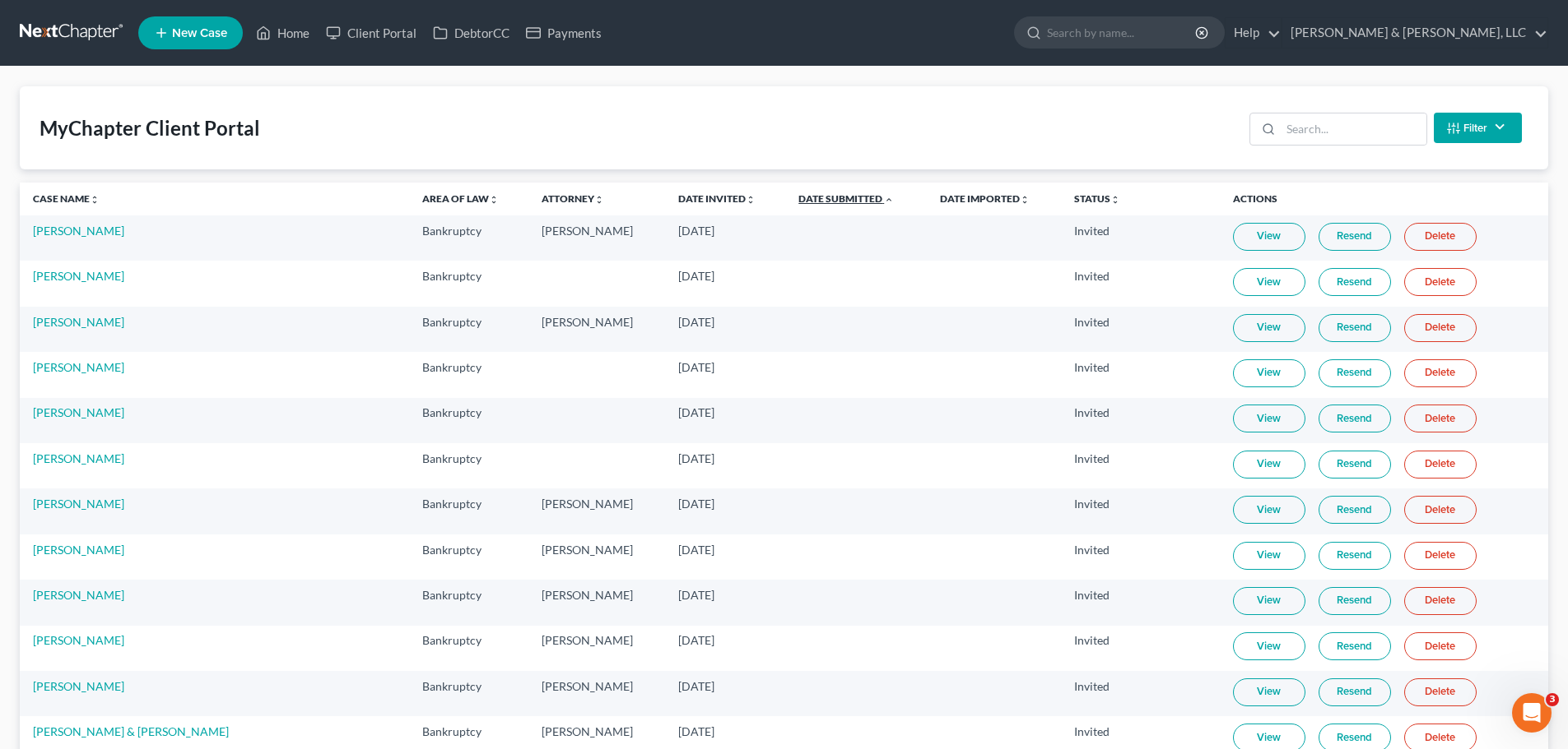
click at [798, 197] on link "Date Submitted unfold_more expand_more expand_less" at bounding box center [846, 199] width 96 height 12
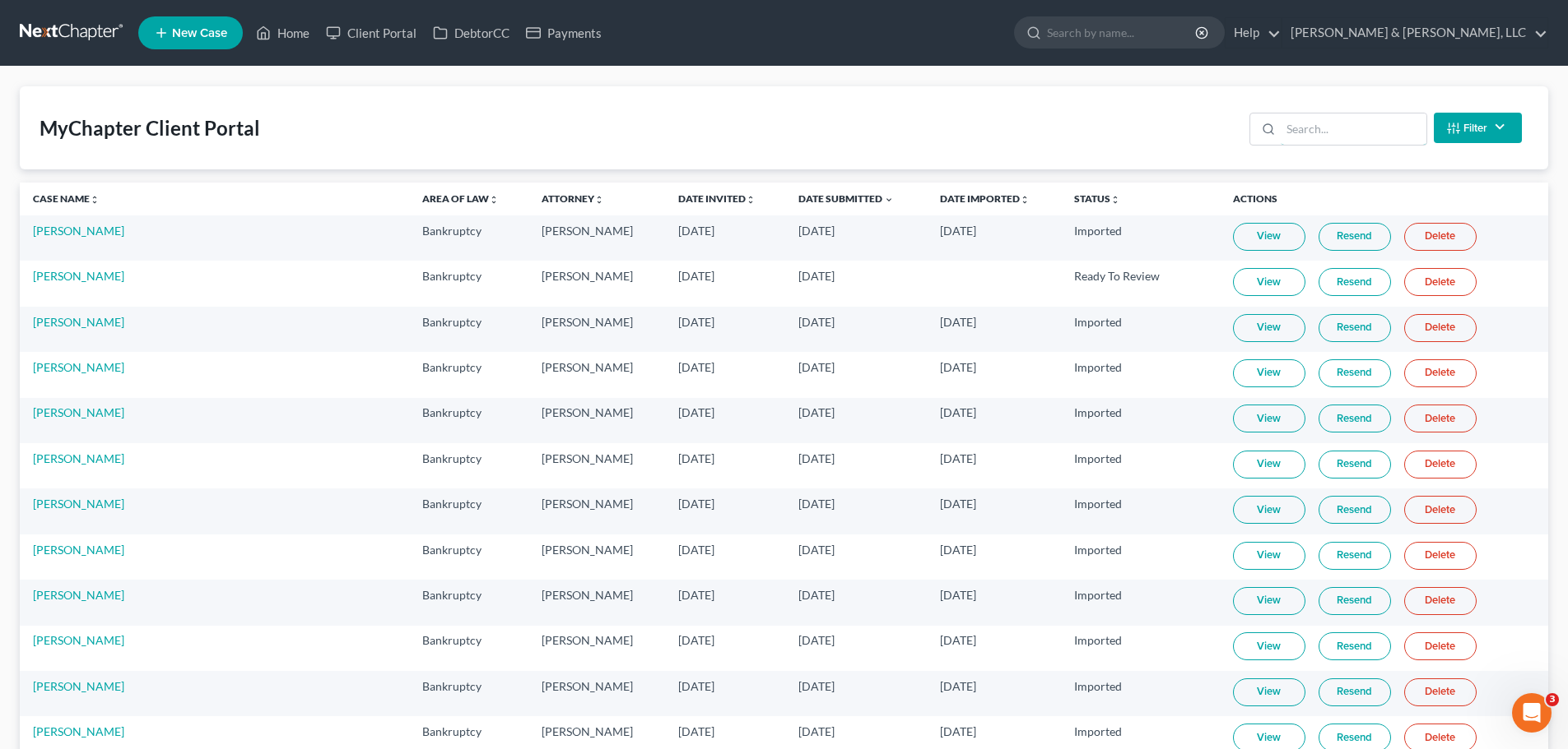
click at [1352, 116] on input "search" at bounding box center [1353, 129] width 145 height 31
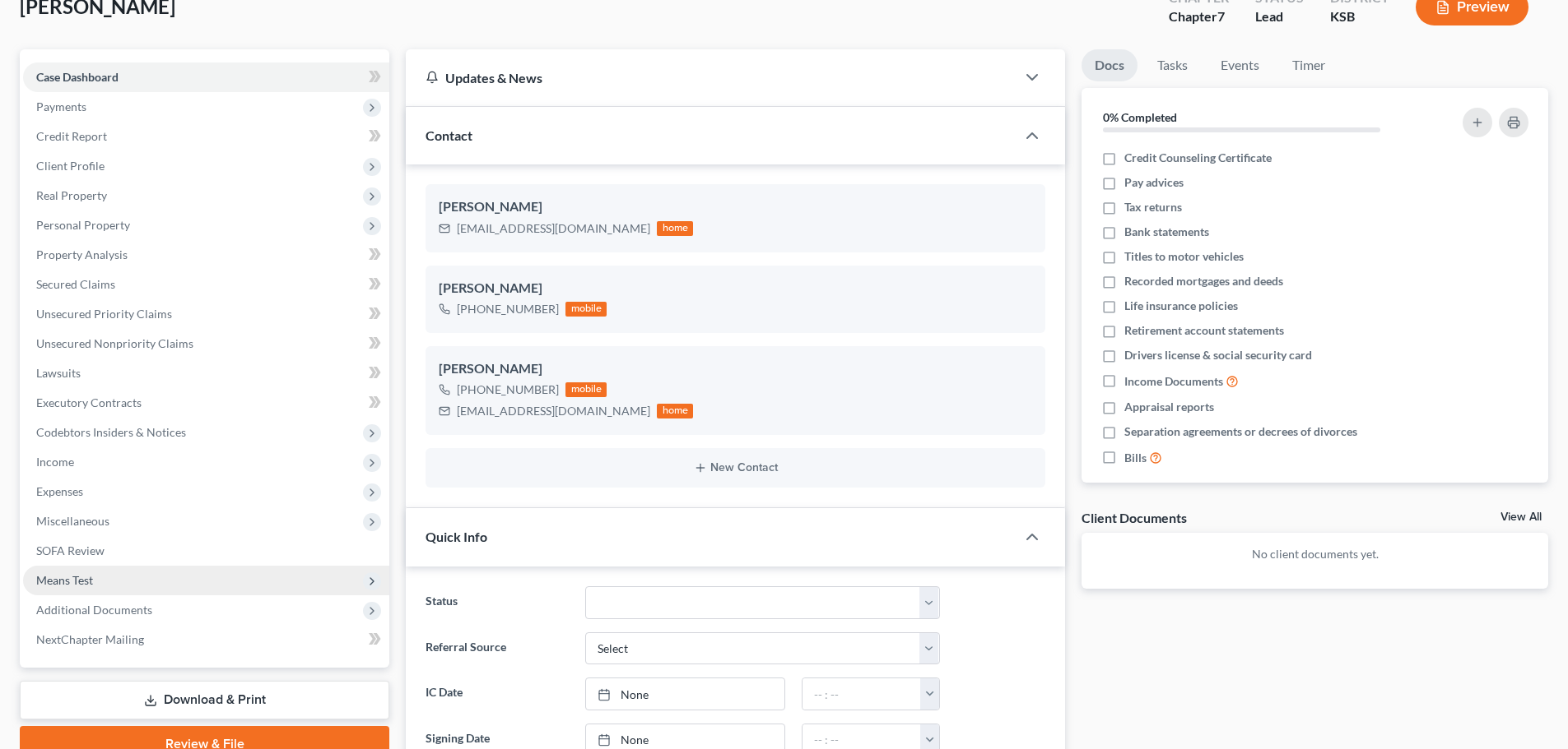
scroll to position [165, 0]
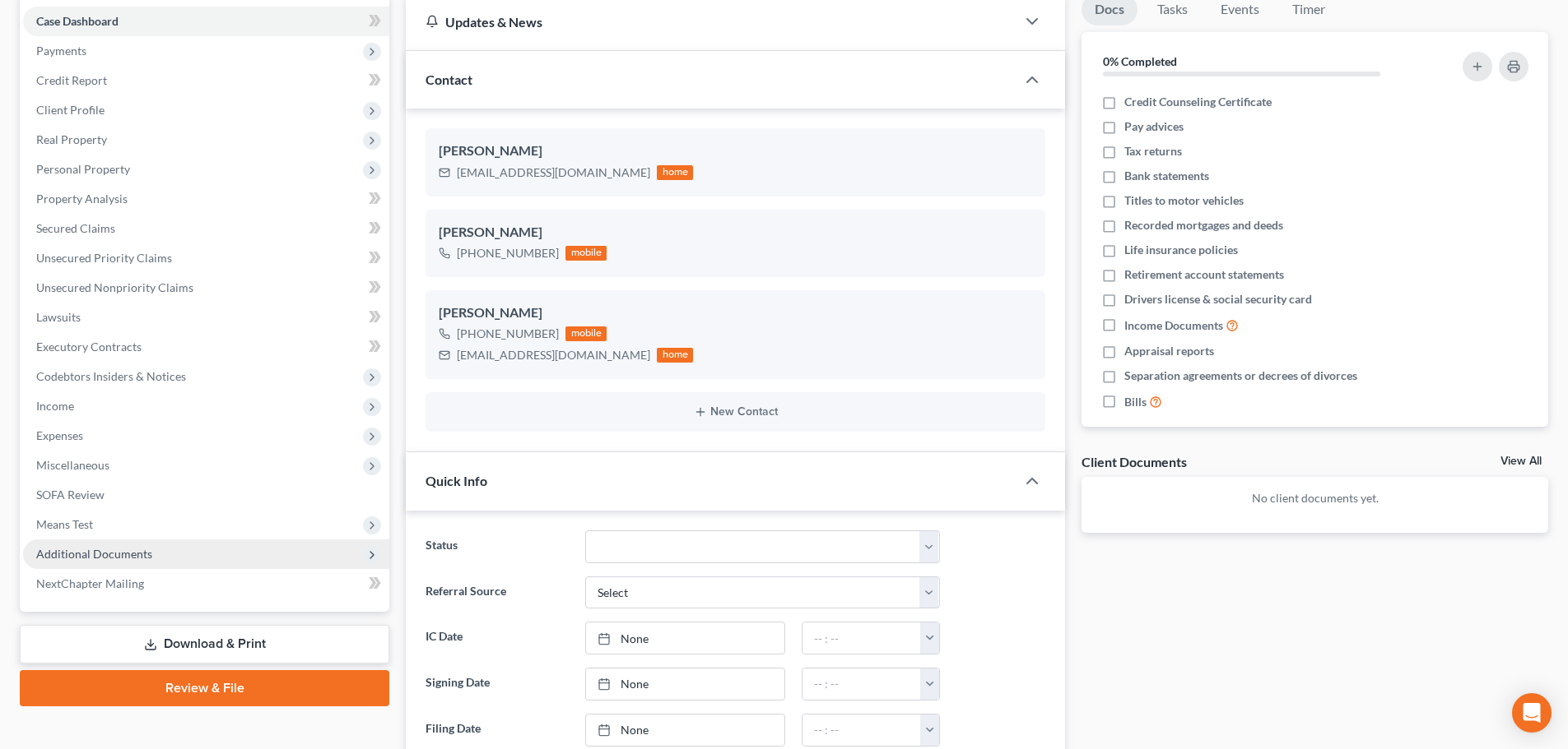
click at [121, 547] on span "Additional Documents" at bounding box center [94, 554] width 116 height 14
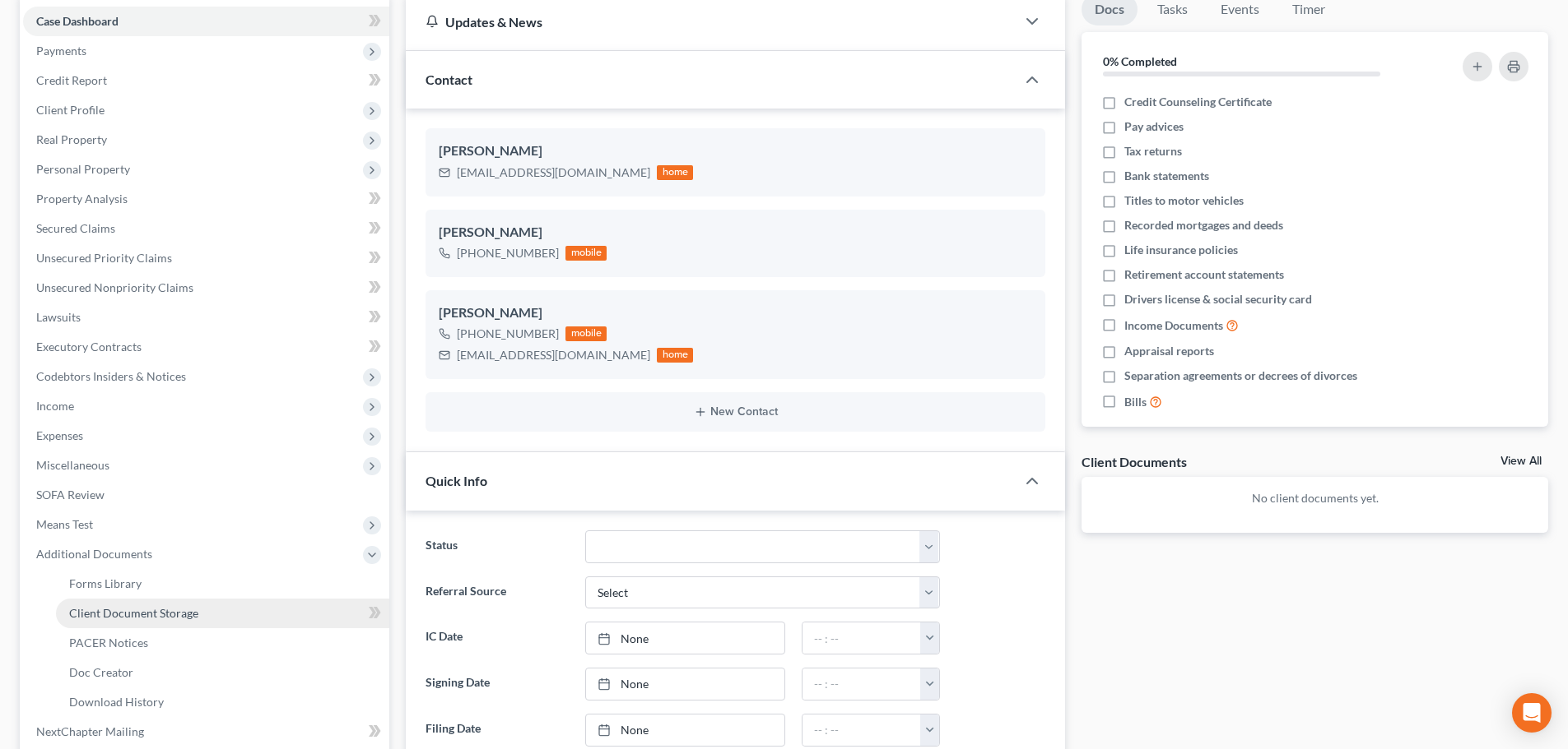
click at [160, 606] on span "Client Document Storage" at bounding box center [134, 613] width 129 height 14
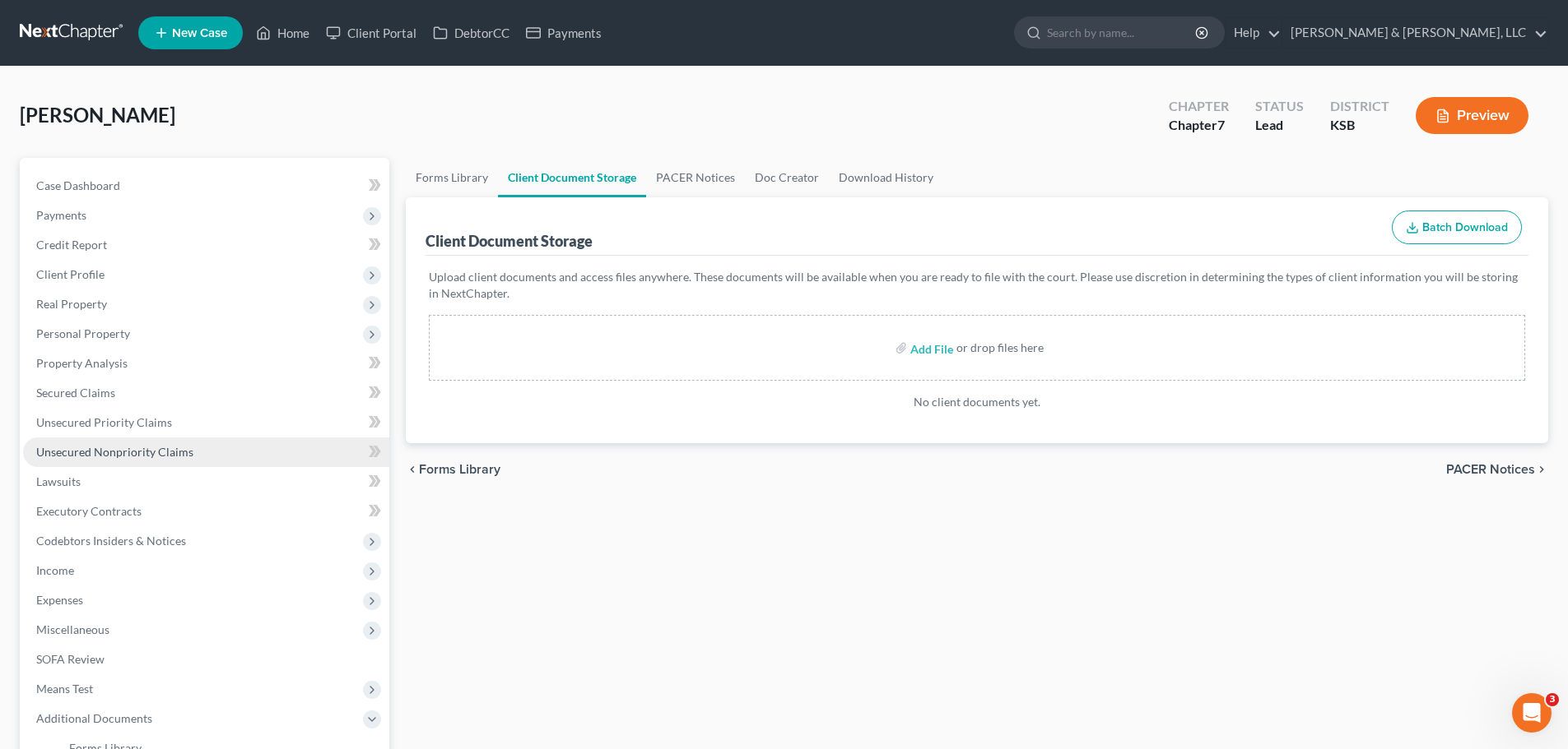
click at [180, 445] on span "Unsecured Nonpriority Claims" at bounding box center [114, 452] width 157 height 14
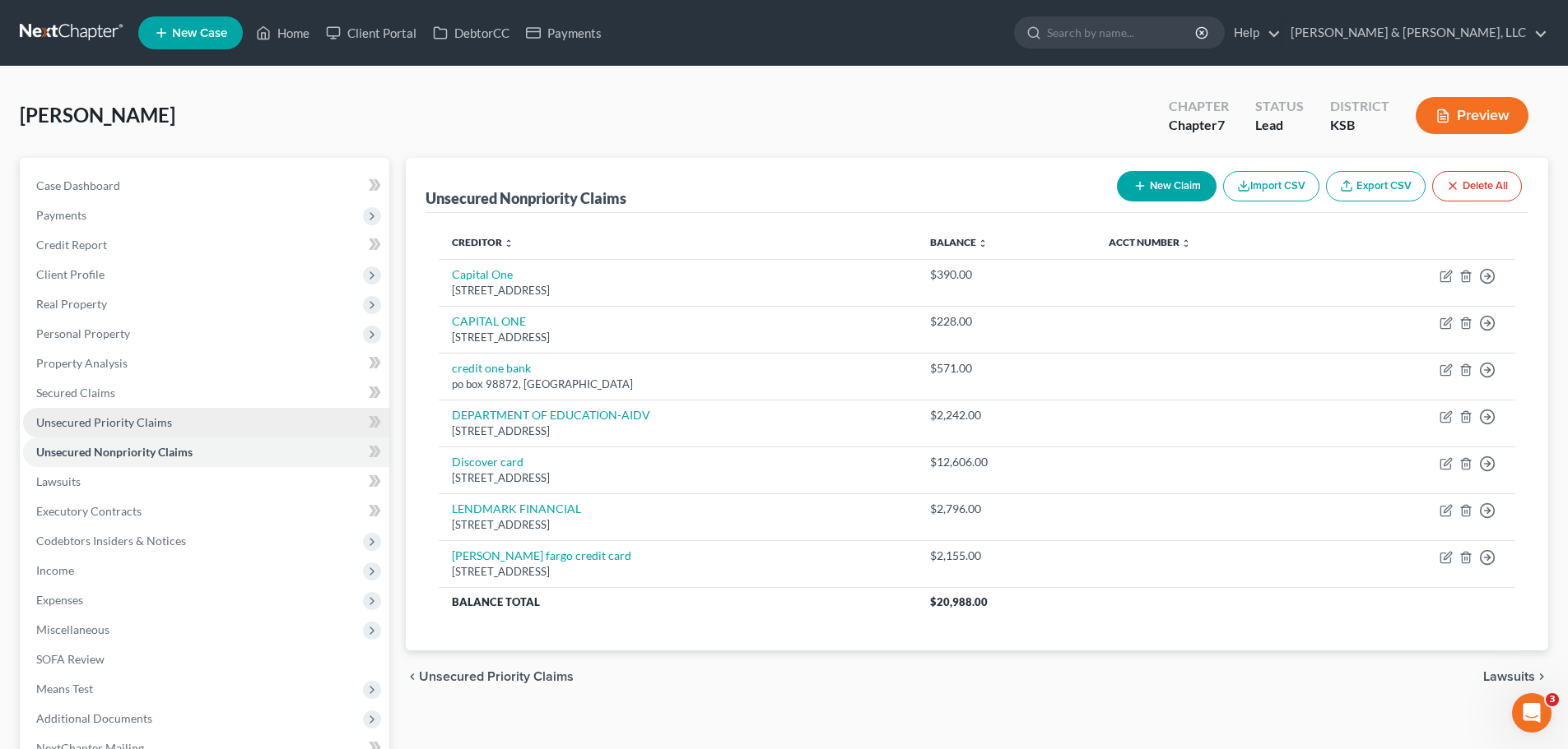
click at [172, 425] on link "Unsecured Priority Claims" at bounding box center [206, 422] width 366 height 29
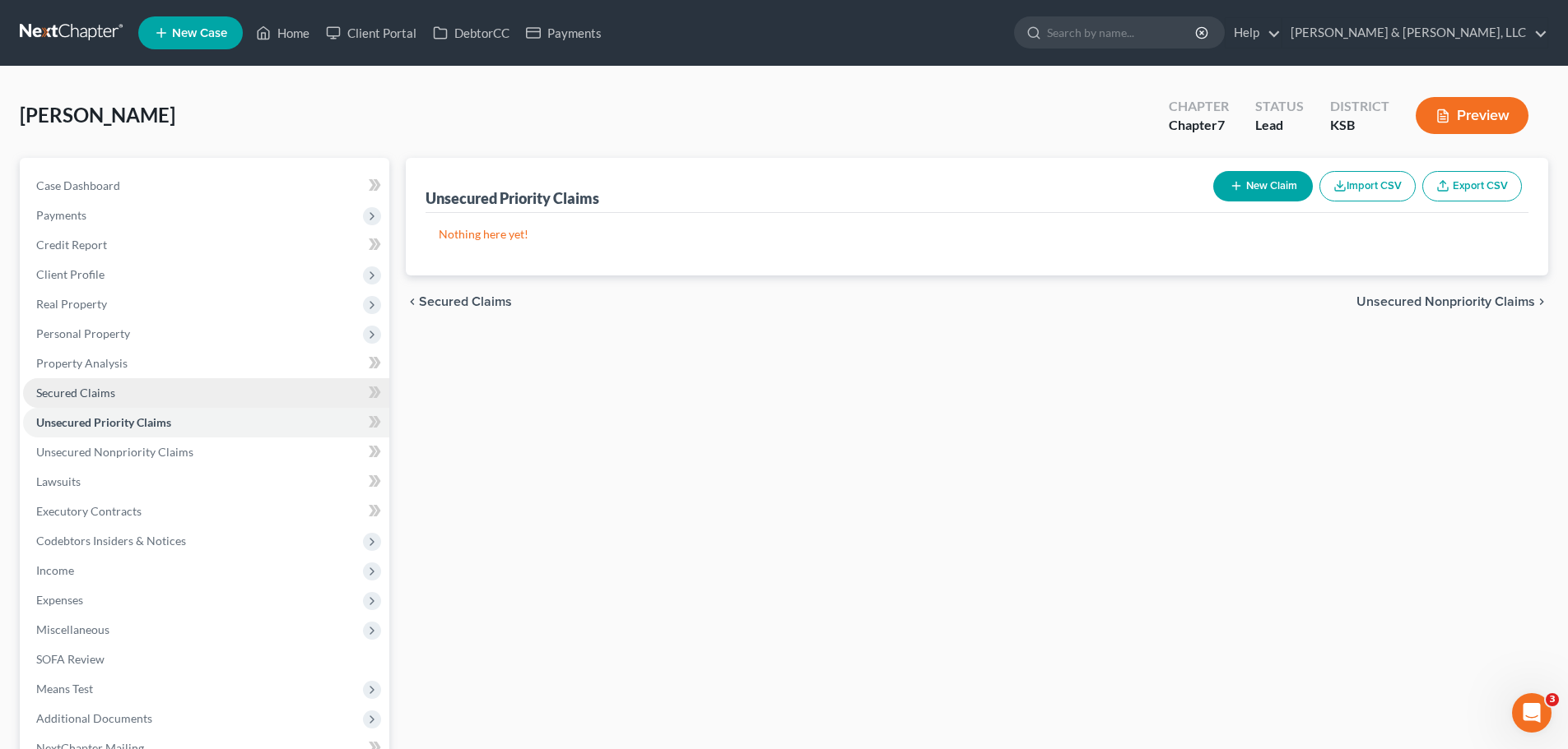
click at [133, 397] on link "Secured Claims" at bounding box center [206, 393] width 366 height 29
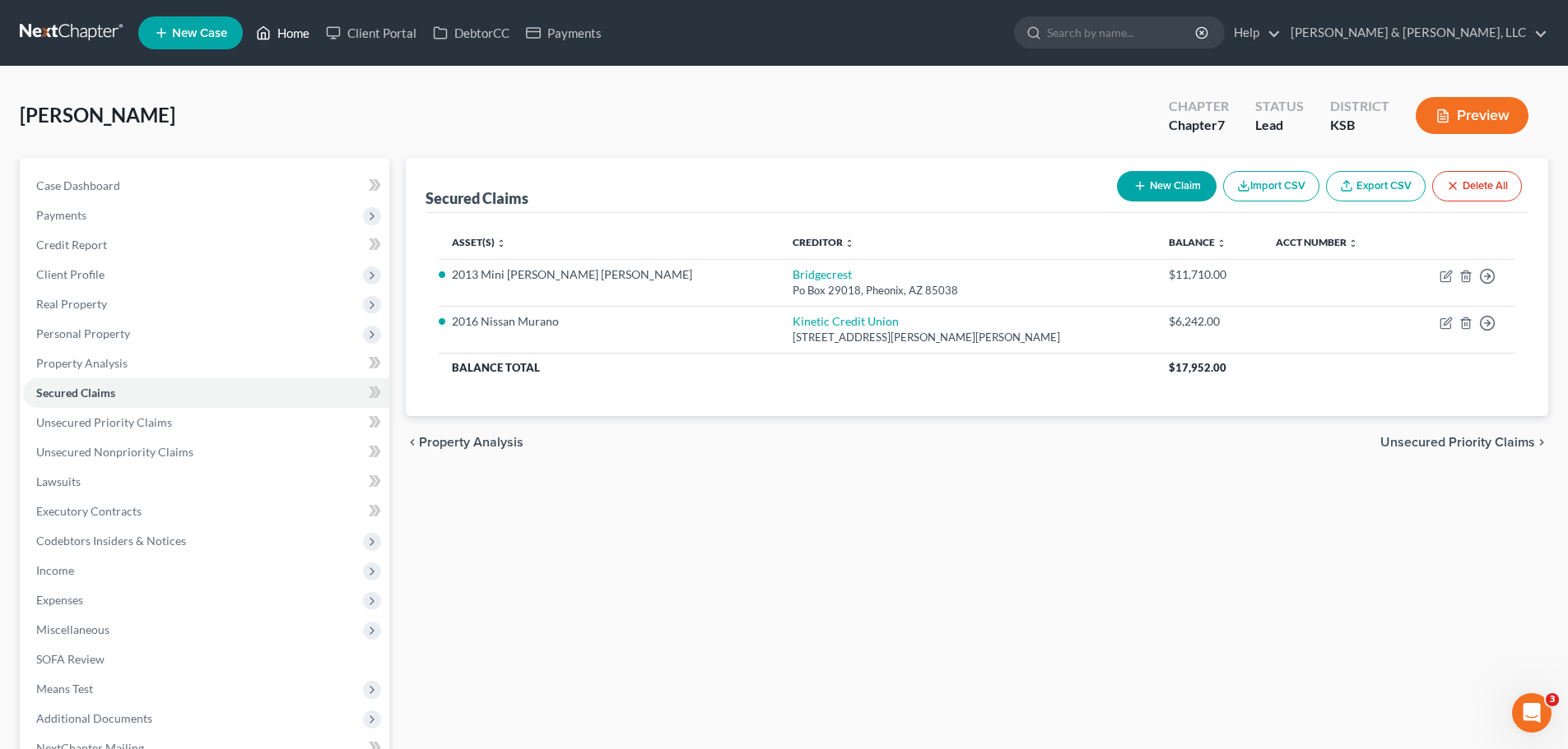
click at [279, 35] on link "Home" at bounding box center [282, 32] width 70 height 29
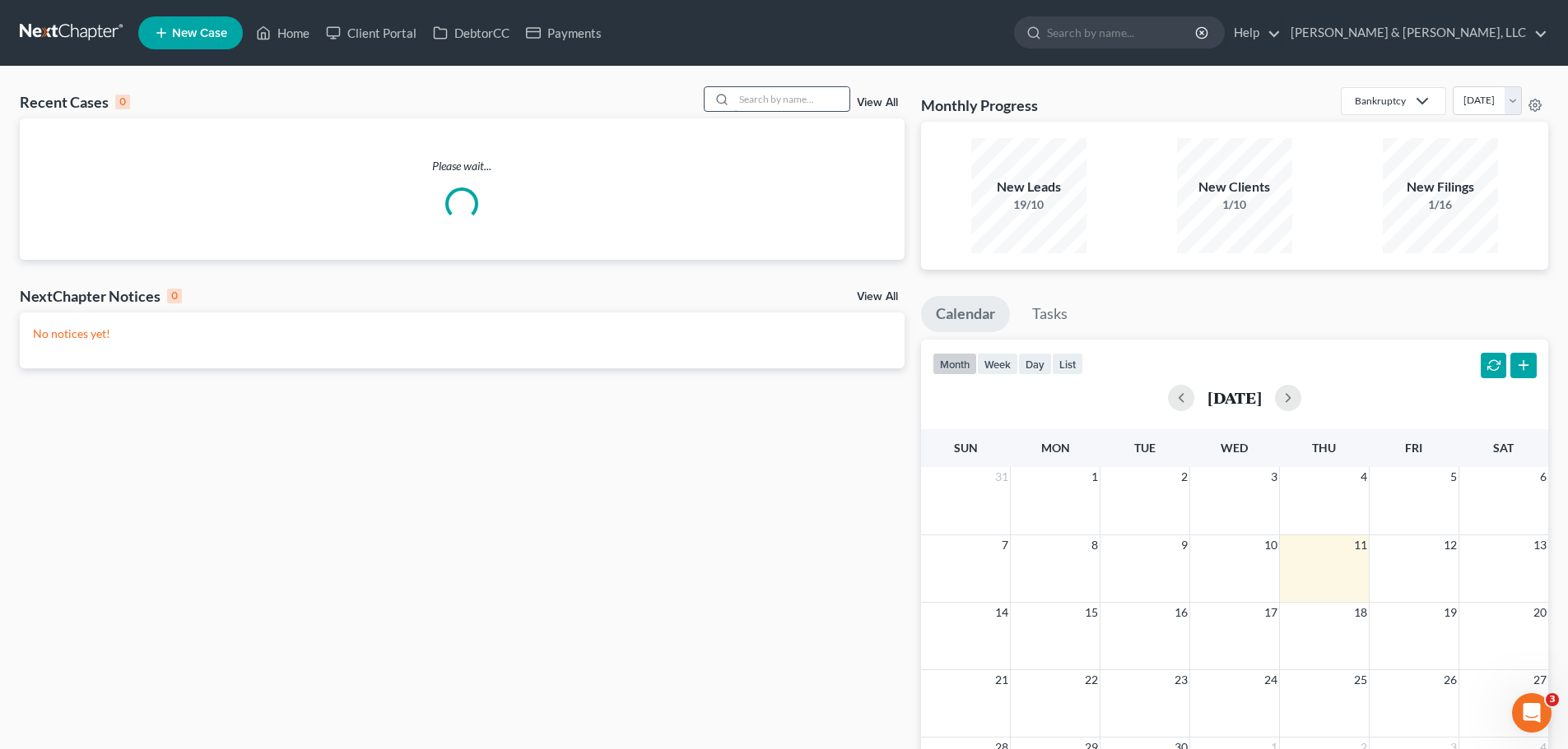
click at [812, 87] on input "search" at bounding box center [792, 98] width 115 height 24
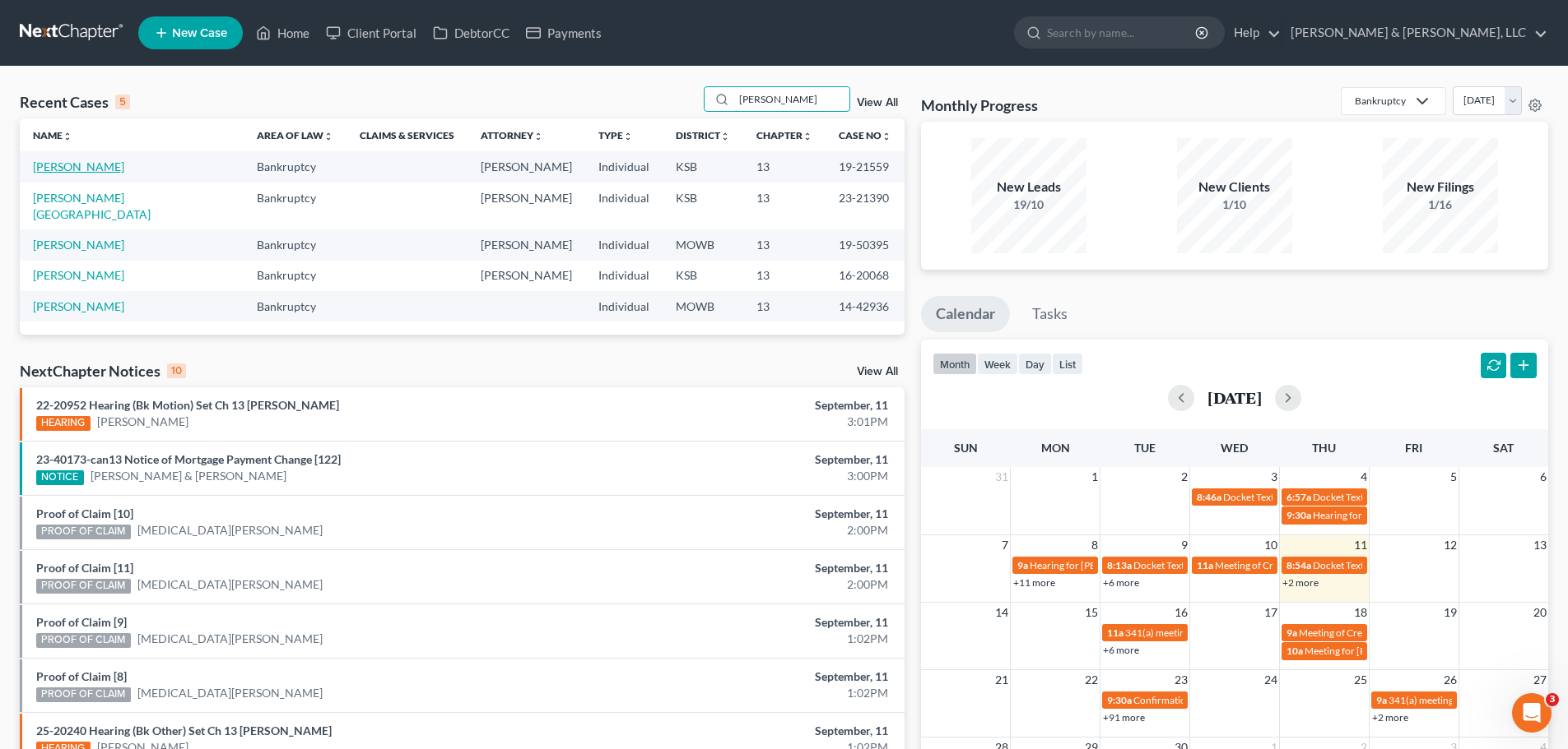
type input "chambers"
click at [124, 163] on link "Chambers, Konstance" at bounding box center [78, 167] width 91 height 14
select select "2"
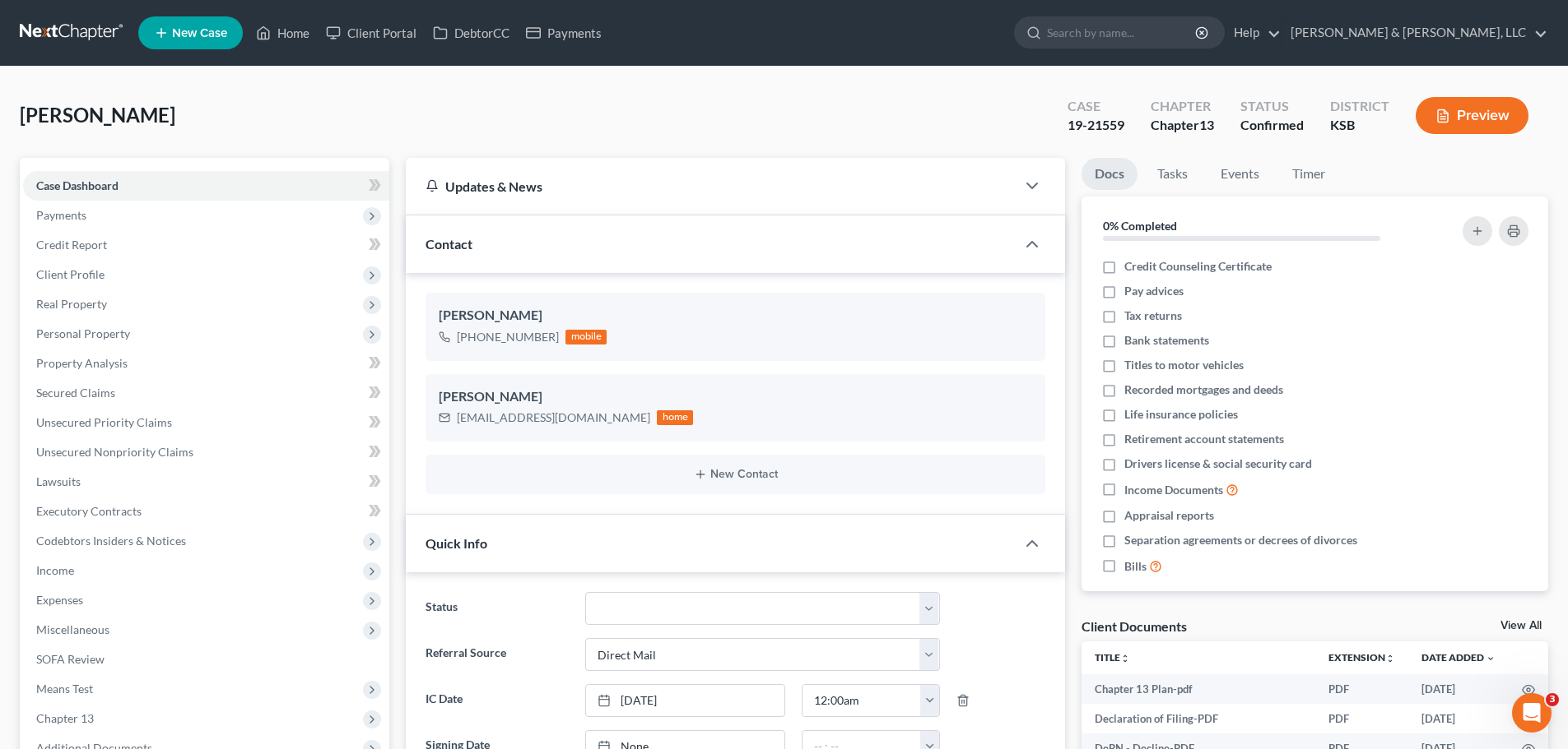
scroll to position [988, 0]
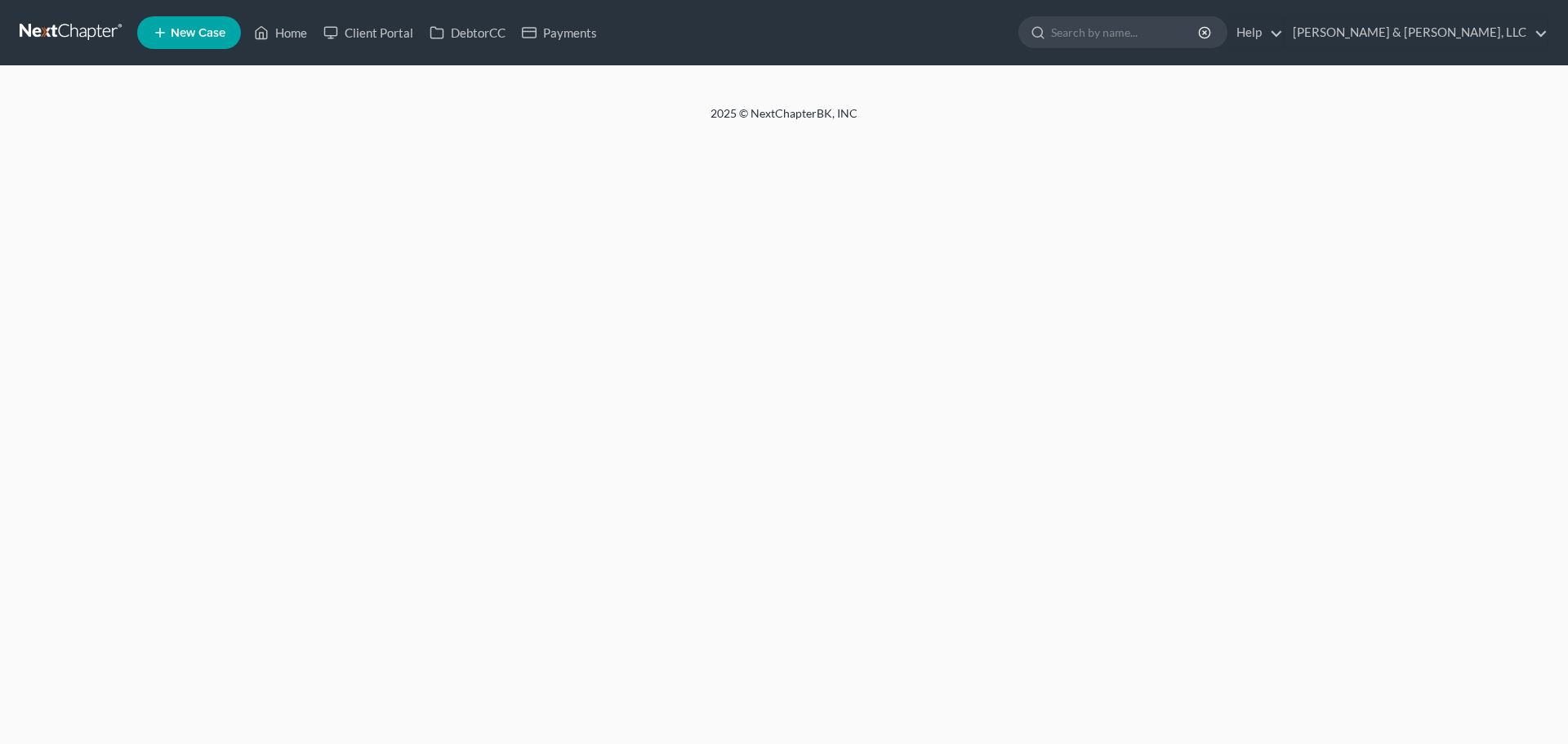
select select "2"
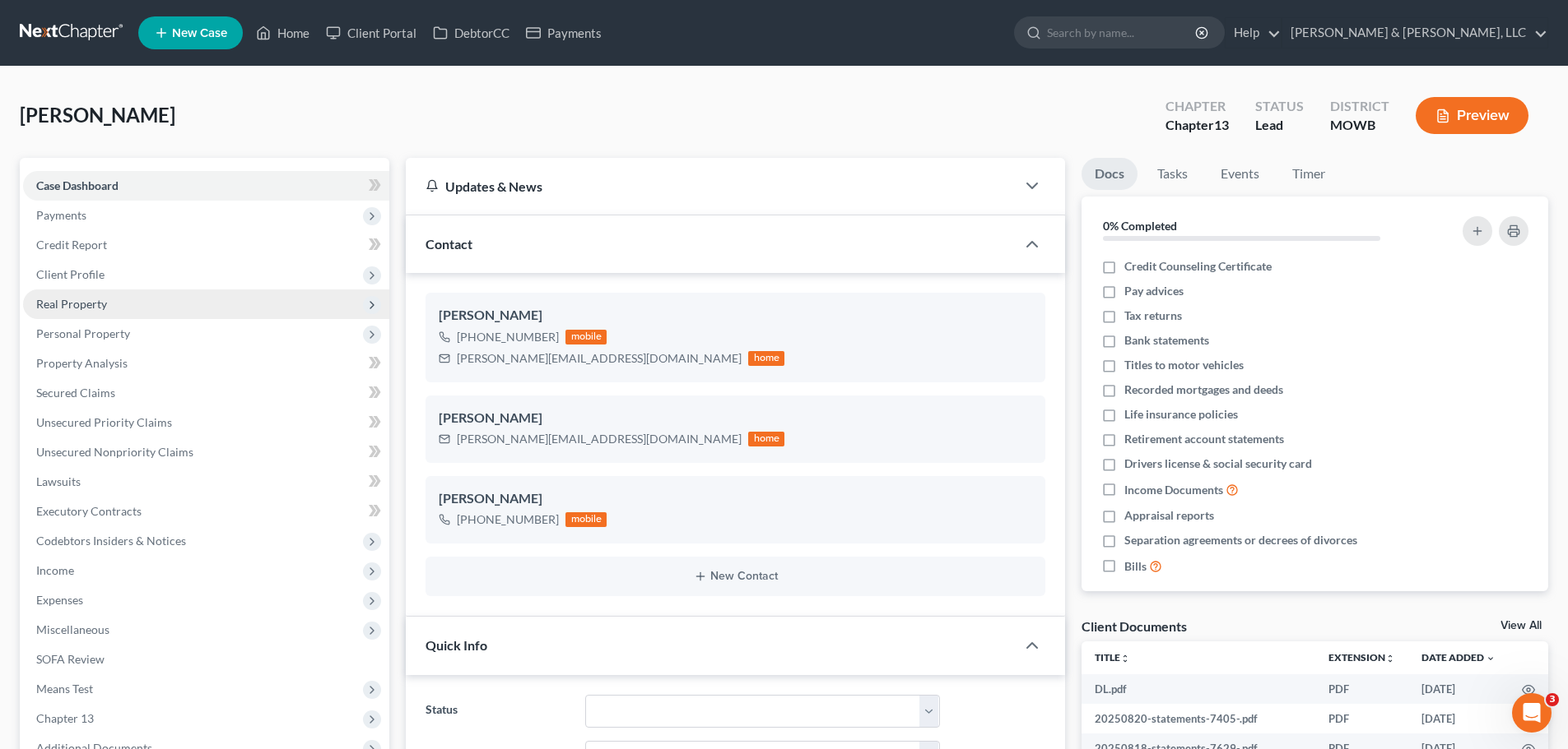
click at [91, 297] on span "Real Property" at bounding box center [72, 304] width 71 height 14
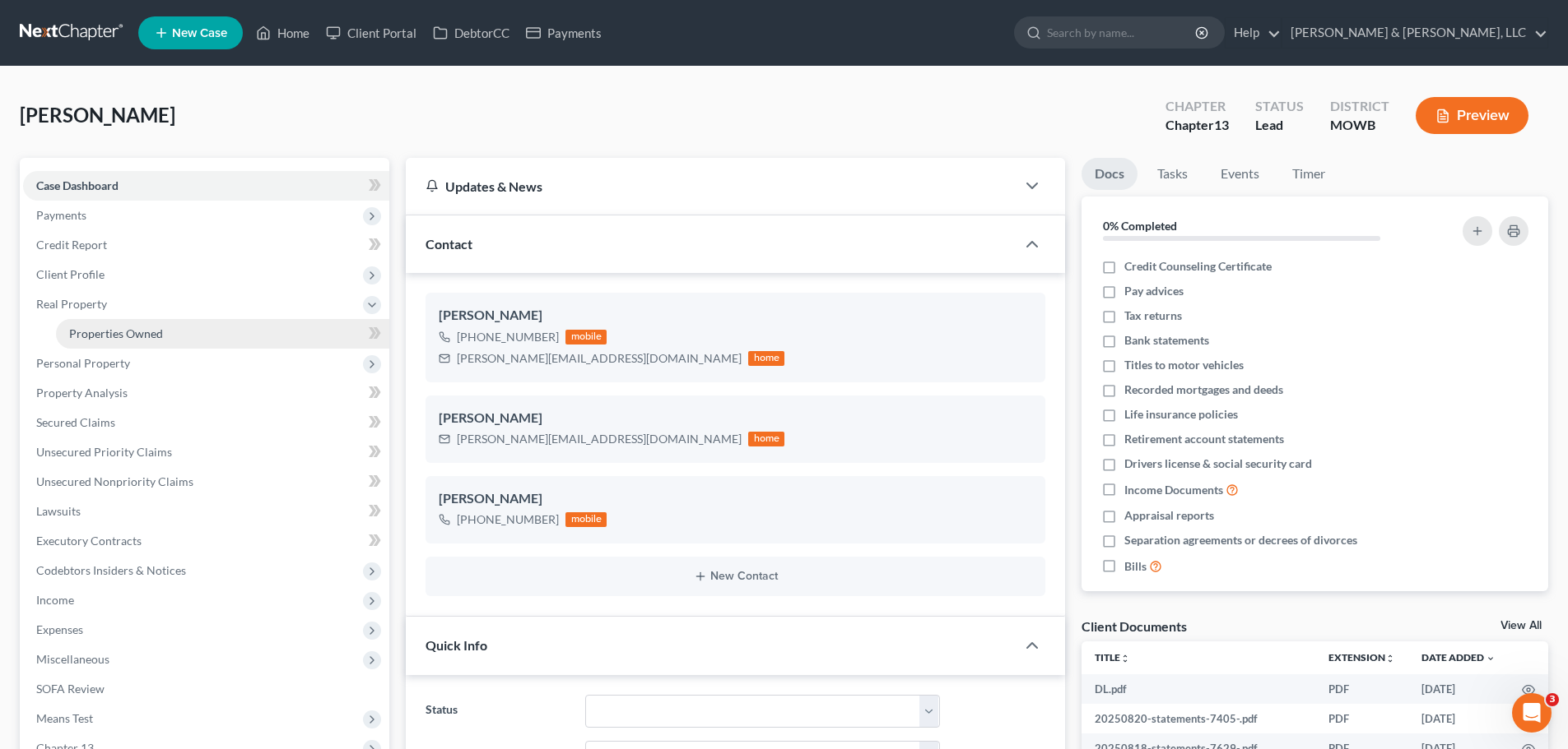
click at [131, 332] on span "Properties Owned" at bounding box center [116, 333] width 94 height 14
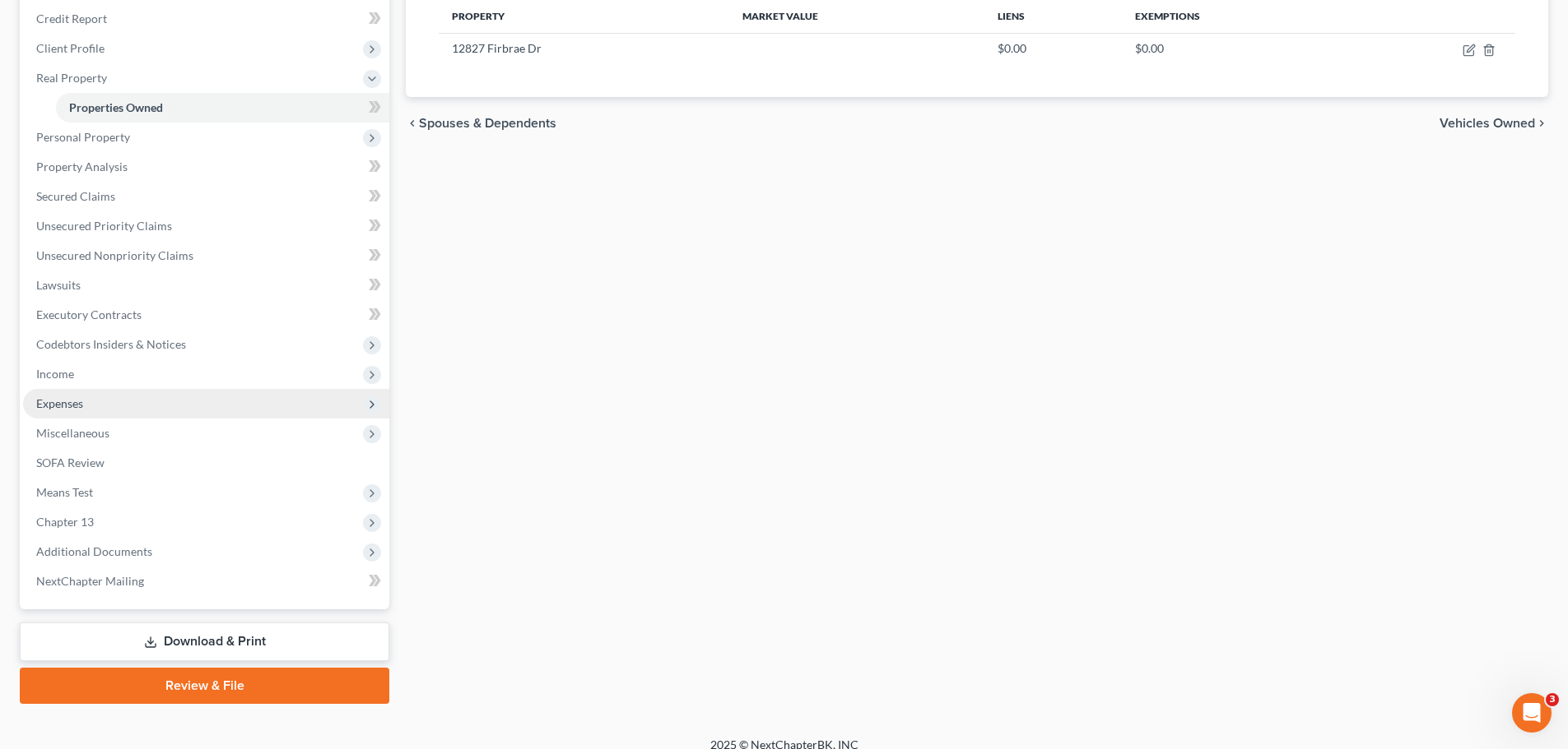
scroll to position [244, 0]
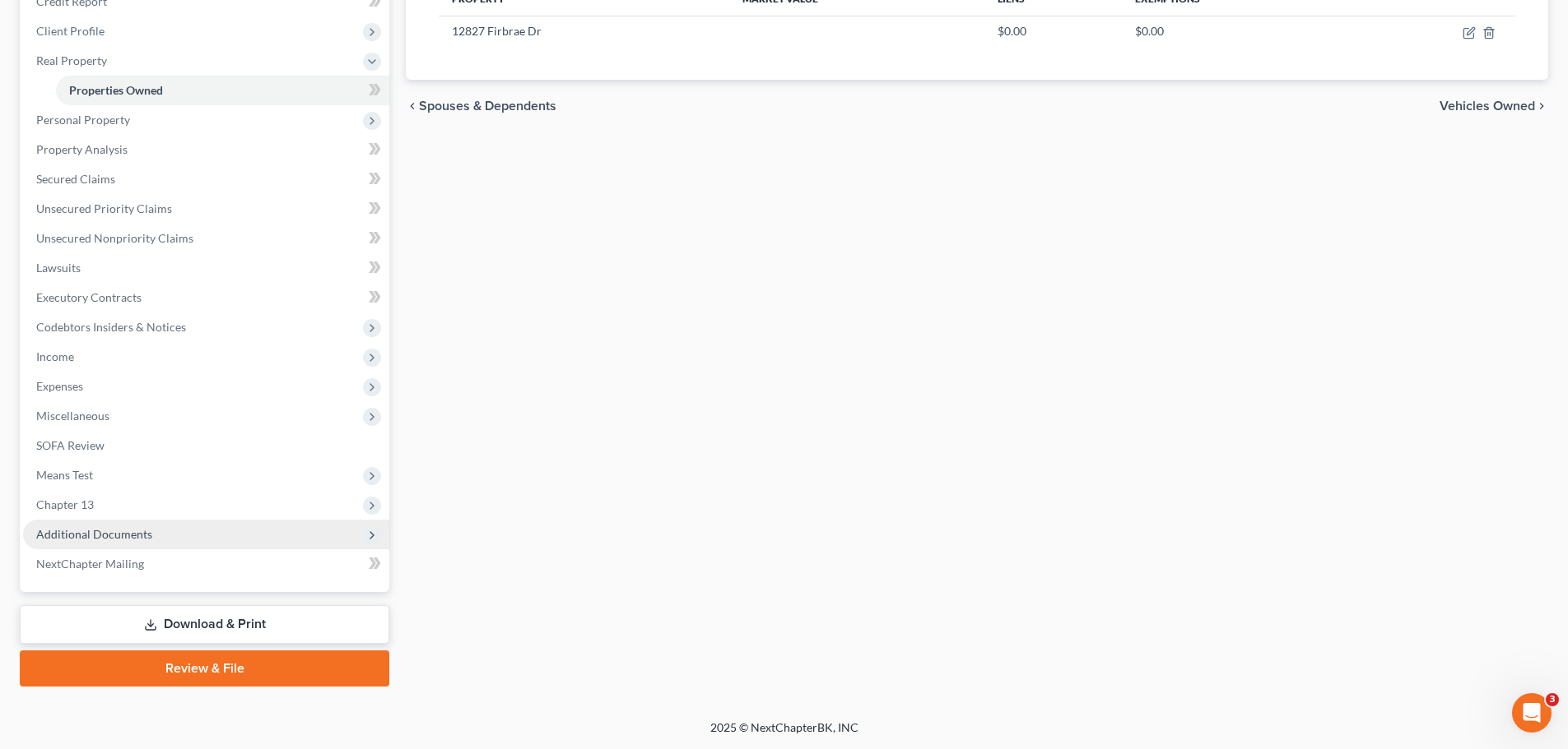
click at [136, 531] on span "Additional Documents" at bounding box center [94, 534] width 116 height 14
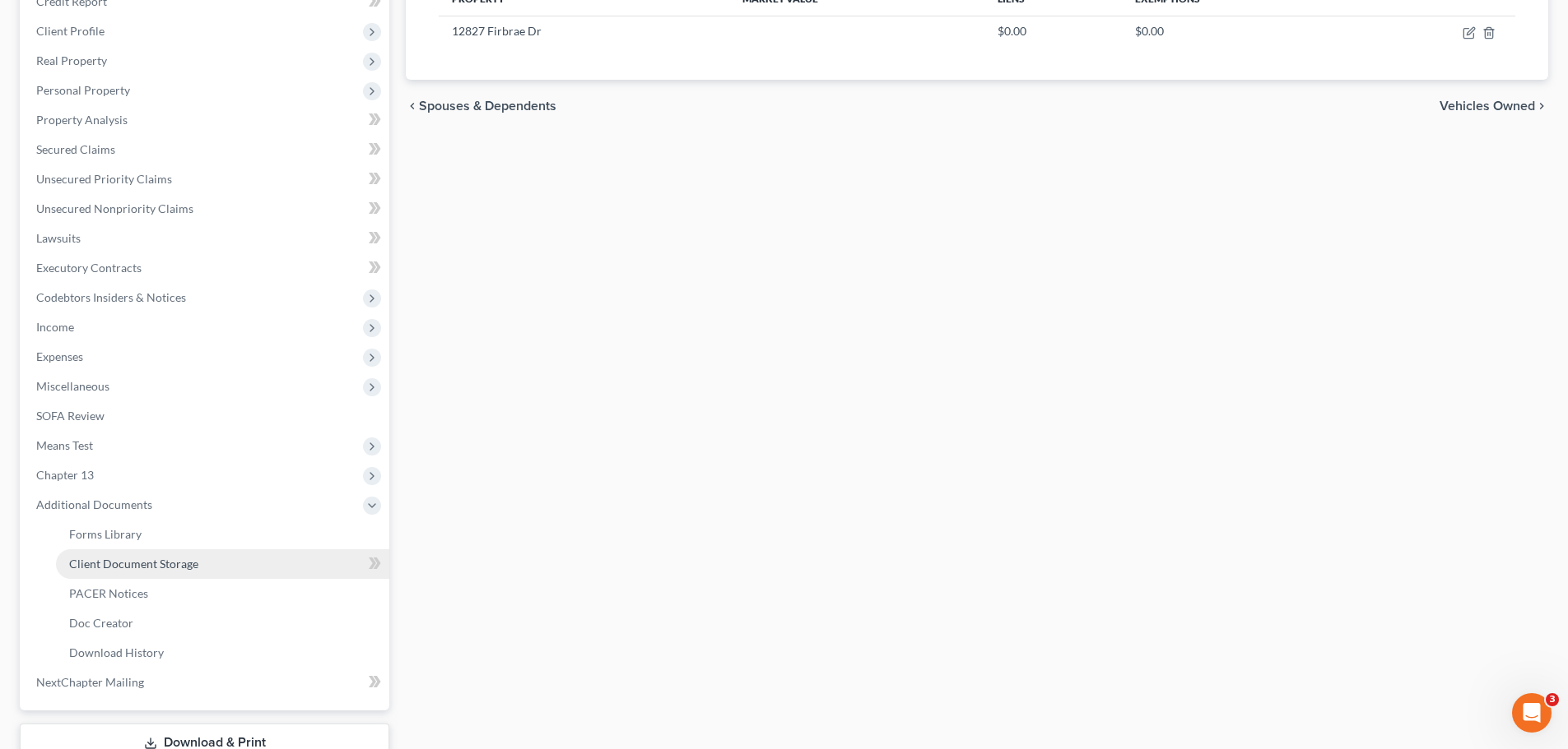
click at [154, 557] on span "Client Document Storage" at bounding box center [134, 564] width 129 height 14
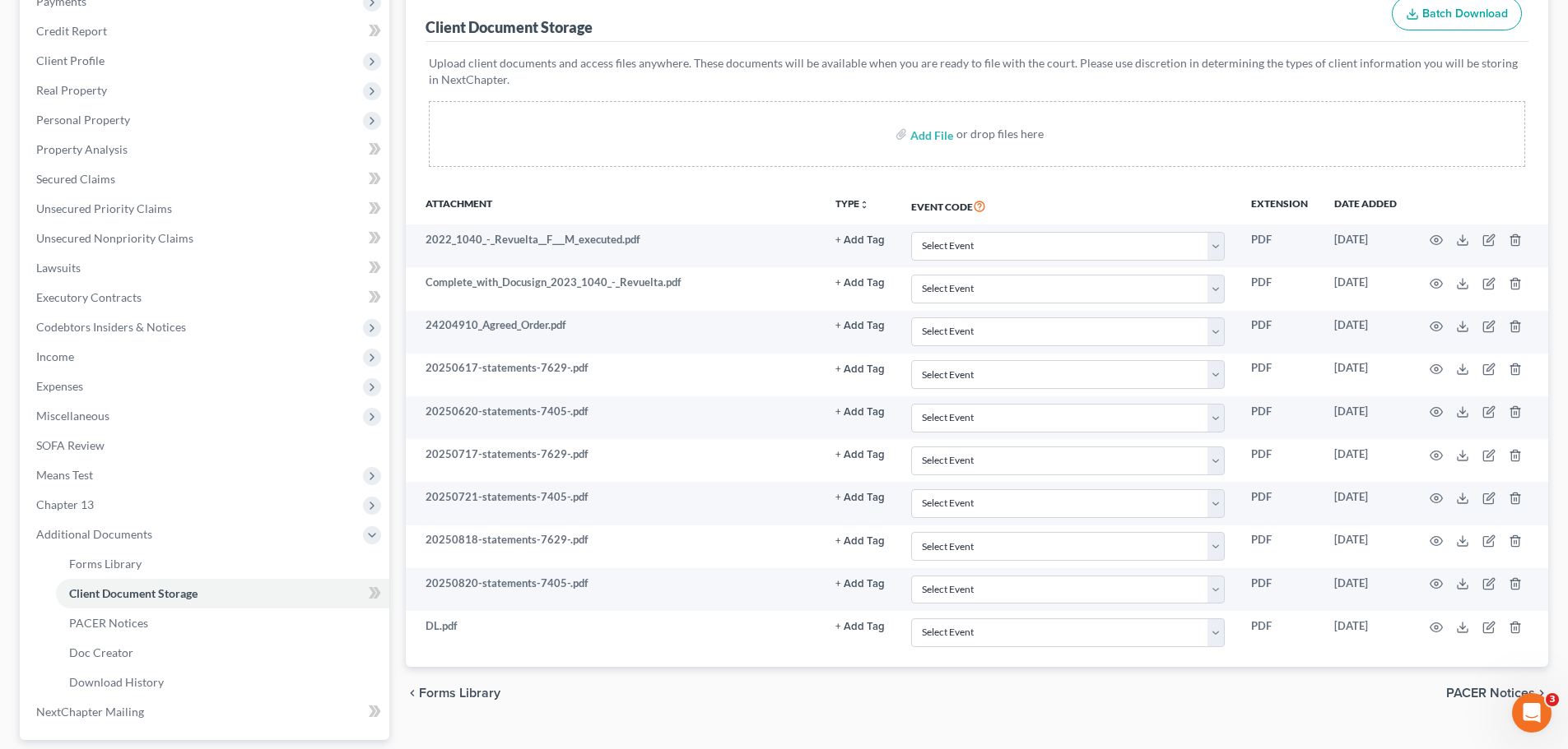
scroll to position [329, 0]
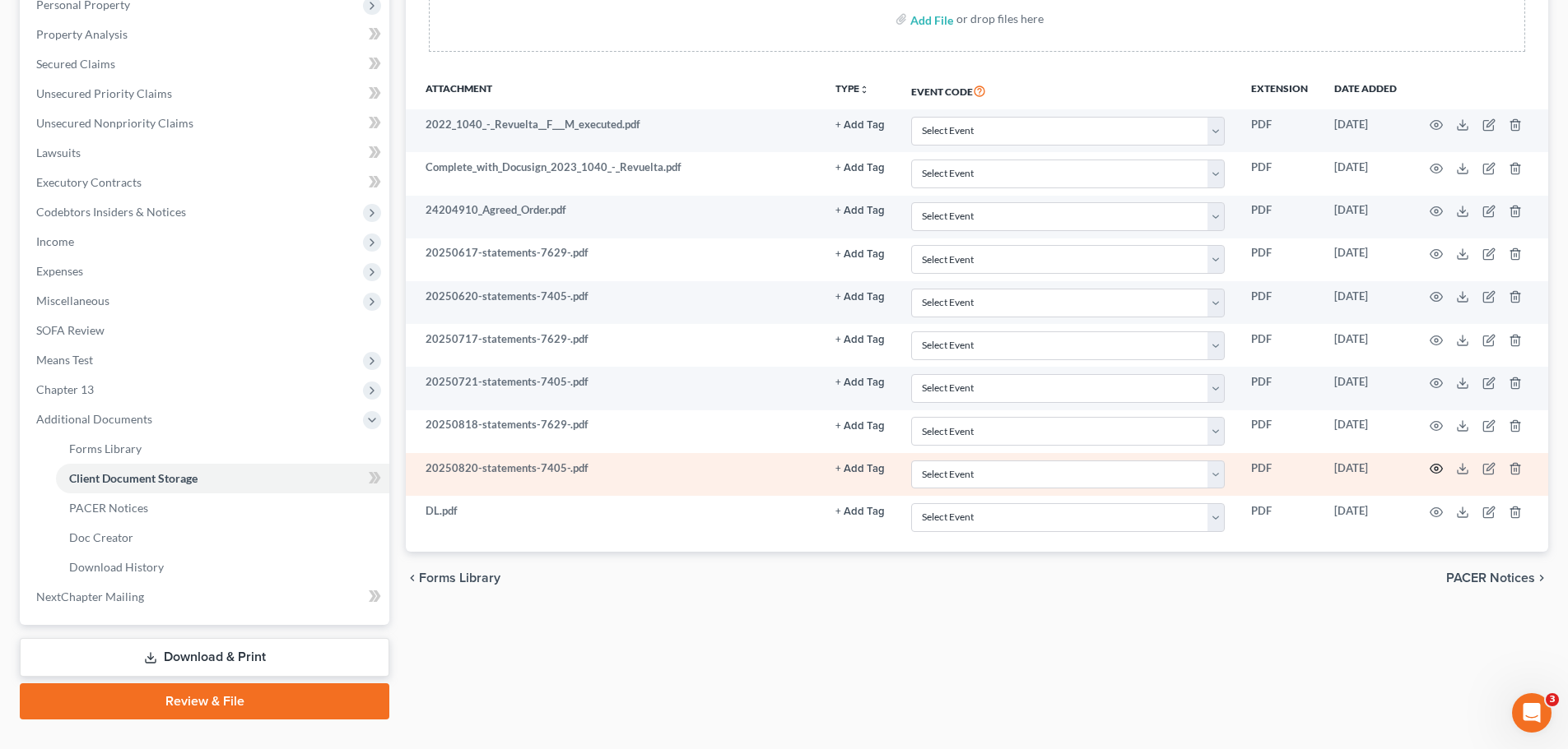
click at [1434, 472] on icon "button" at bounding box center [1436, 468] width 13 height 13
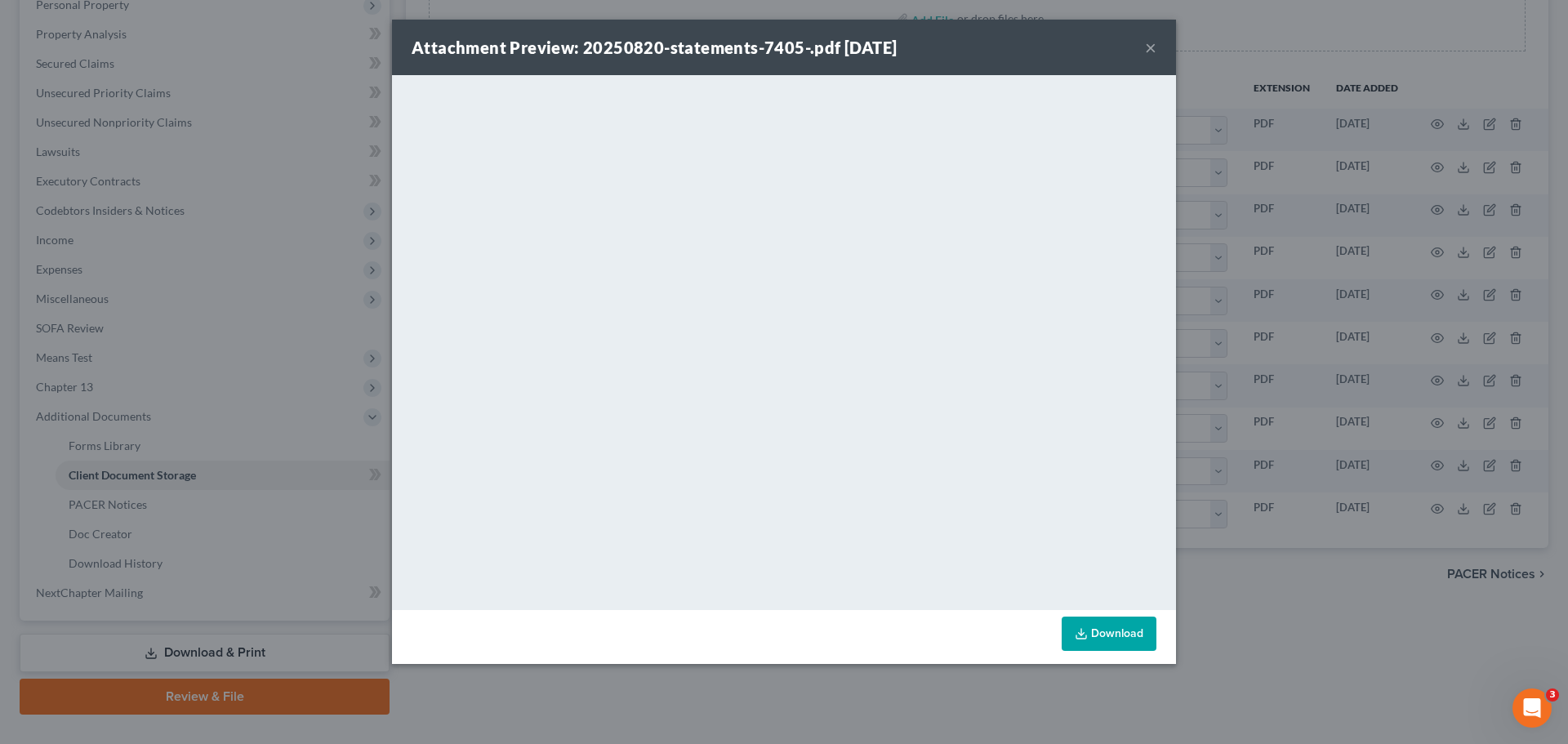
click at [1149, 48] on button "×" at bounding box center [1151, 48] width 11 height 19
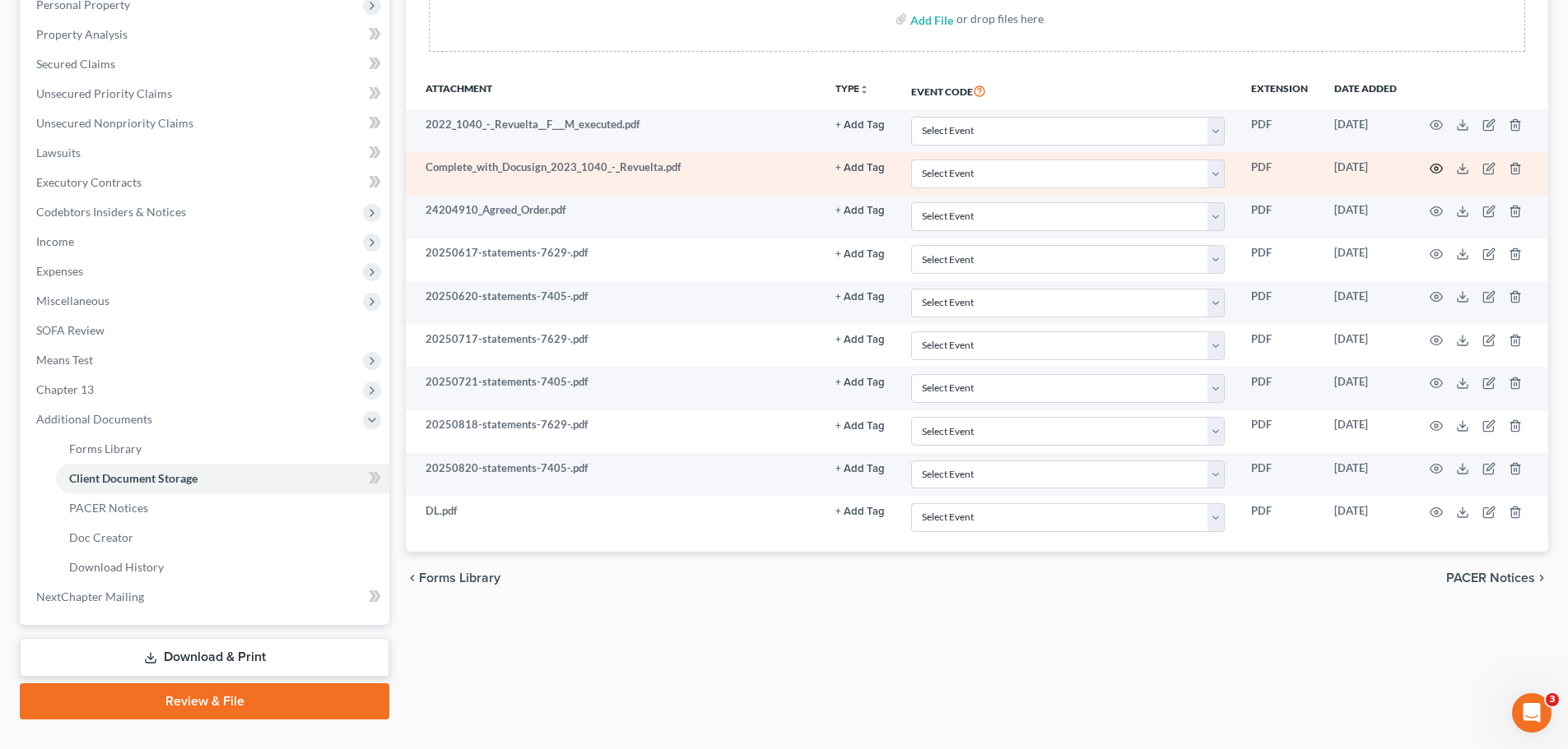
click at [1435, 169] on circle "button" at bounding box center [1436, 168] width 4 height 4
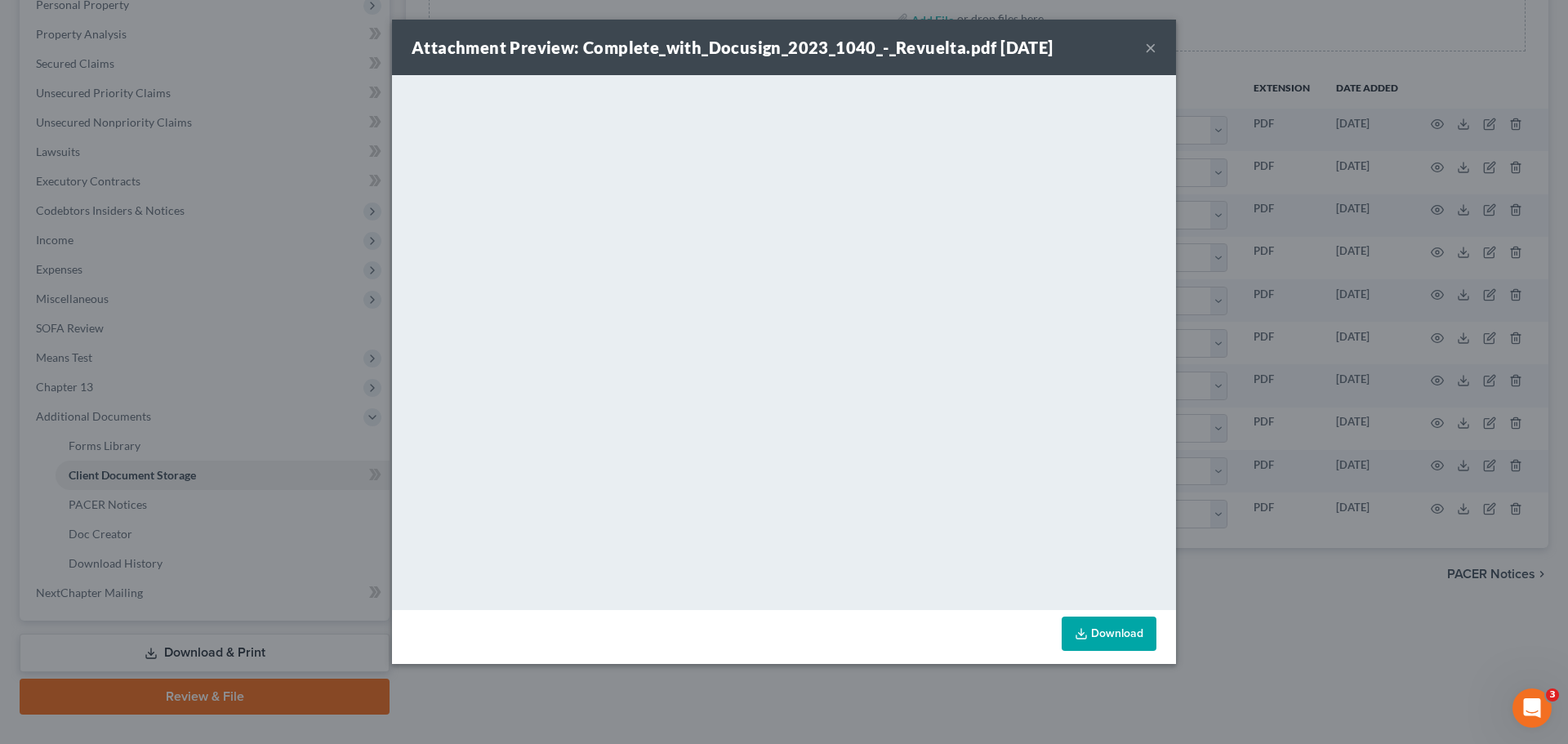
click at [1149, 50] on button "×" at bounding box center [1151, 48] width 11 height 19
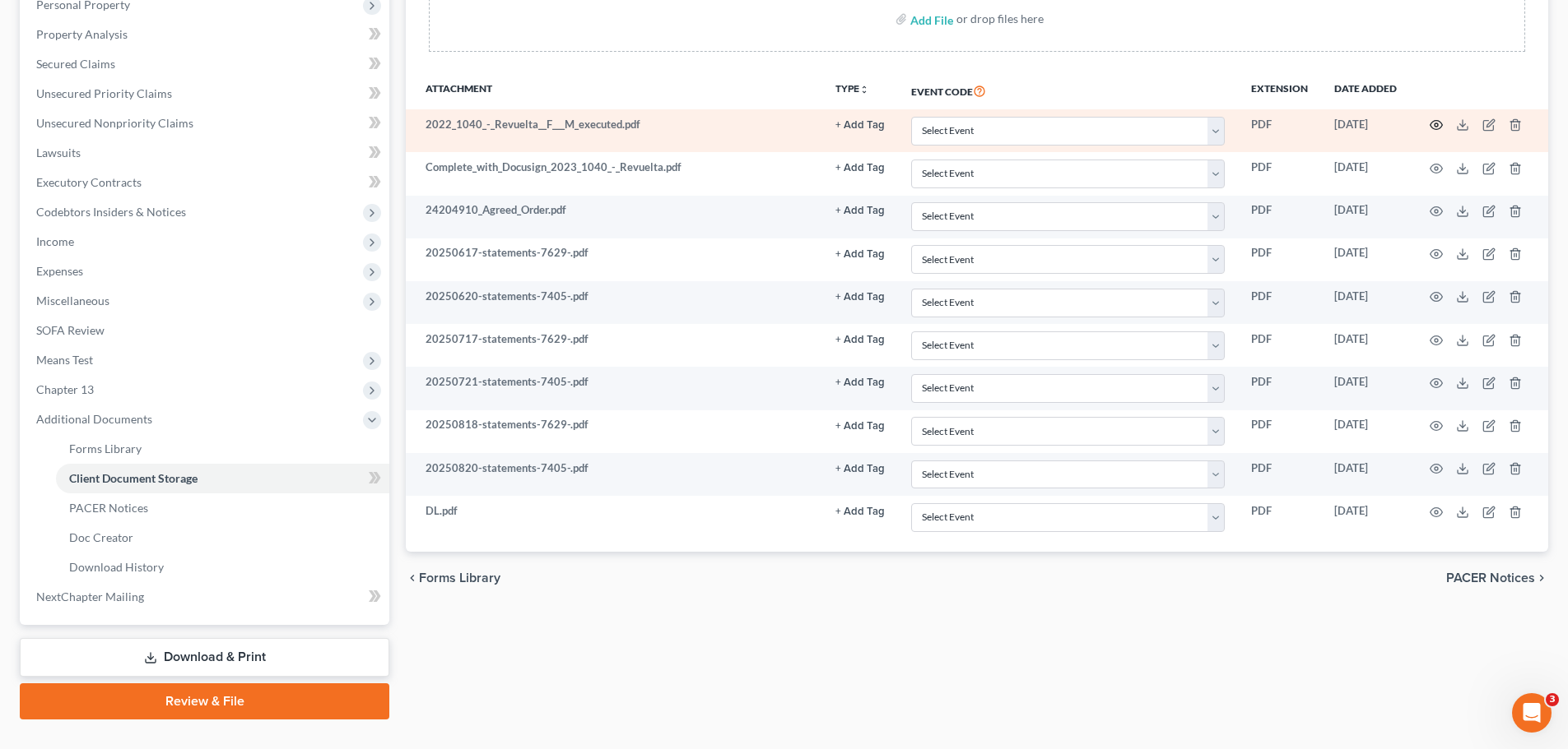
click at [1432, 121] on icon "button" at bounding box center [1437, 125] width 12 height 9
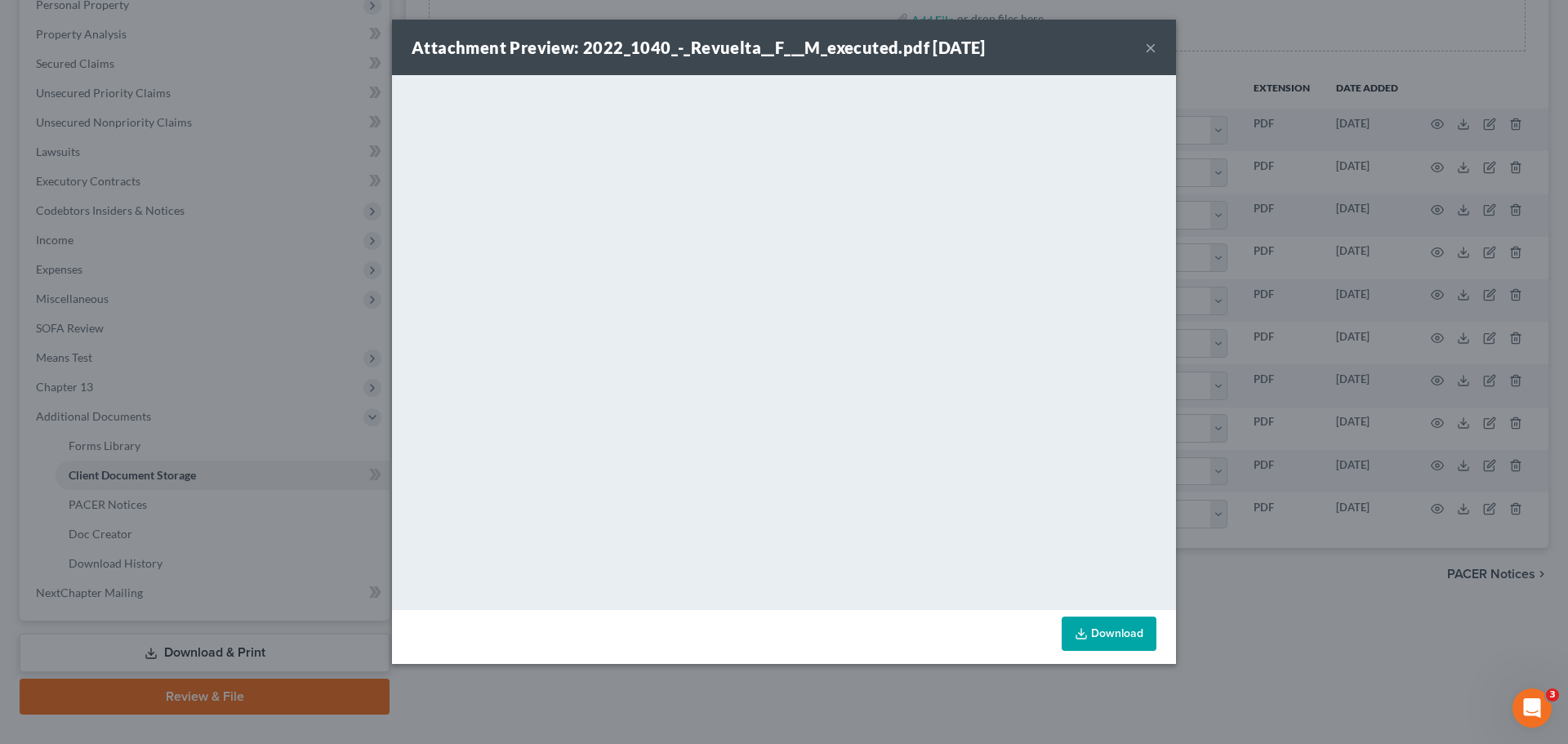
click at [1148, 50] on button "×" at bounding box center [1151, 48] width 11 height 19
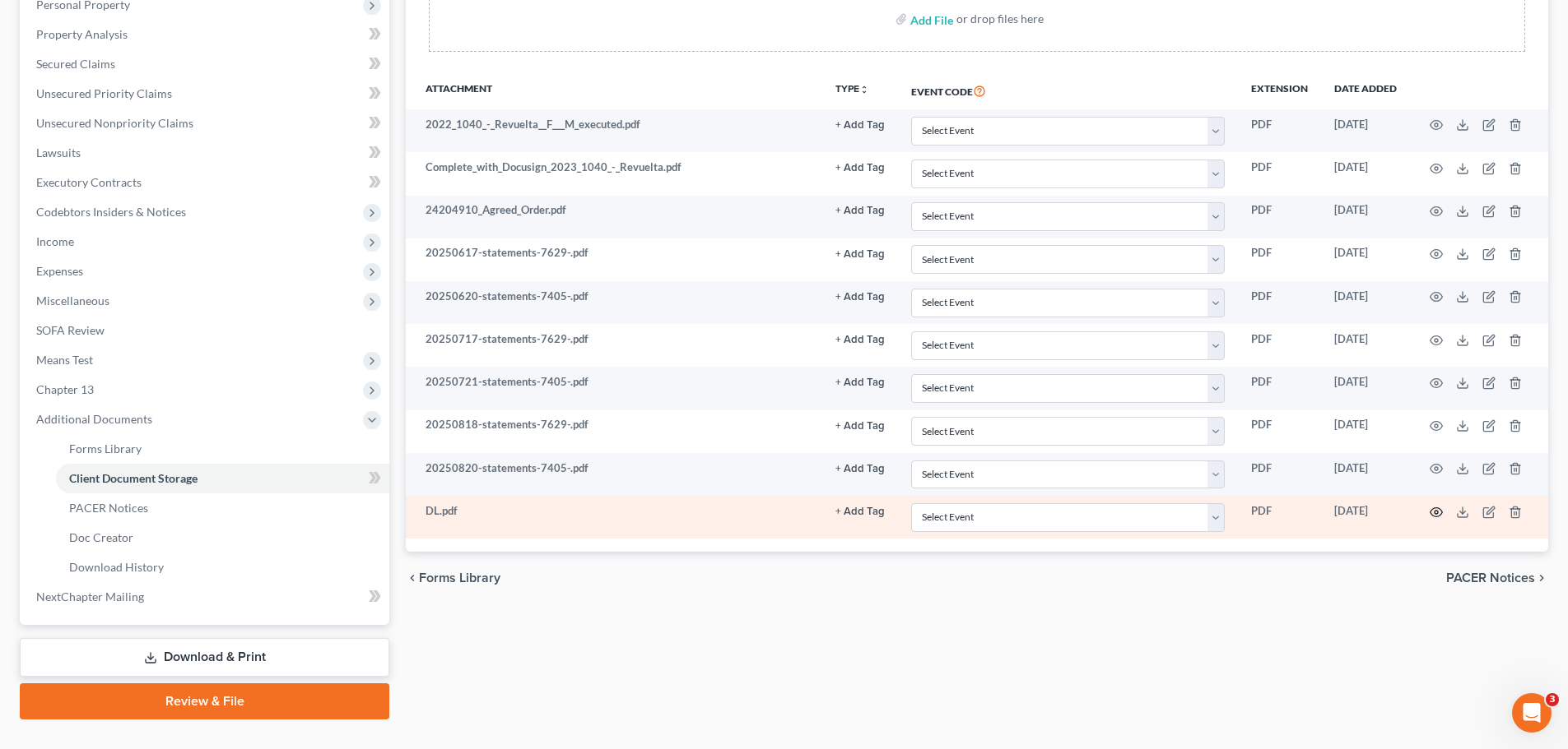
click at [1434, 512] on circle "button" at bounding box center [1436, 512] width 4 height 4
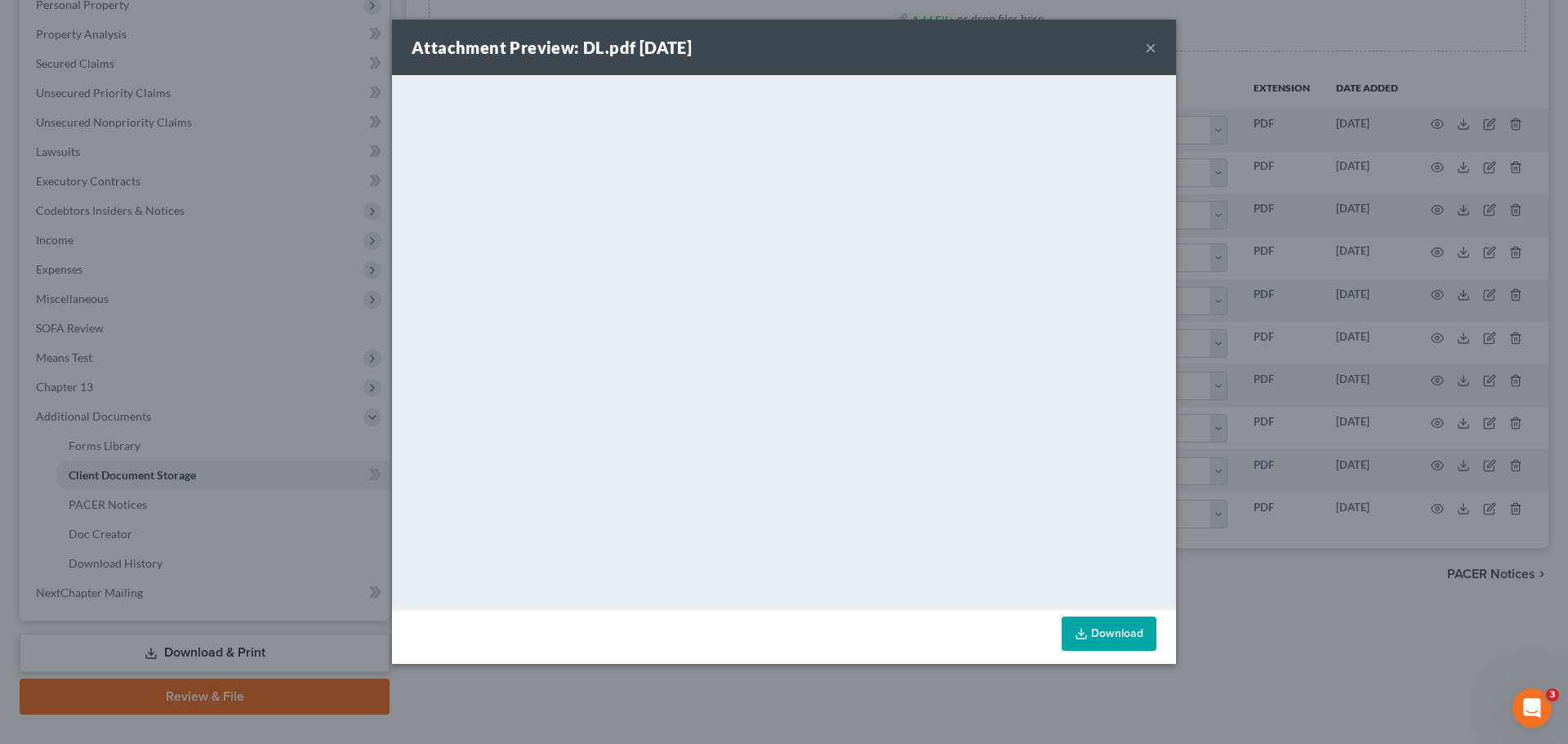
click at [1150, 45] on button "×" at bounding box center [1151, 48] width 11 height 19
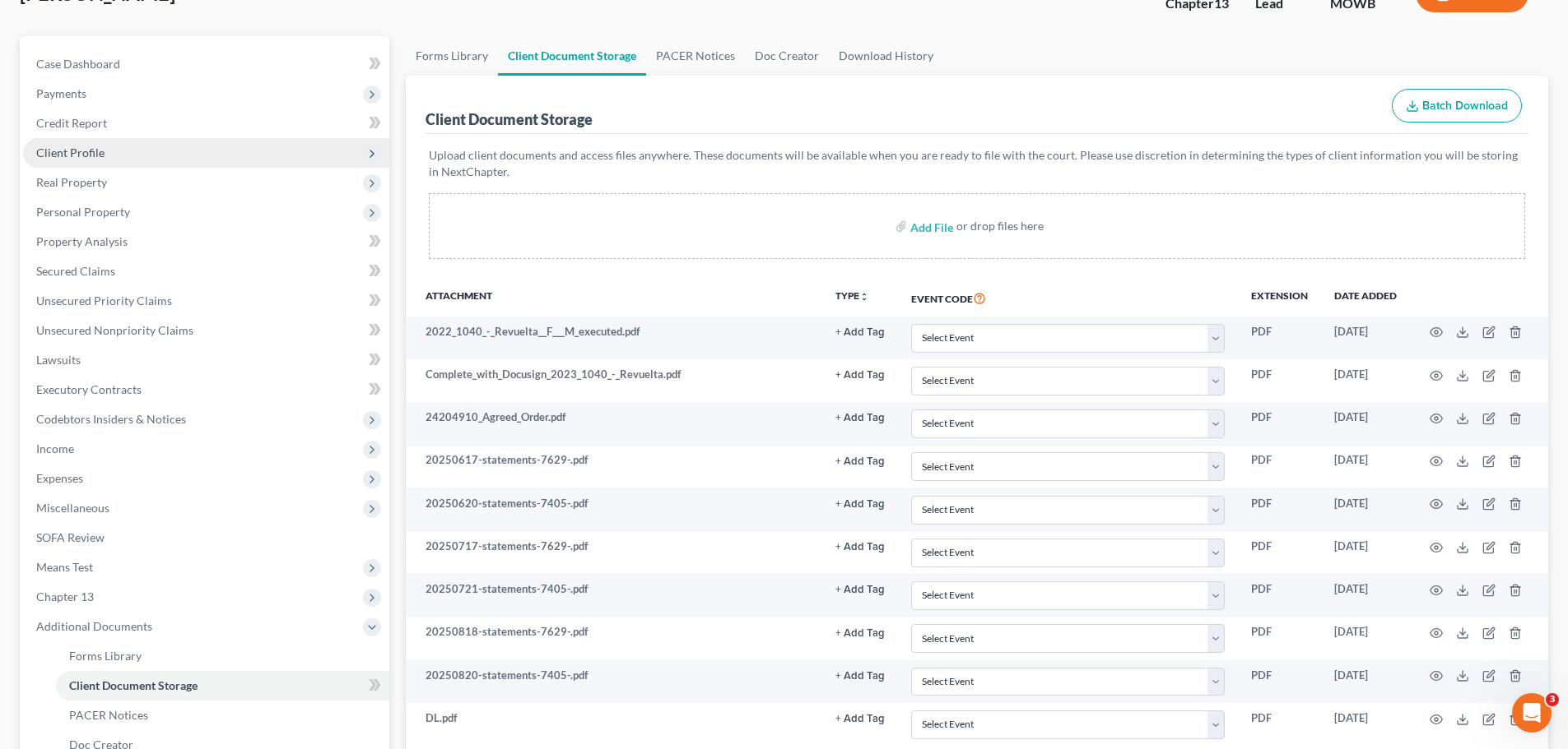
scroll to position [0, 0]
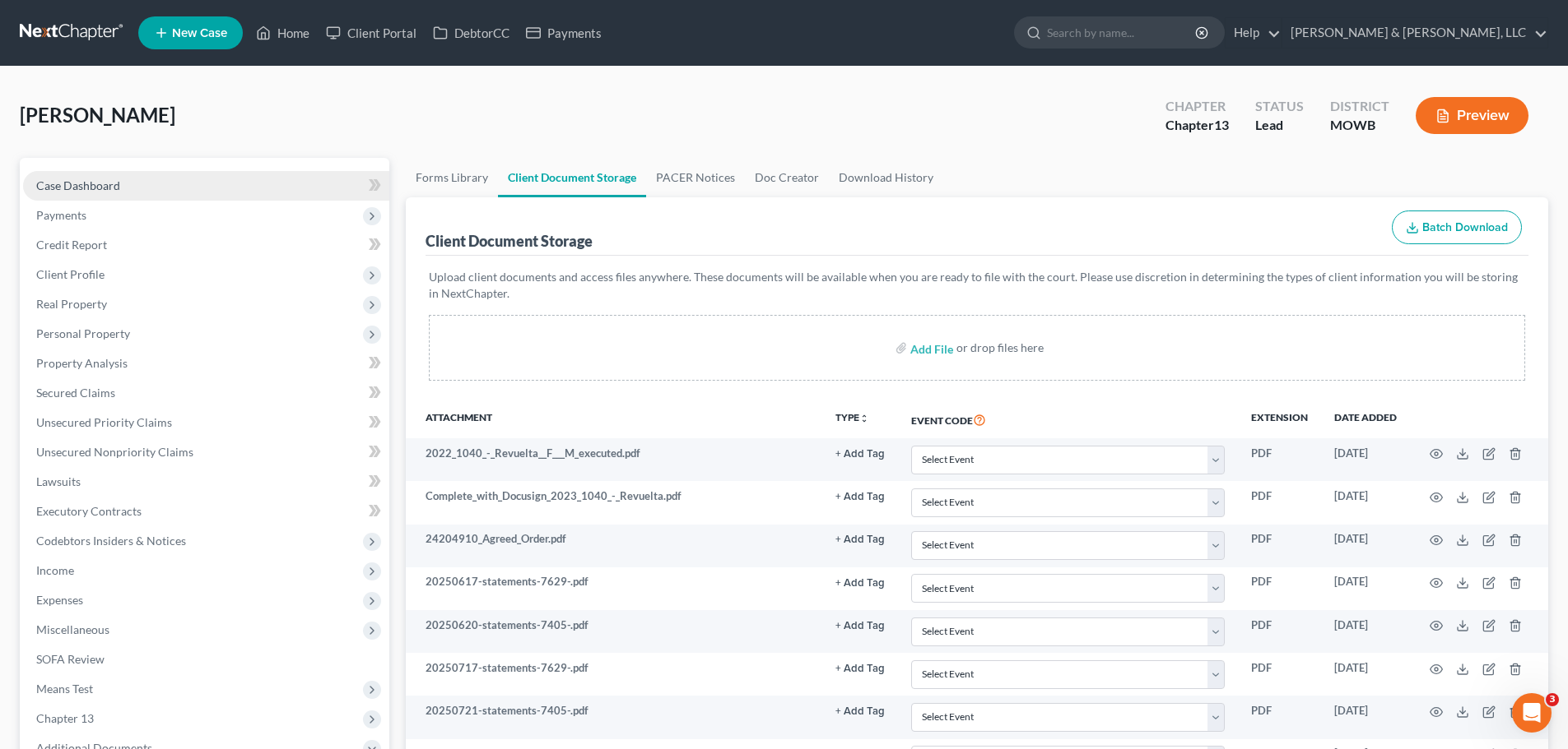
click at [134, 183] on link "Case Dashboard" at bounding box center [206, 185] width 366 height 29
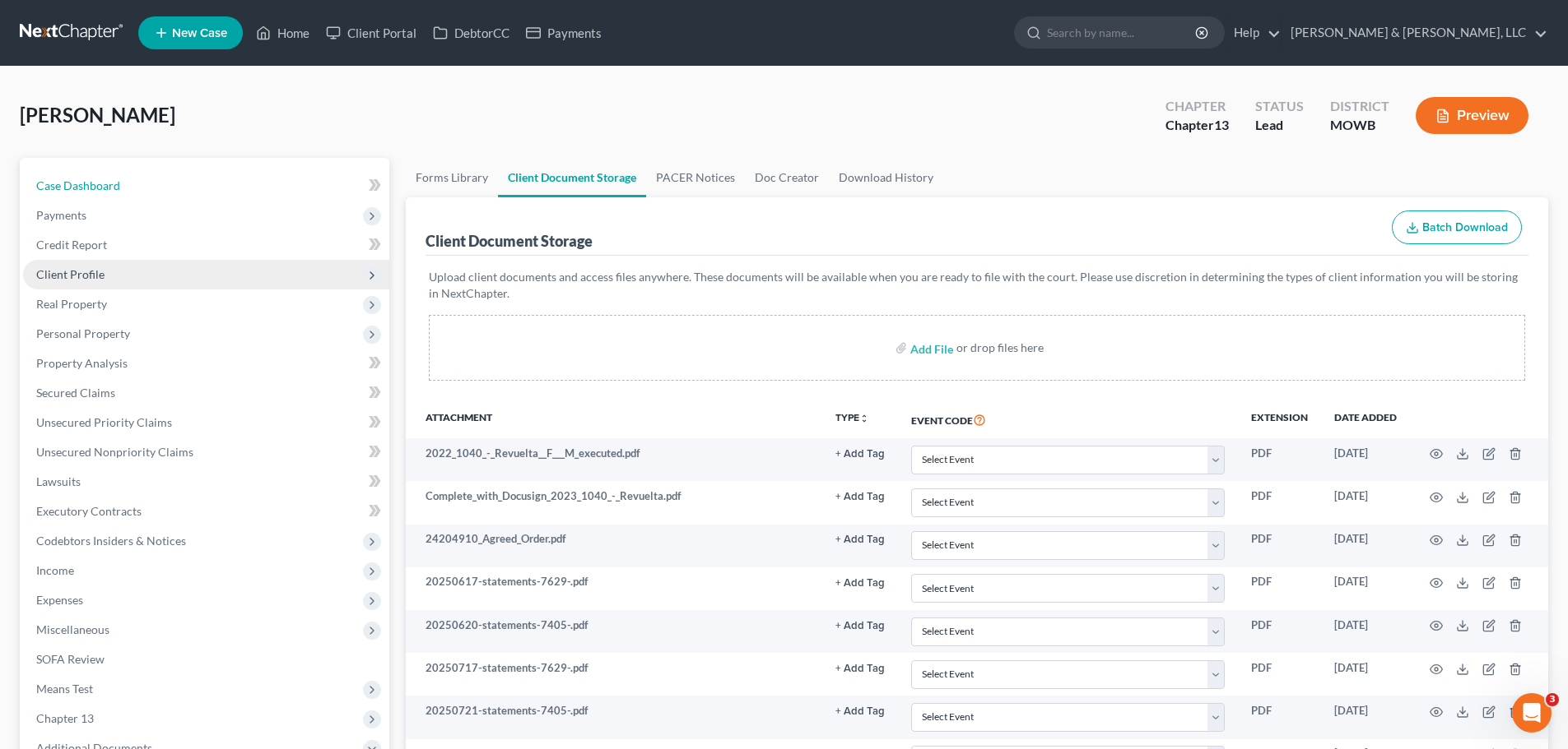
select select "2"
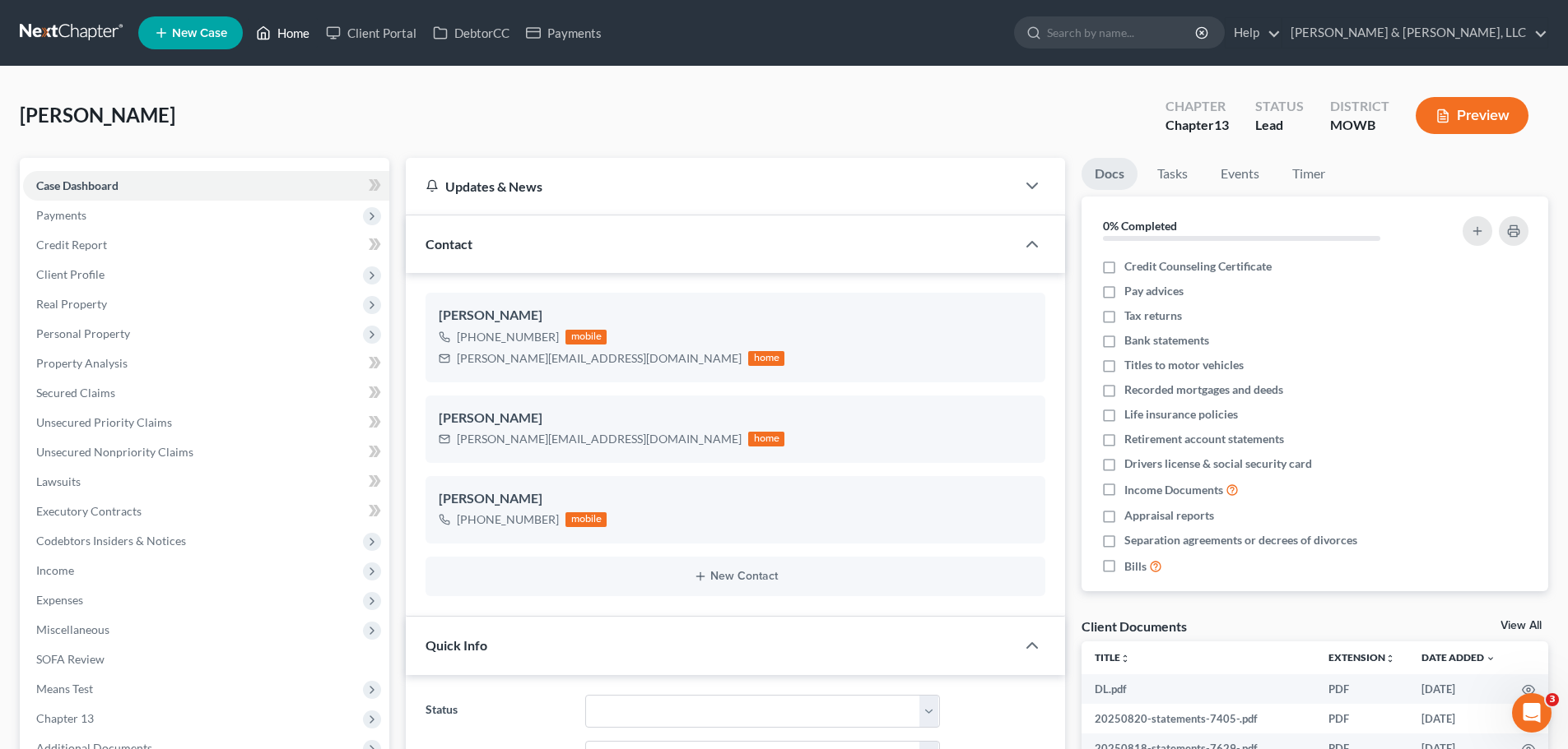
click at [302, 35] on link "Home" at bounding box center [282, 32] width 70 height 29
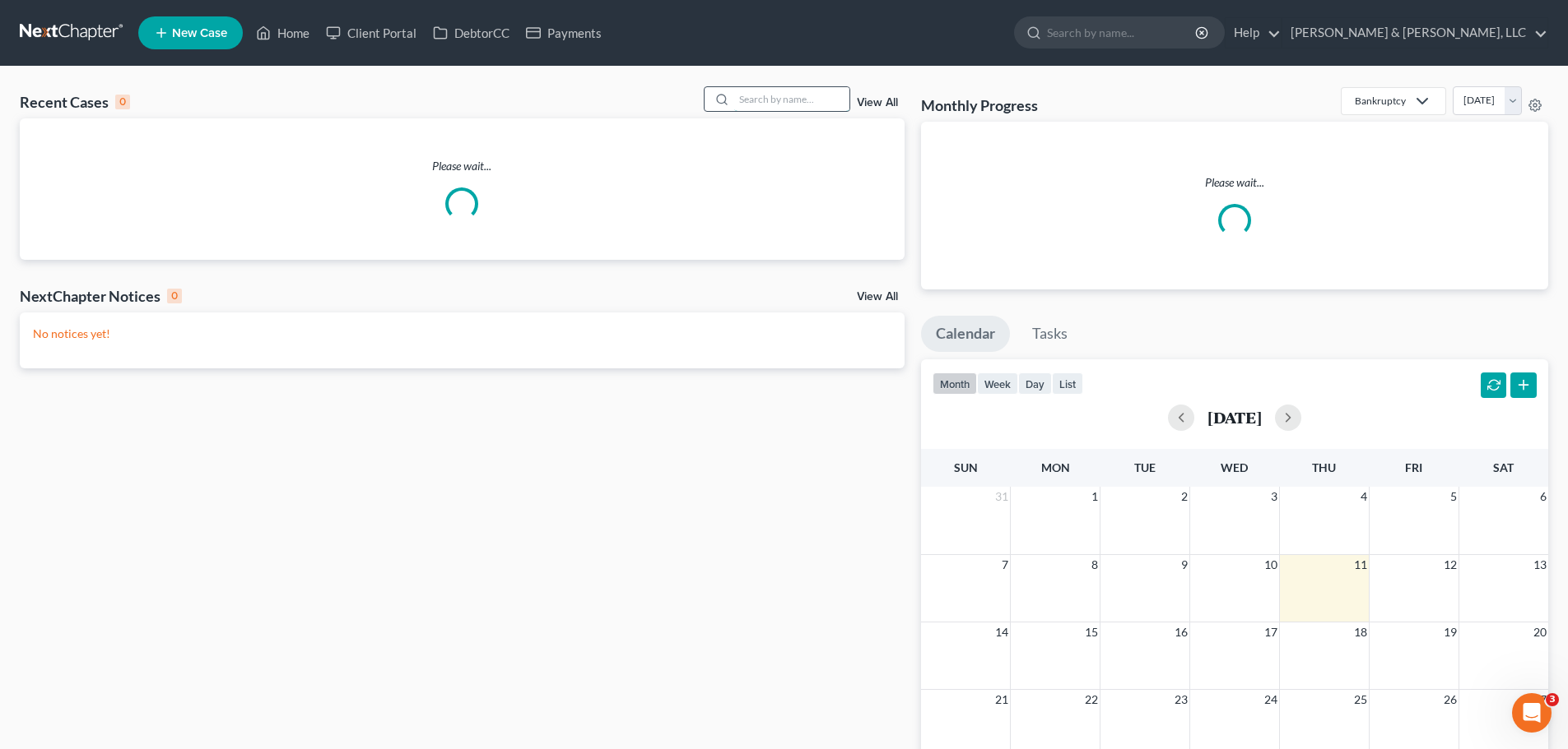
click at [781, 108] on input "search" at bounding box center [792, 98] width 115 height 24
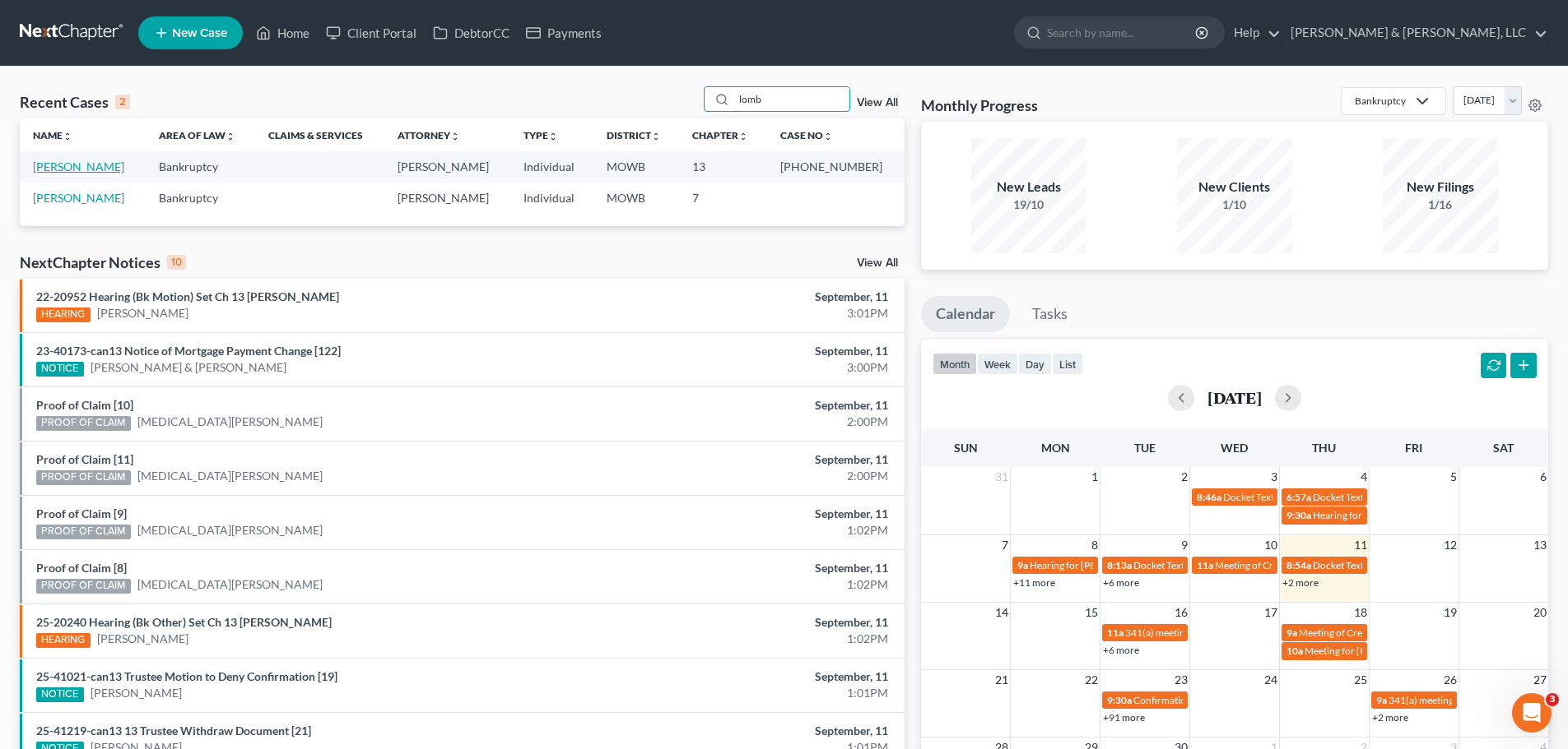
type input "lomb"
click at [123, 164] on link "[PERSON_NAME]" at bounding box center [78, 167] width 91 height 14
select select "2"
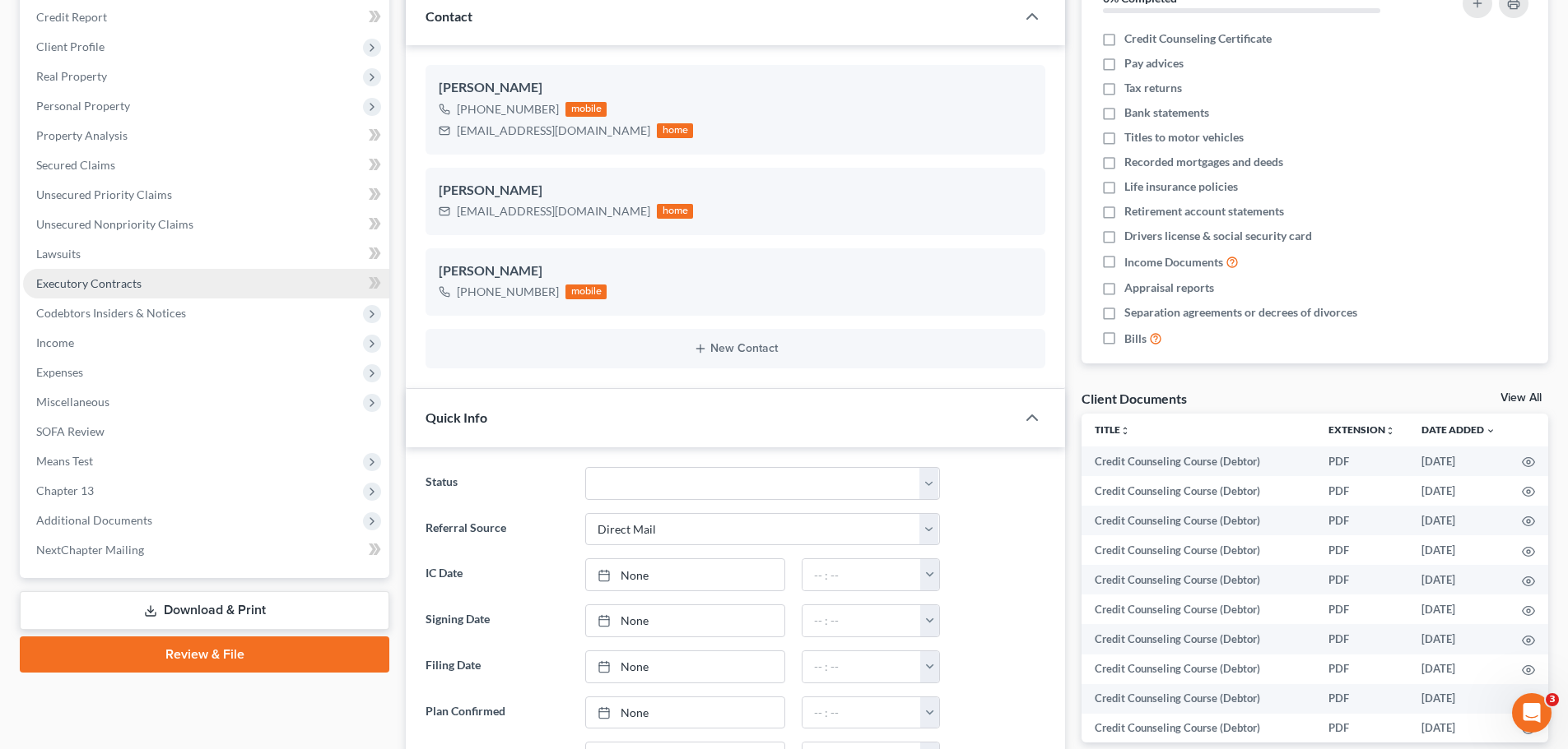
scroll to position [246, 0]
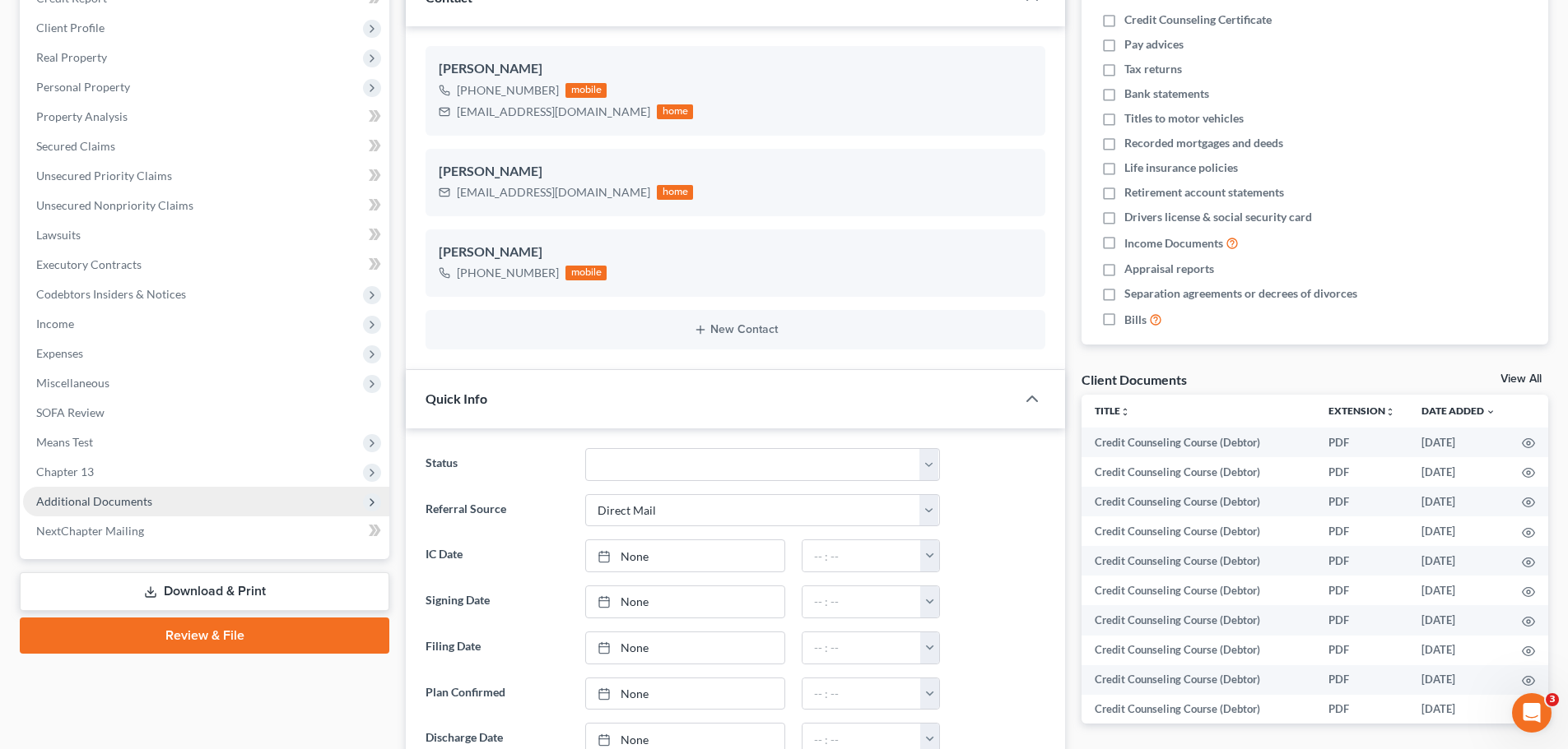
click at [128, 495] on span "Additional Documents" at bounding box center [94, 502] width 116 height 14
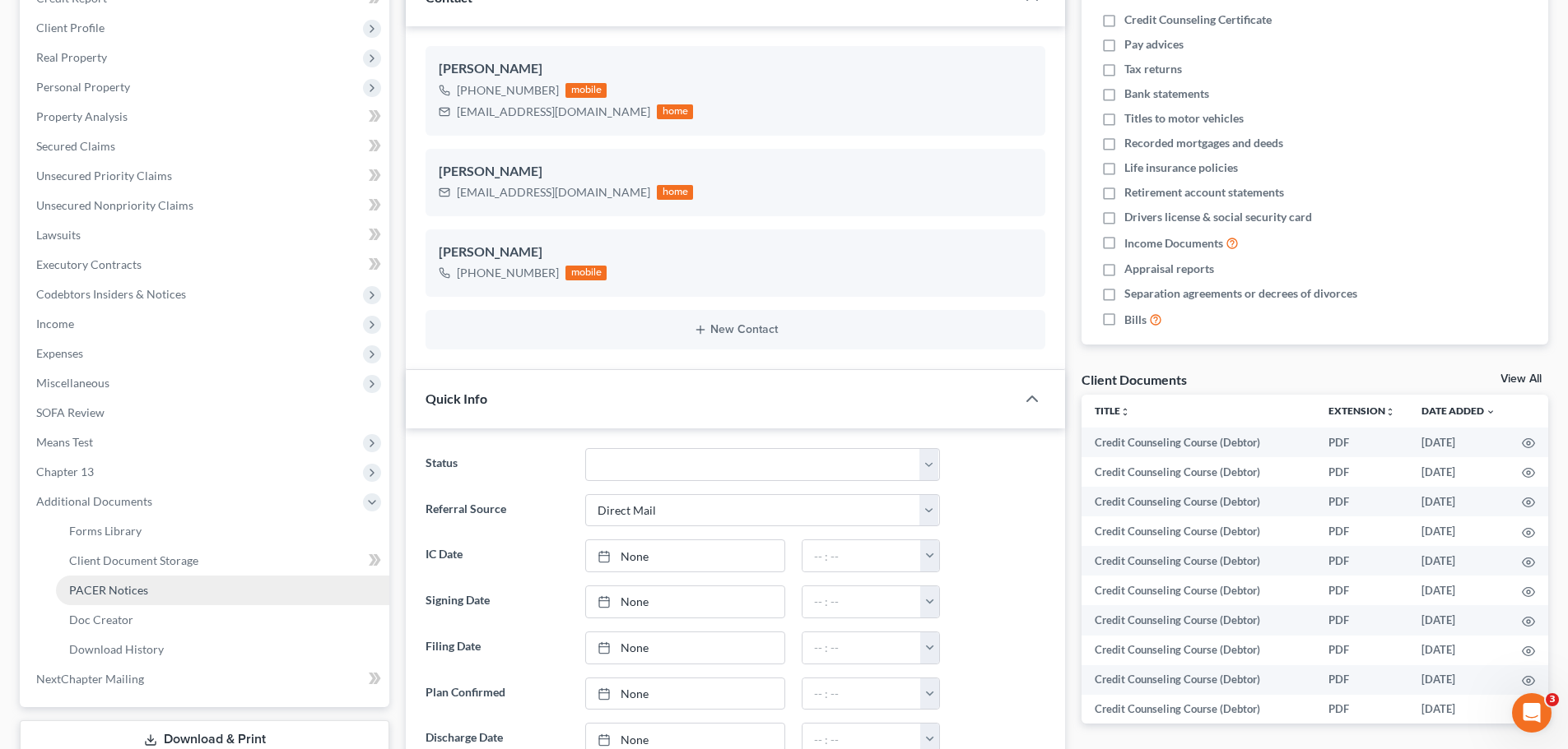
click at [131, 586] on span "PACER Notices" at bounding box center [108, 590] width 79 height 14
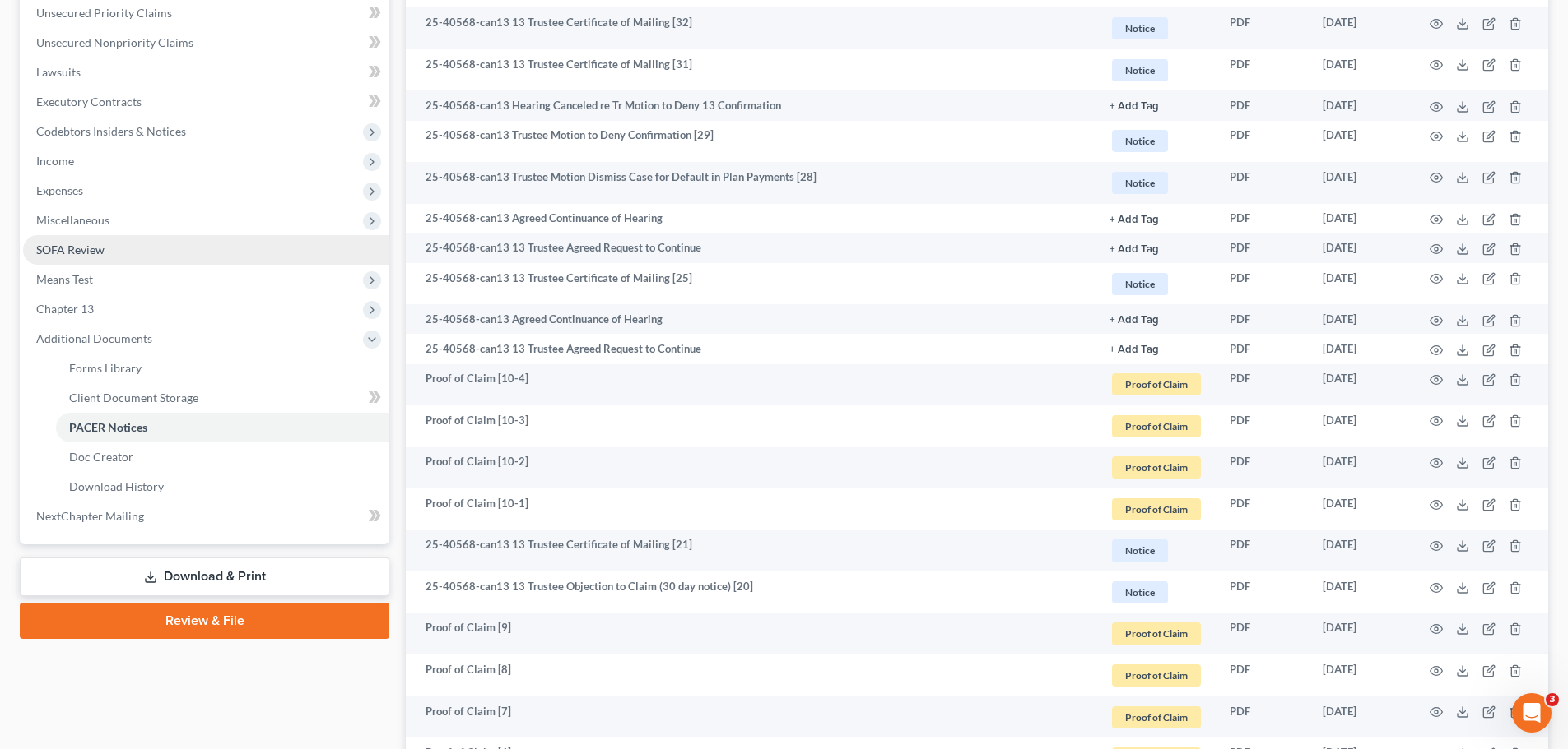
scroll to position [344, 0]
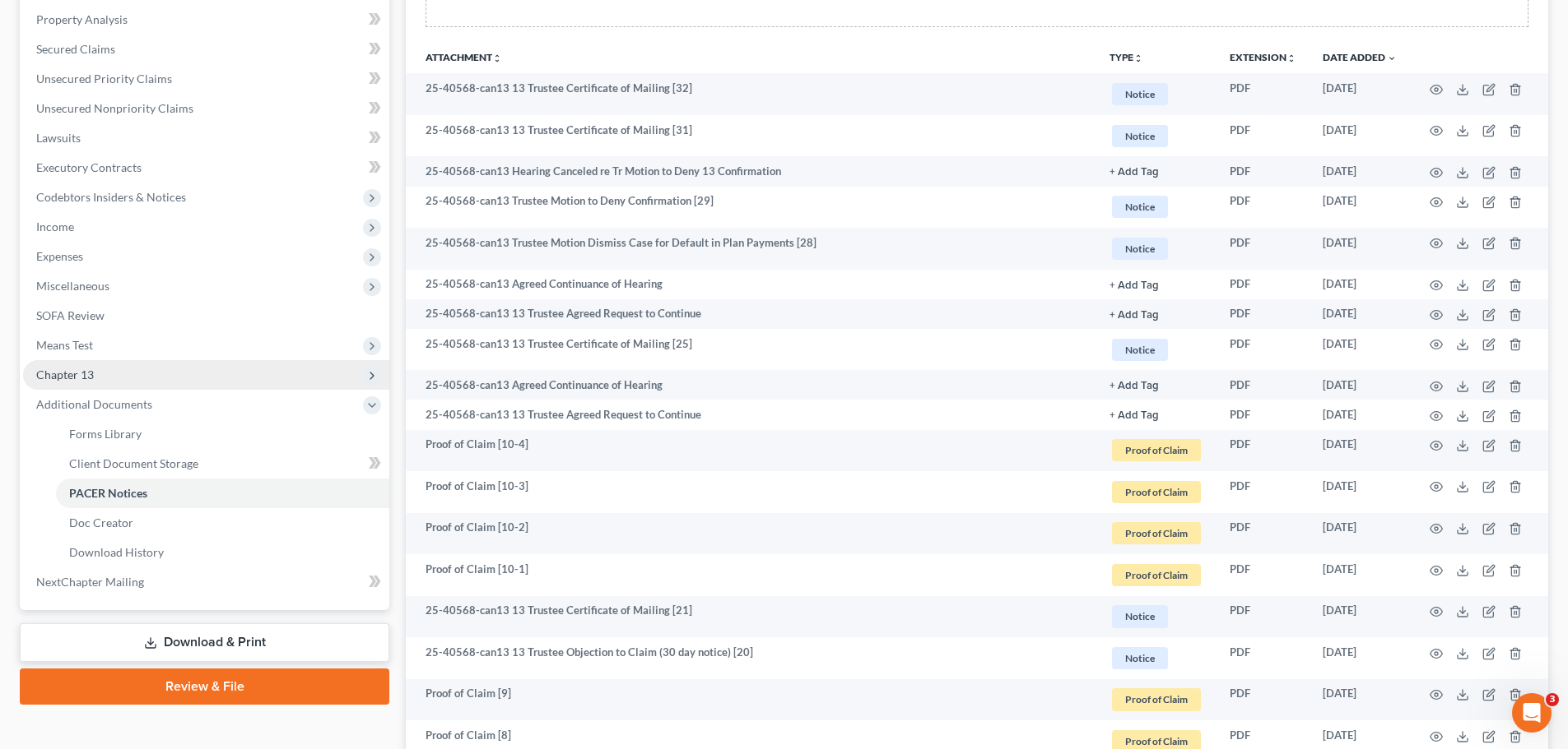
click at [81, 374] on span "Chapter 13" at bounding box center [65, 375] width 58 height 14
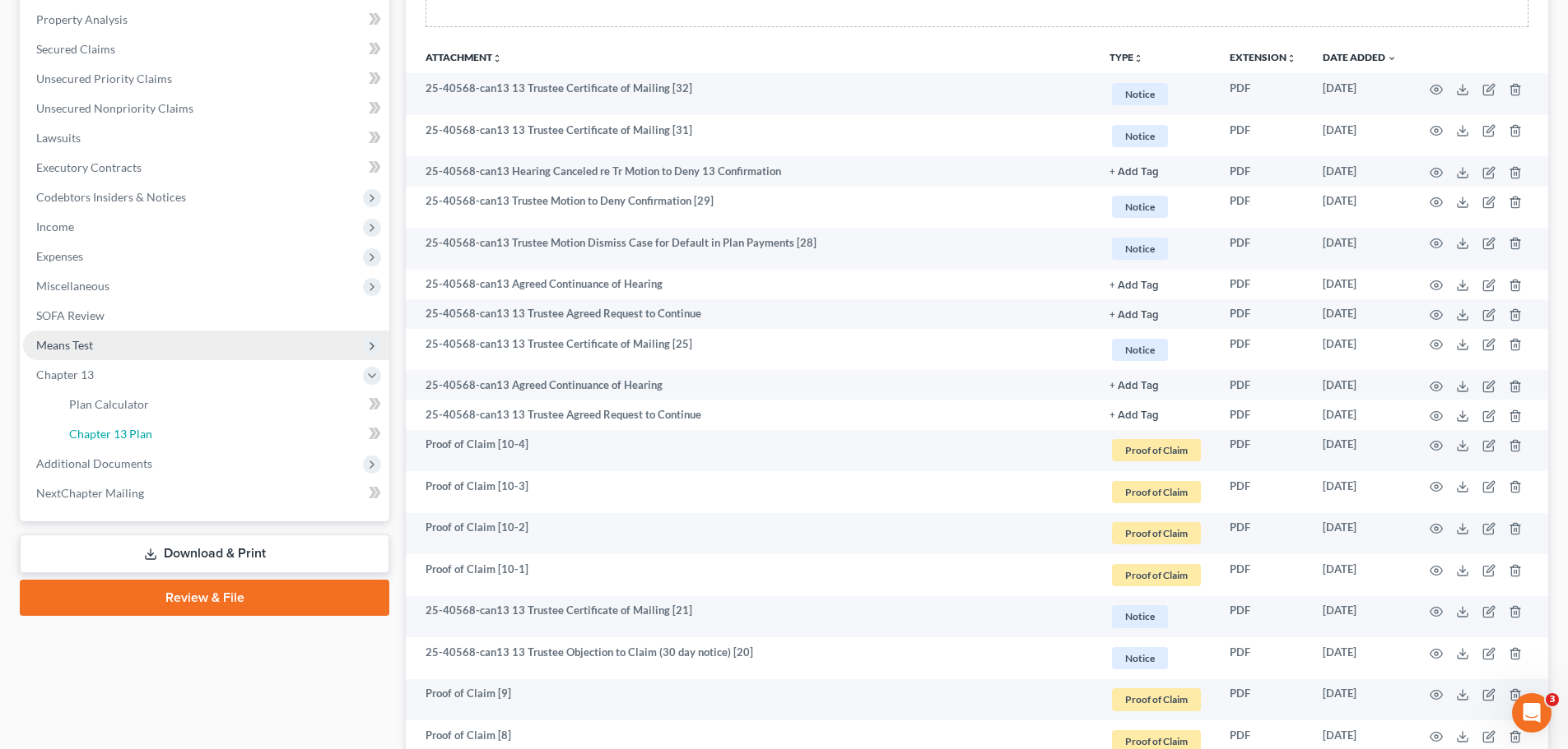
drag, startPoint x: 134, startPoint y: 426, endPoint x: 143, endPoint y: 423, distance: 9.5
click at [135, 427] on span "Chapter 13 Plan" at bounding box center [111, 434] width 83 height 14
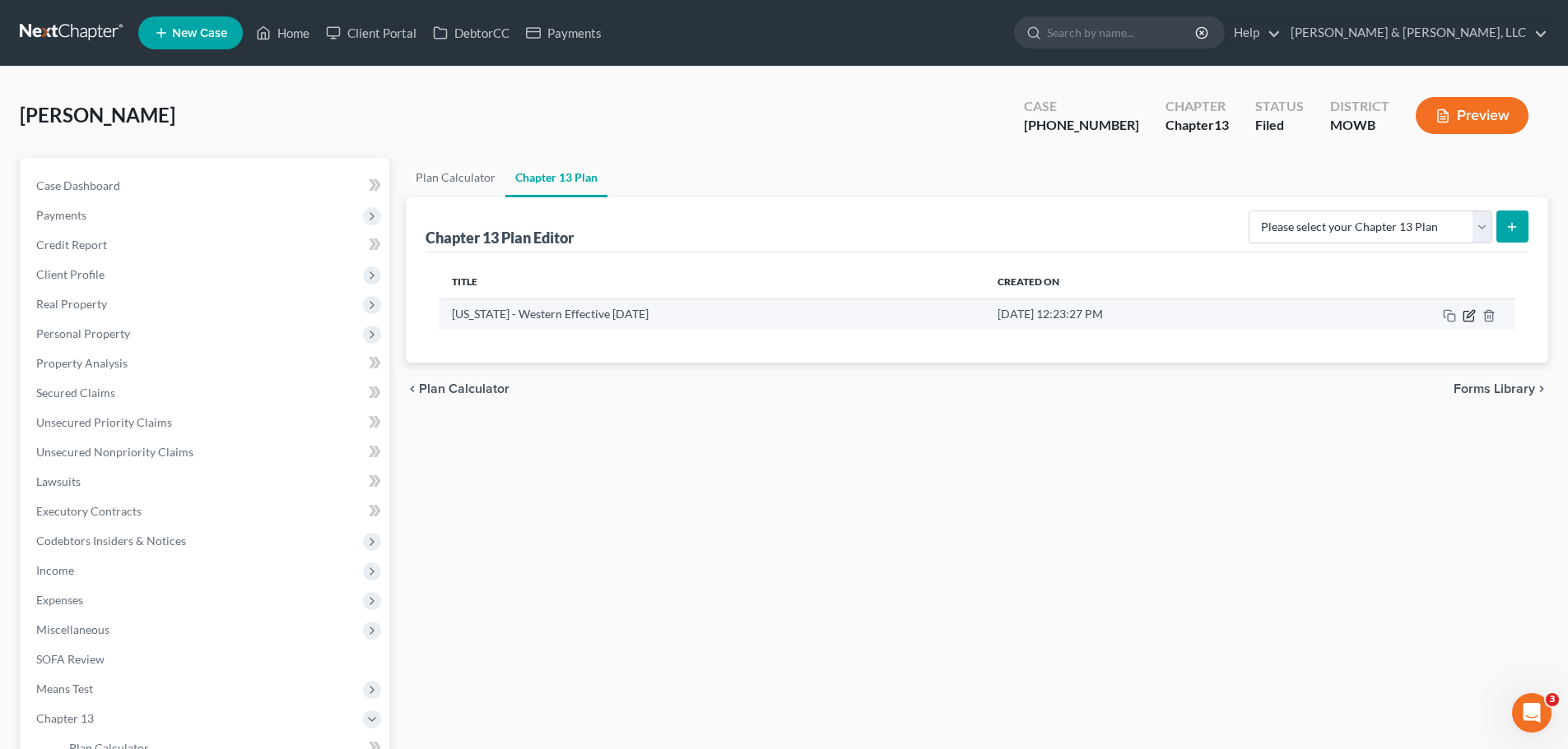
click at [1468, 316] on icon "button" at bounding box center [1469, 316] width 13 height 13
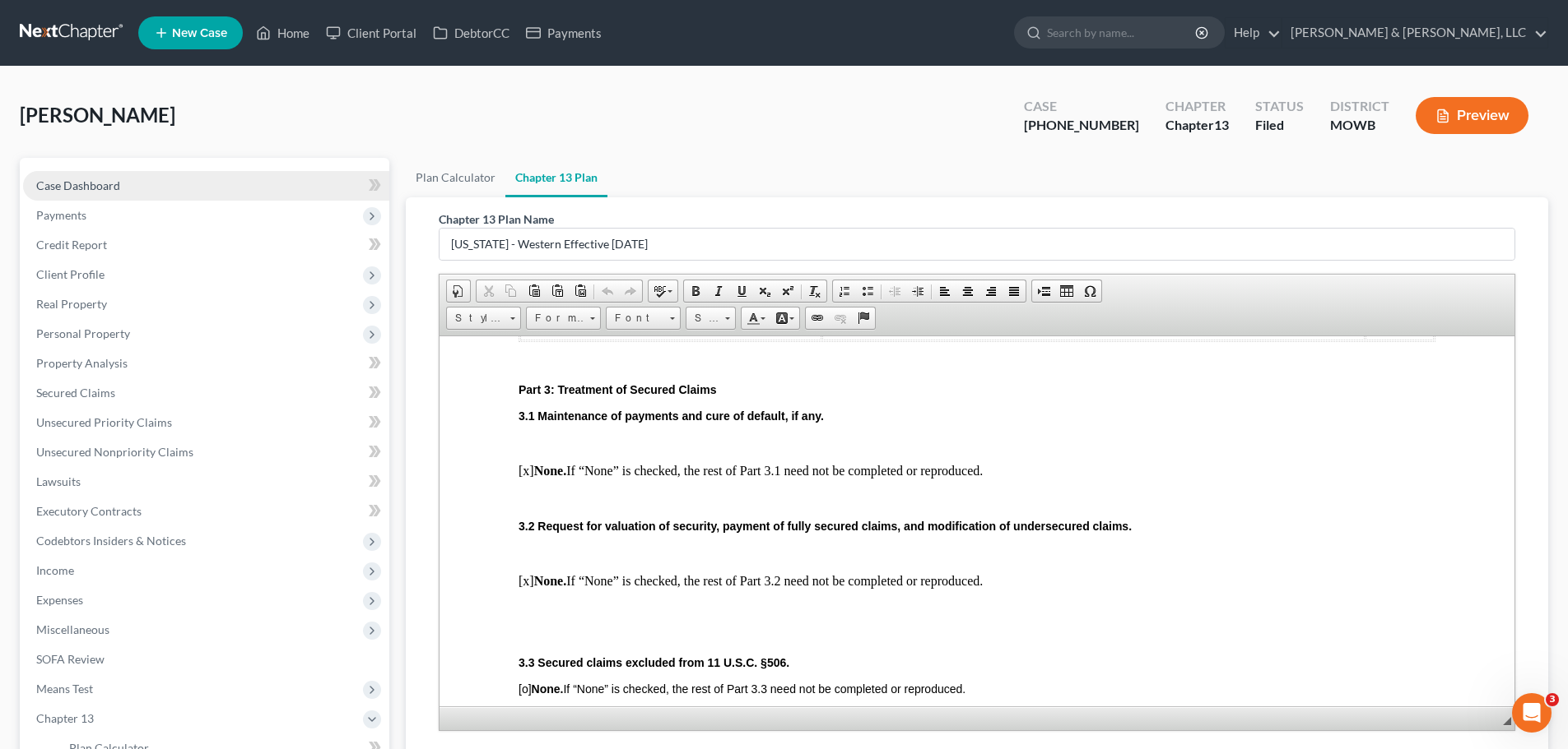
click at [127, 188] on link "Case Dashboard" at bounding box center [206, 185] width 366 height 29
select select "2"
